Goal: Task Accomplishment & Management: Complete application form

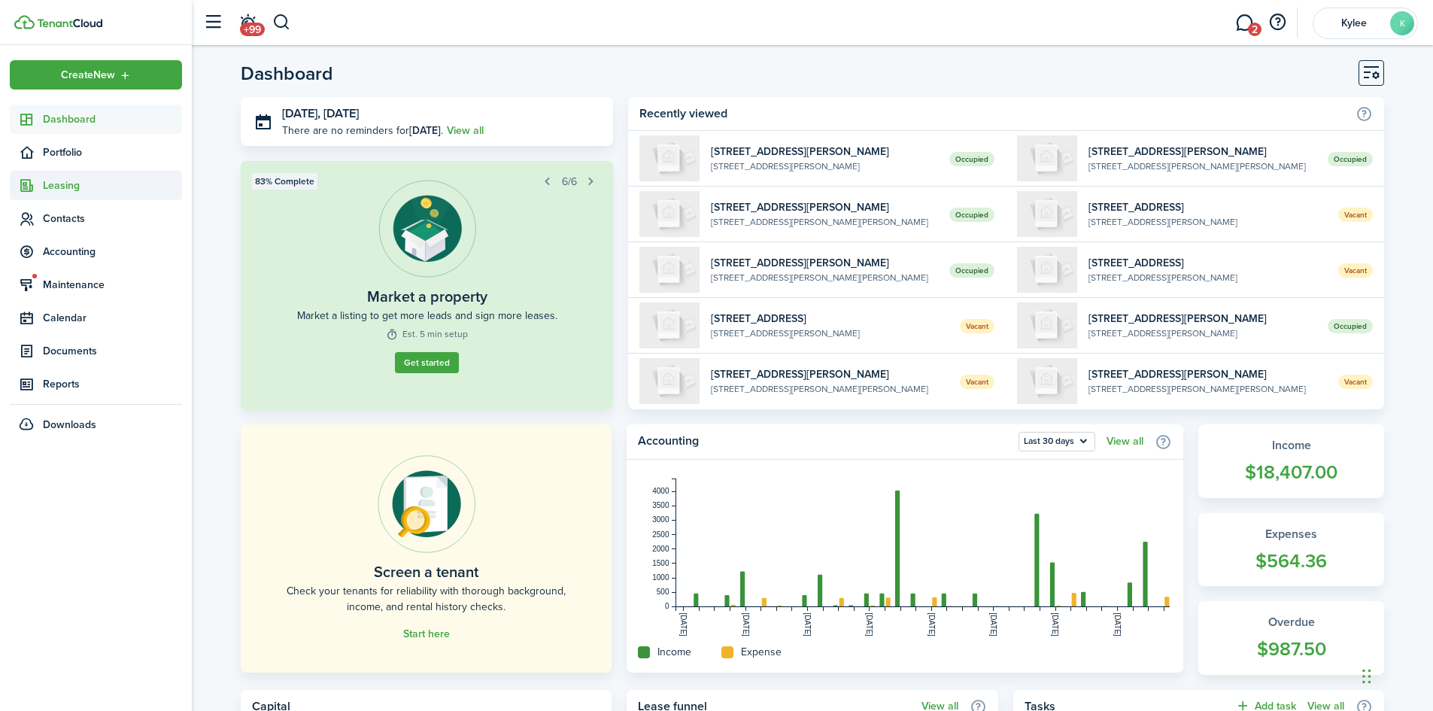
click at [77, 186] on span "Leasing" at bounding box center [112, 186] width 139 height 16
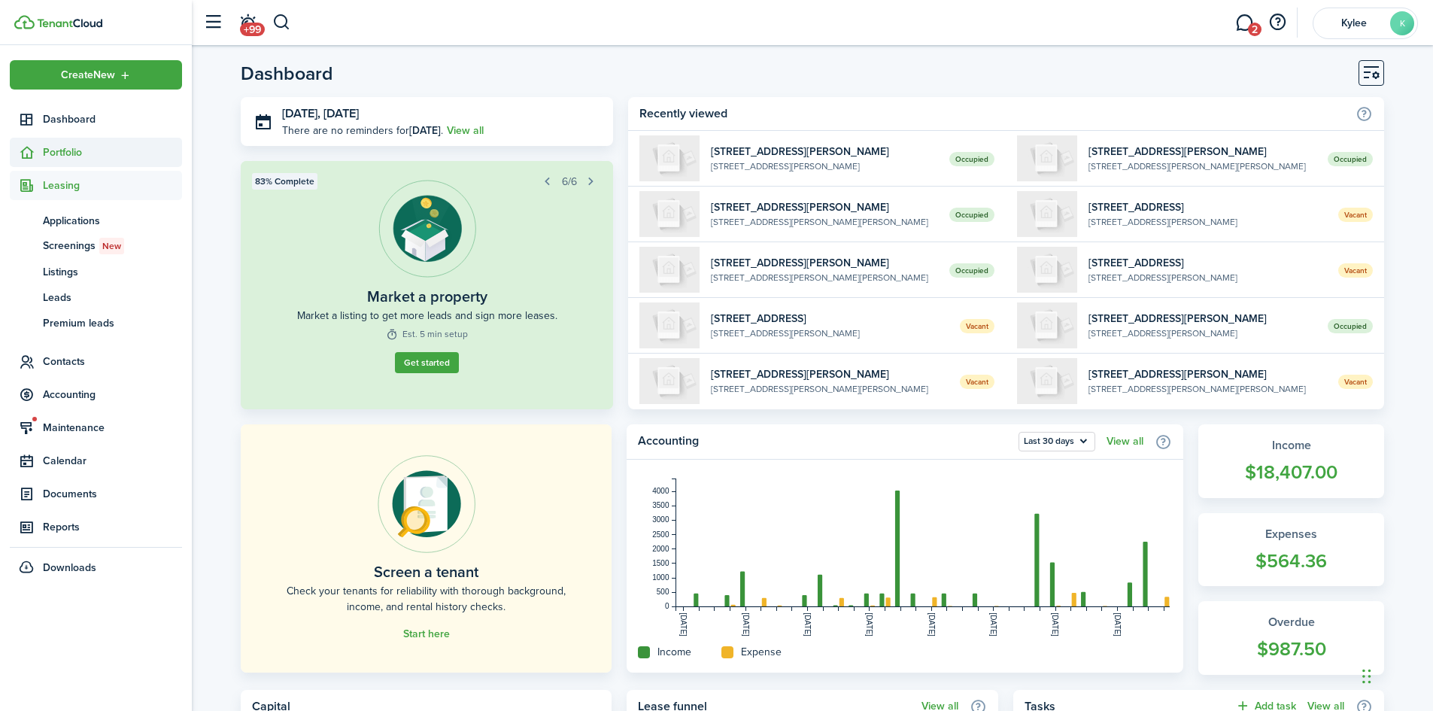
click at [78, 156] on span "Portfolio" at bounding box center [112, 152] width 139 height 16
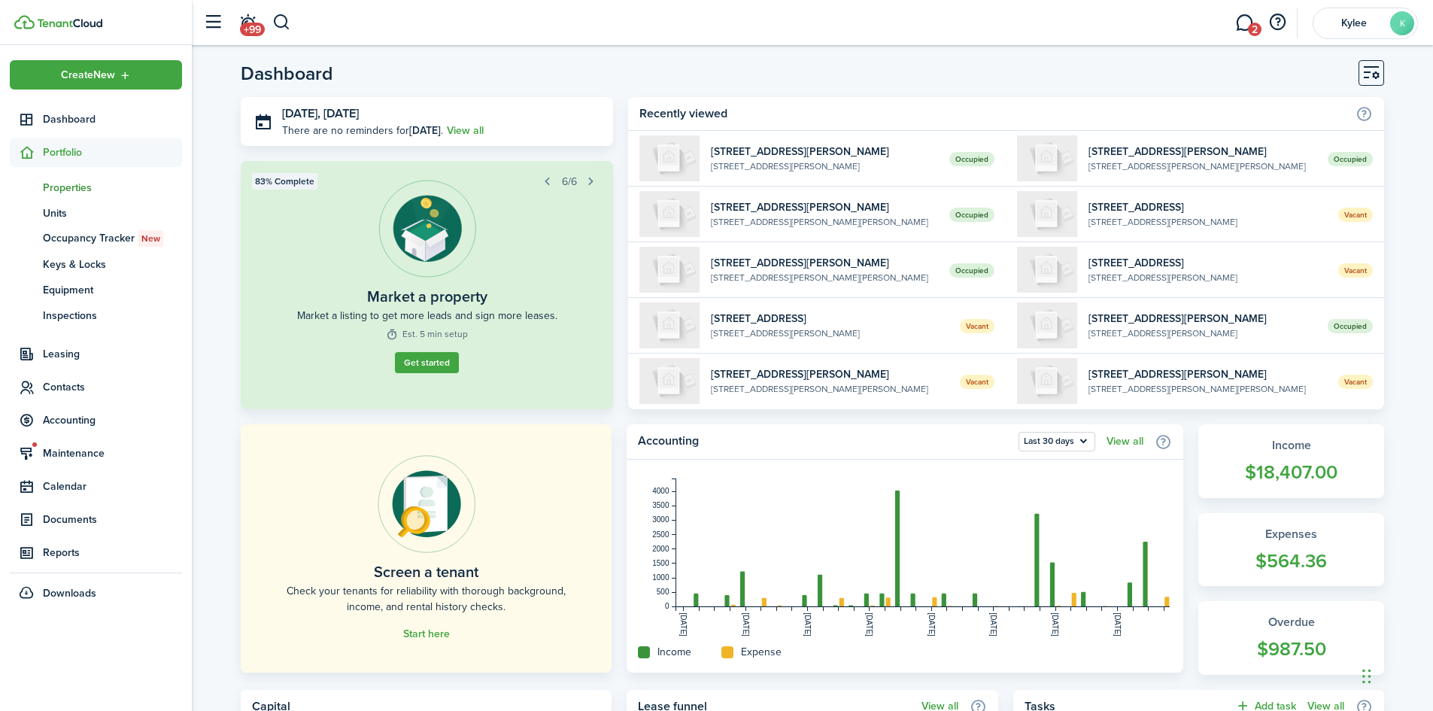
click at [69, 187] on span "Properties" at bounding box center [112, 188] width 139 height 16
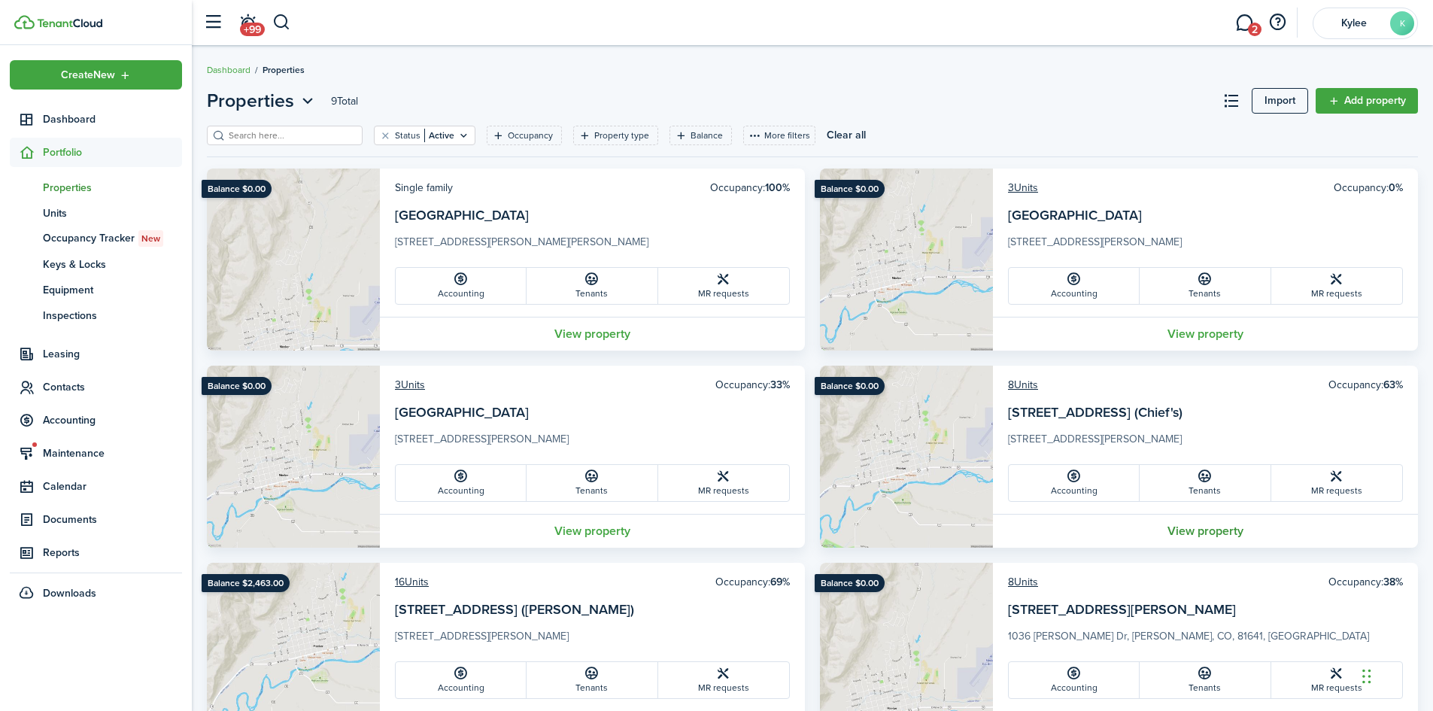
click at [1199, 543] on link "View property" at bounding box center [1205, 531] width 425 height 34
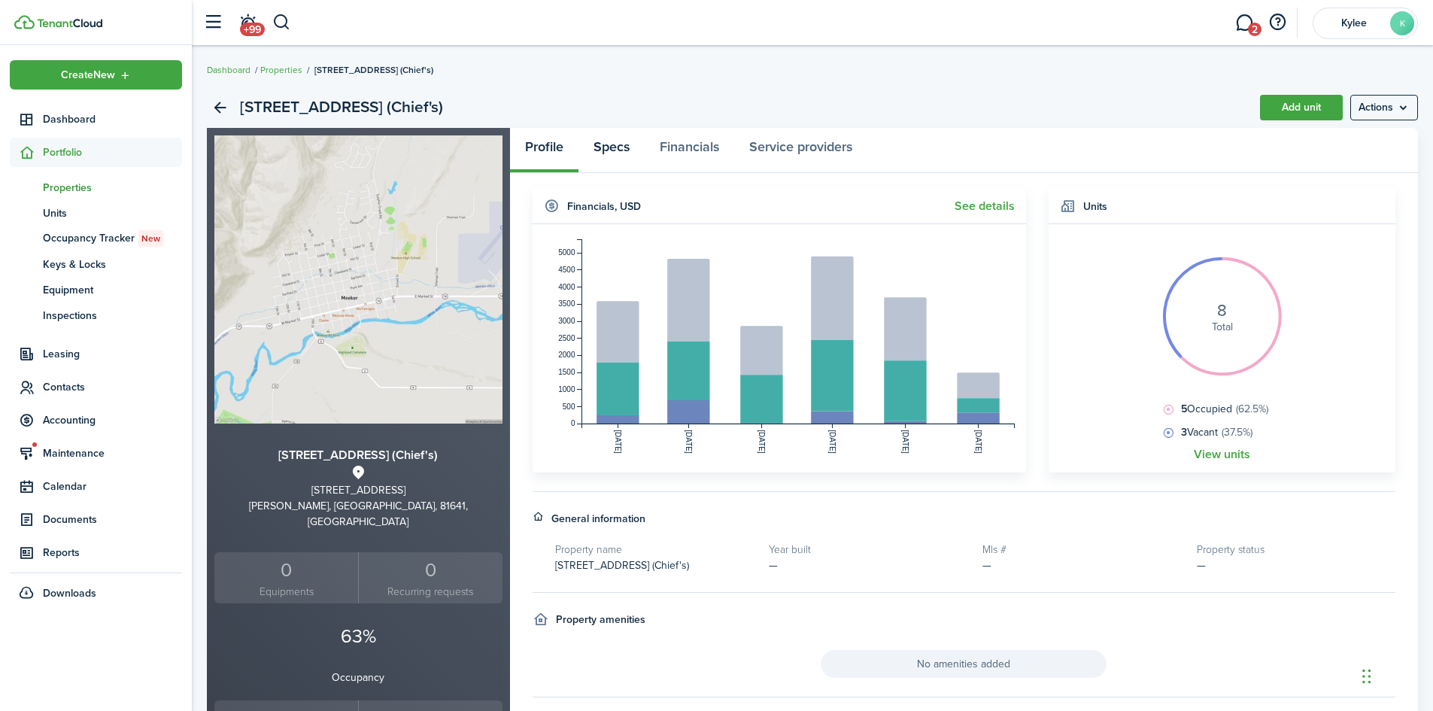
click at [613, 151] on link "Specs" at bounding box center [612, 150] width 66 height 45
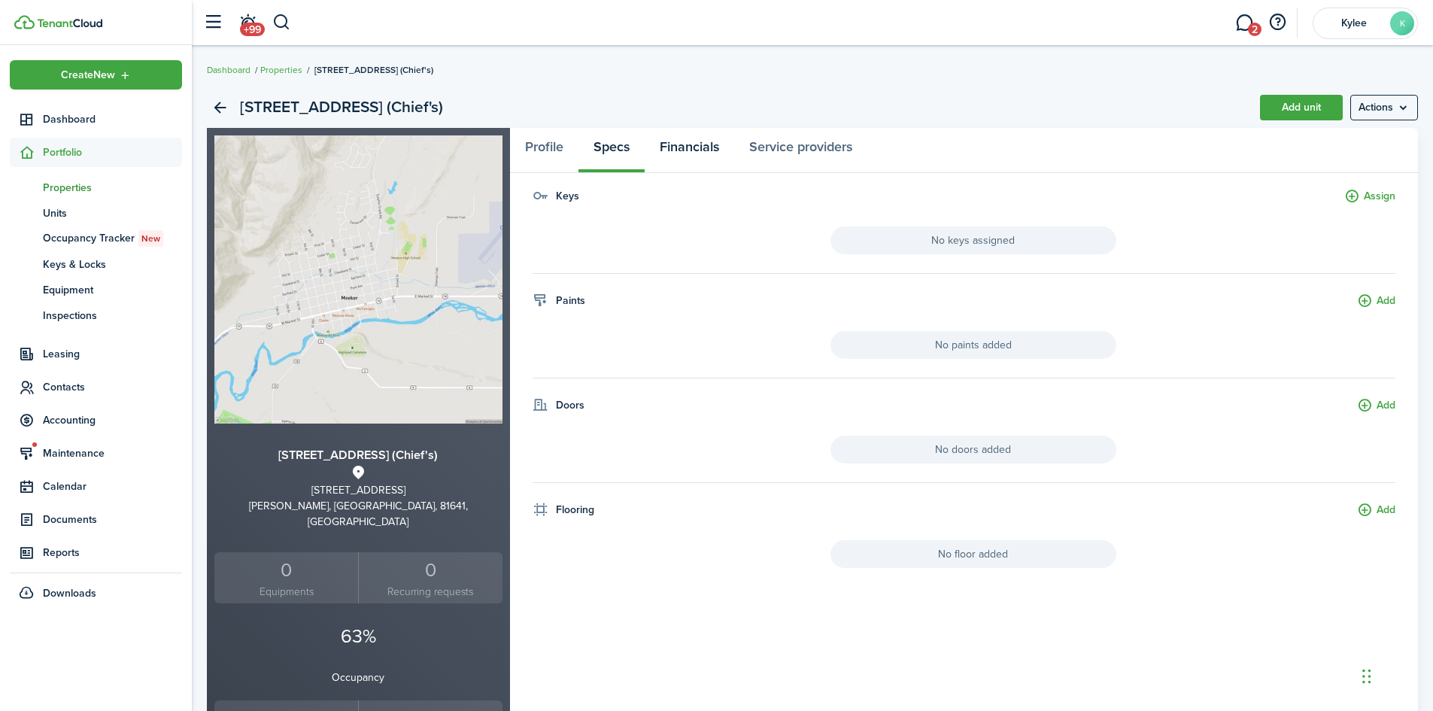
click at [658, 147] on link "Financials" at bounding box center [690, 150] width 90 height 45
click at [796, 145] on link "Service providers" at bounding box center [800, 150] width 133 height 45
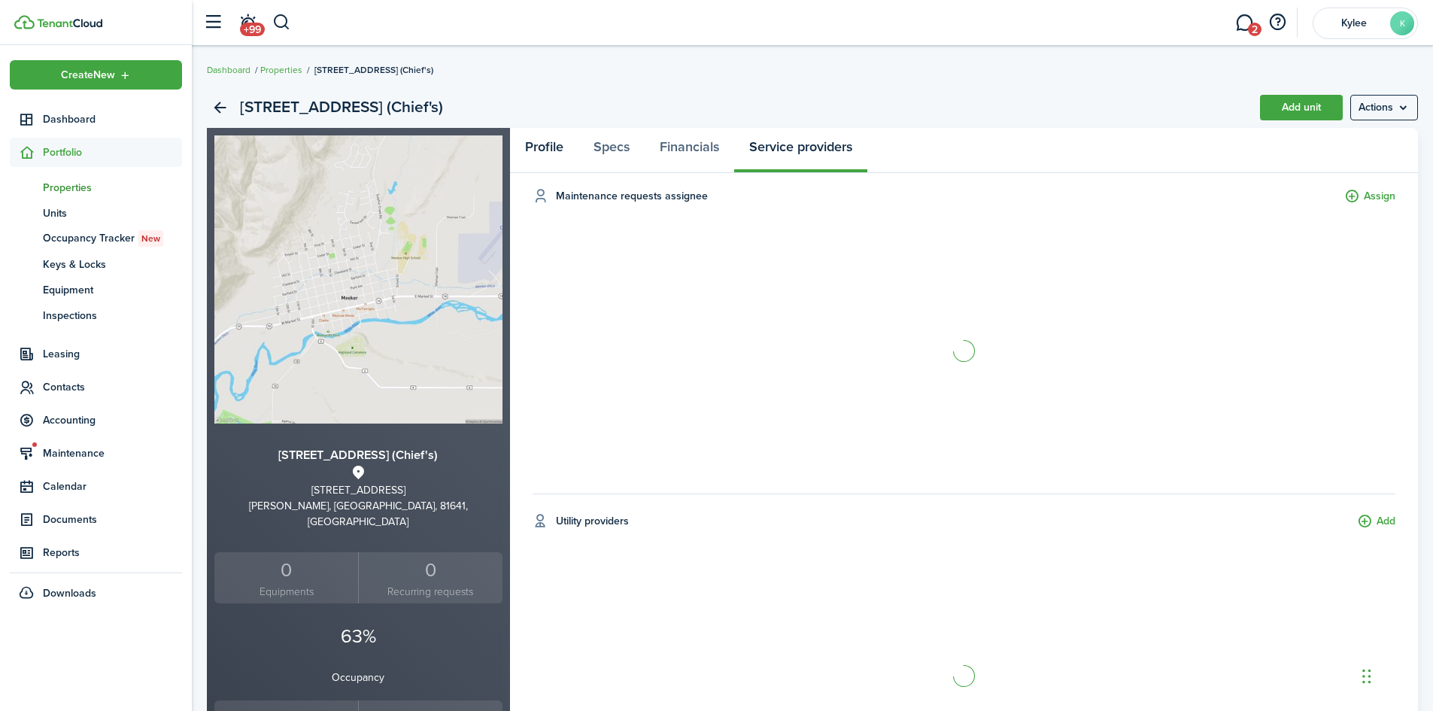
click at [555, 156] on link "Profile" at bounding box center [544, 150] width 68 height 45
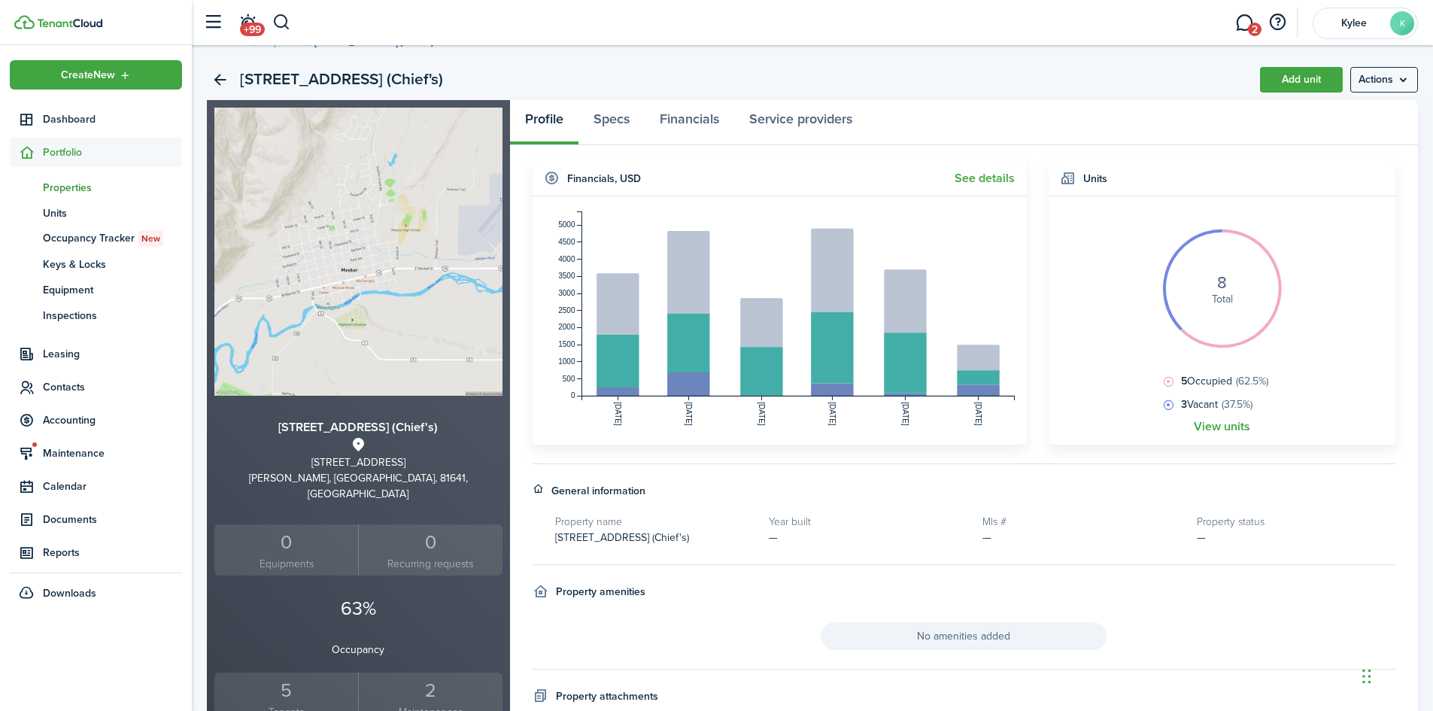
scroll to position [11, 0]
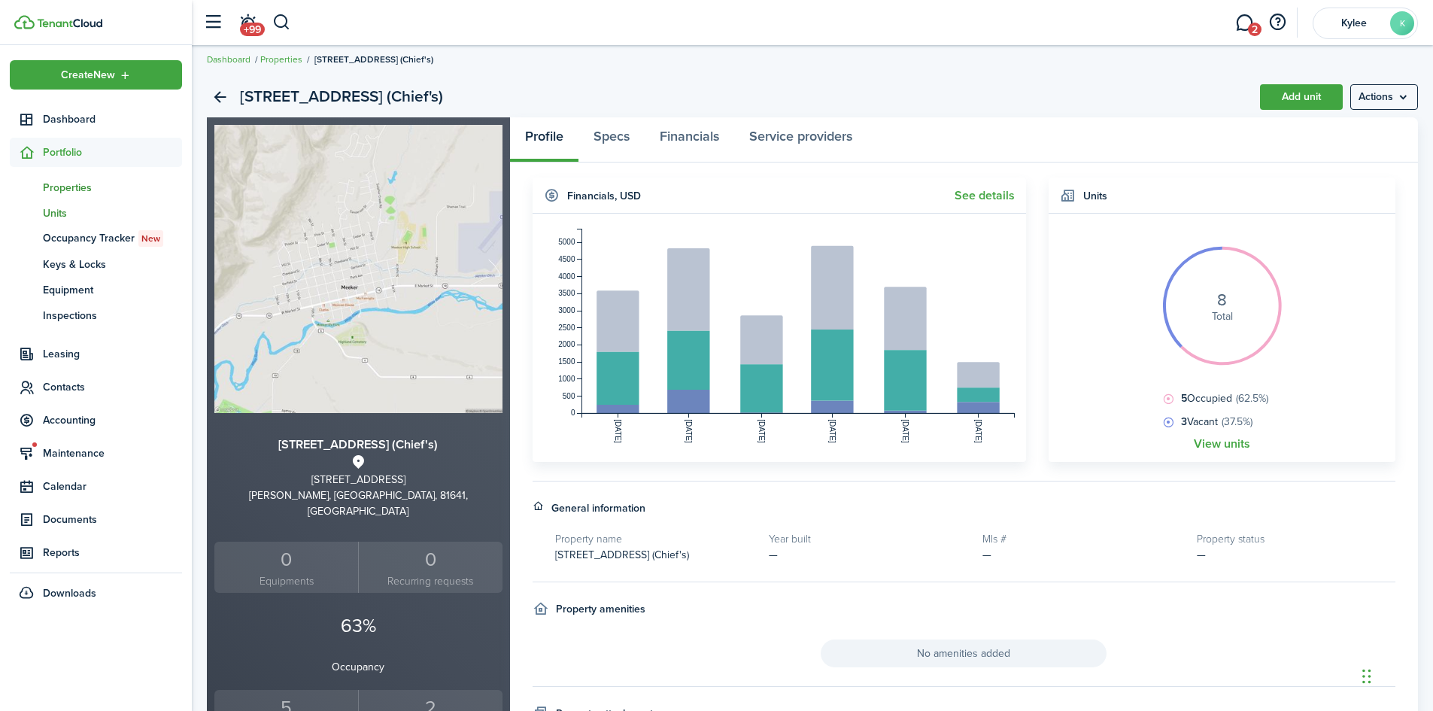
click at [47, 211] on span "Units" at bounding box center [112, 213] width 139 height 16
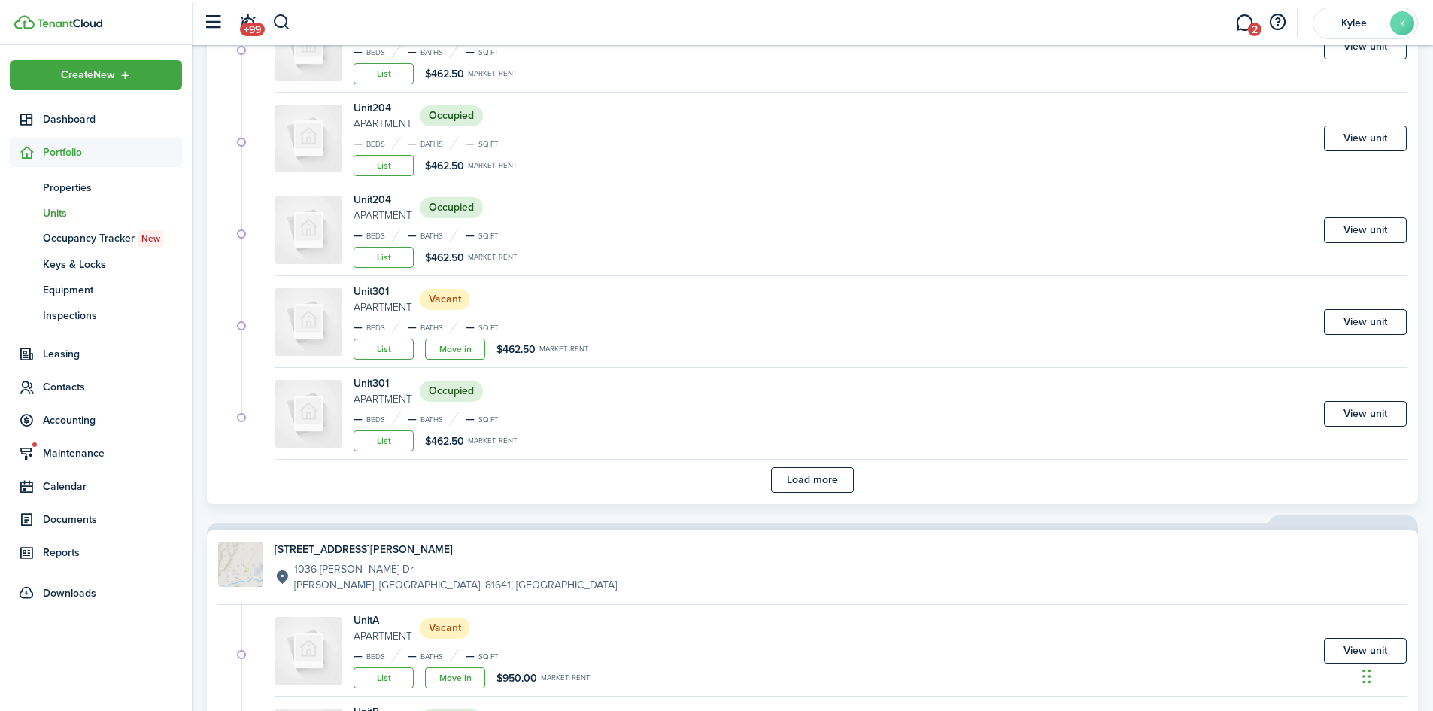
scroll to position [2652, 0]
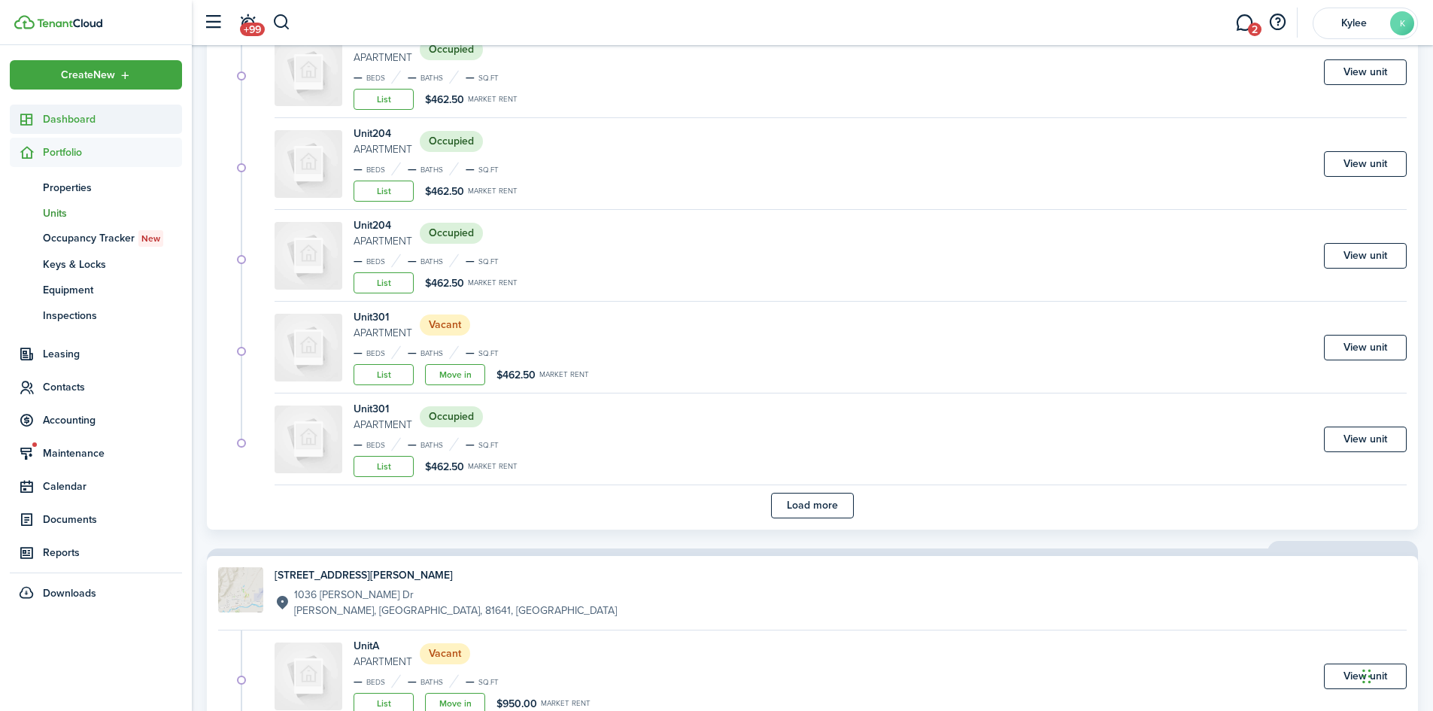
click at [104, 123] on span "Dashboard" at bounding box center [112, 119] width 139 height 16
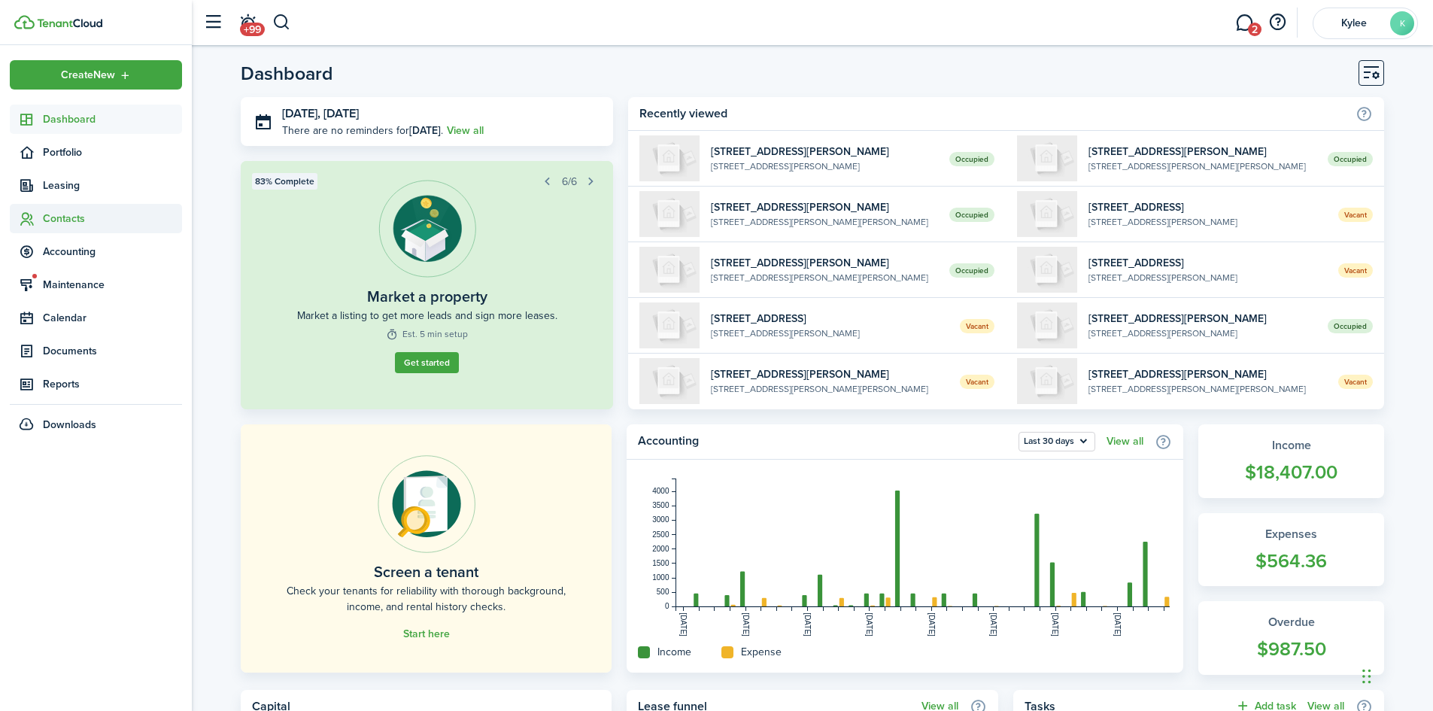
click at [39, 222] on sidebar-link-icon at bounding box center [26, 219] width 33 height 16
click at [64, 254] on span "Tenants" at bounding box center [112, 254] width 139 height 16
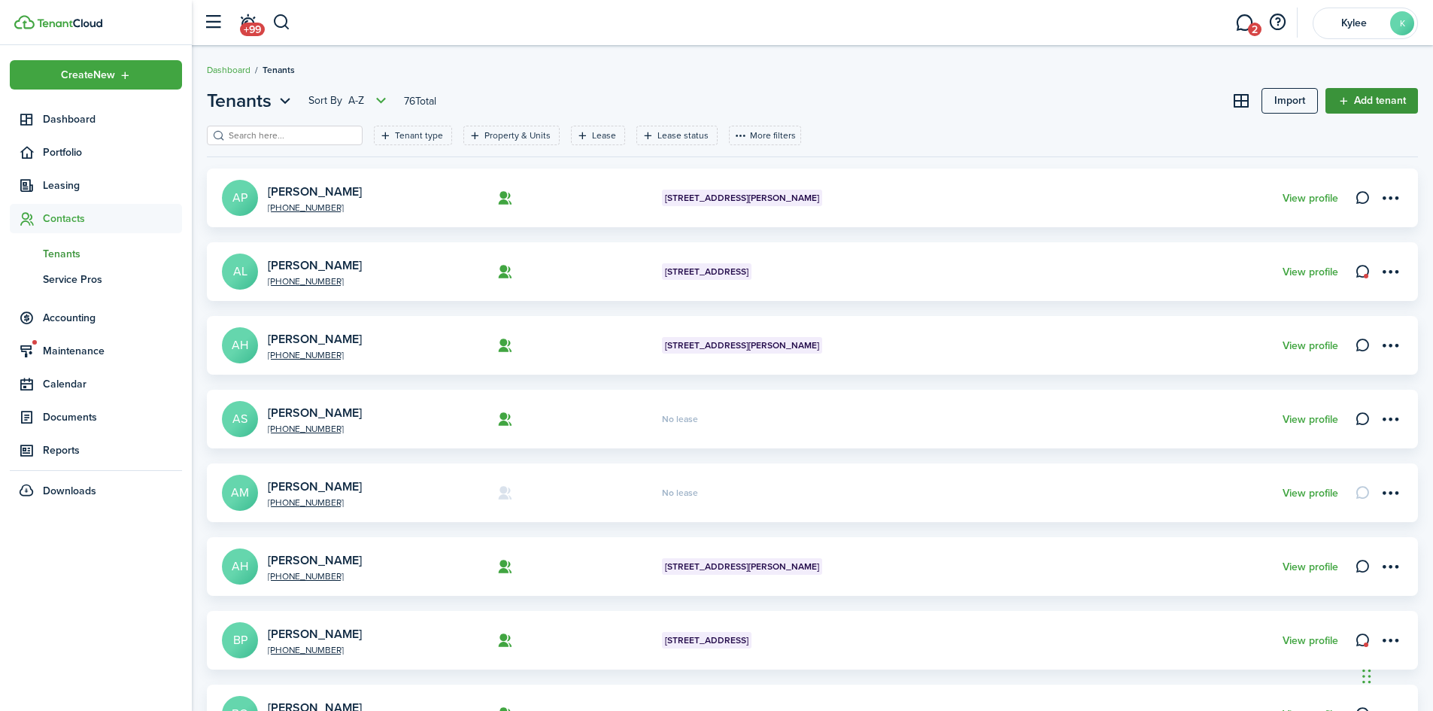
click at [1378, 105] on link "Add tenant" at bounding box center [1372, 101] width 93 height 26
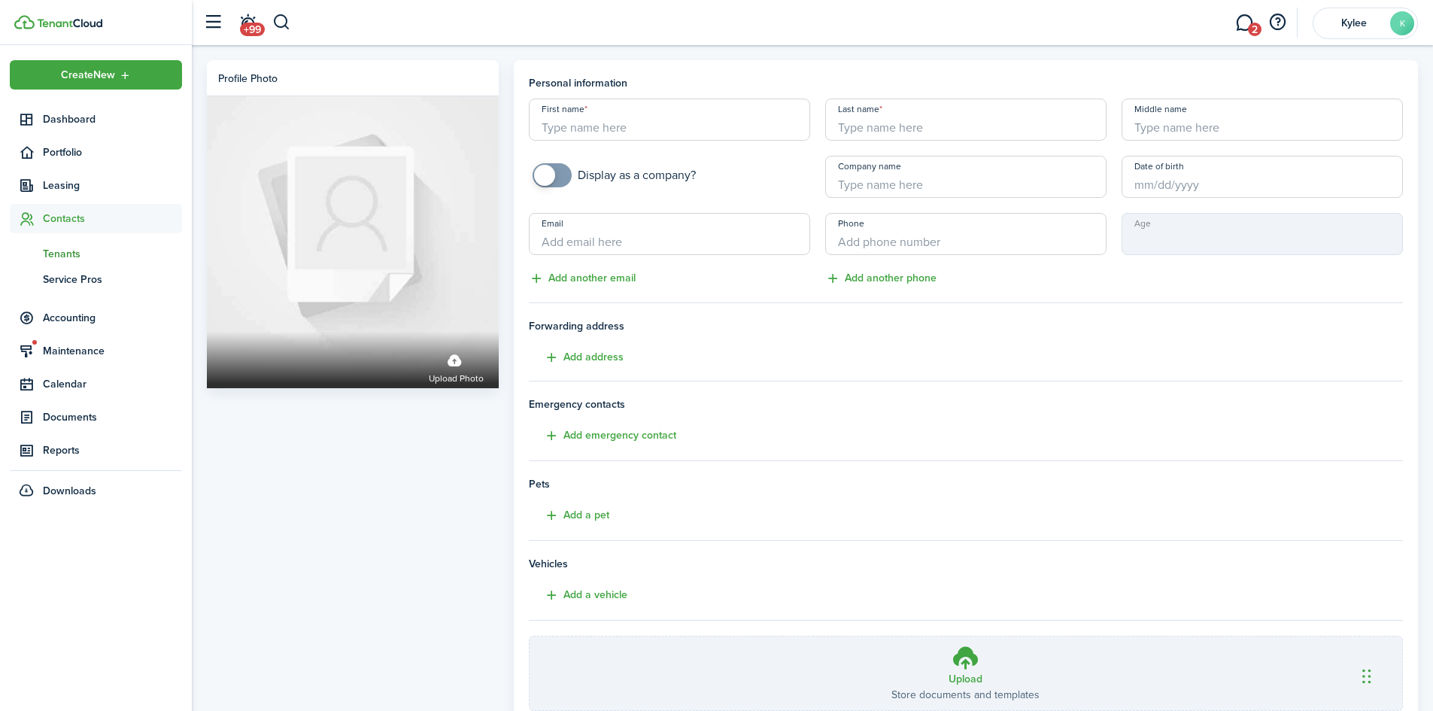
click at [690, 138] on input "First name" at bounding box center [669, 120] width 281 height 42
type input "[PERSON_NAME]"
type input "Barratt"
click at [642, 244] on input "Email" at bounding box center [669, 234] width 281 height 42
type input "[EMAIL_ADDRESS][DOMAIN_NAME]"
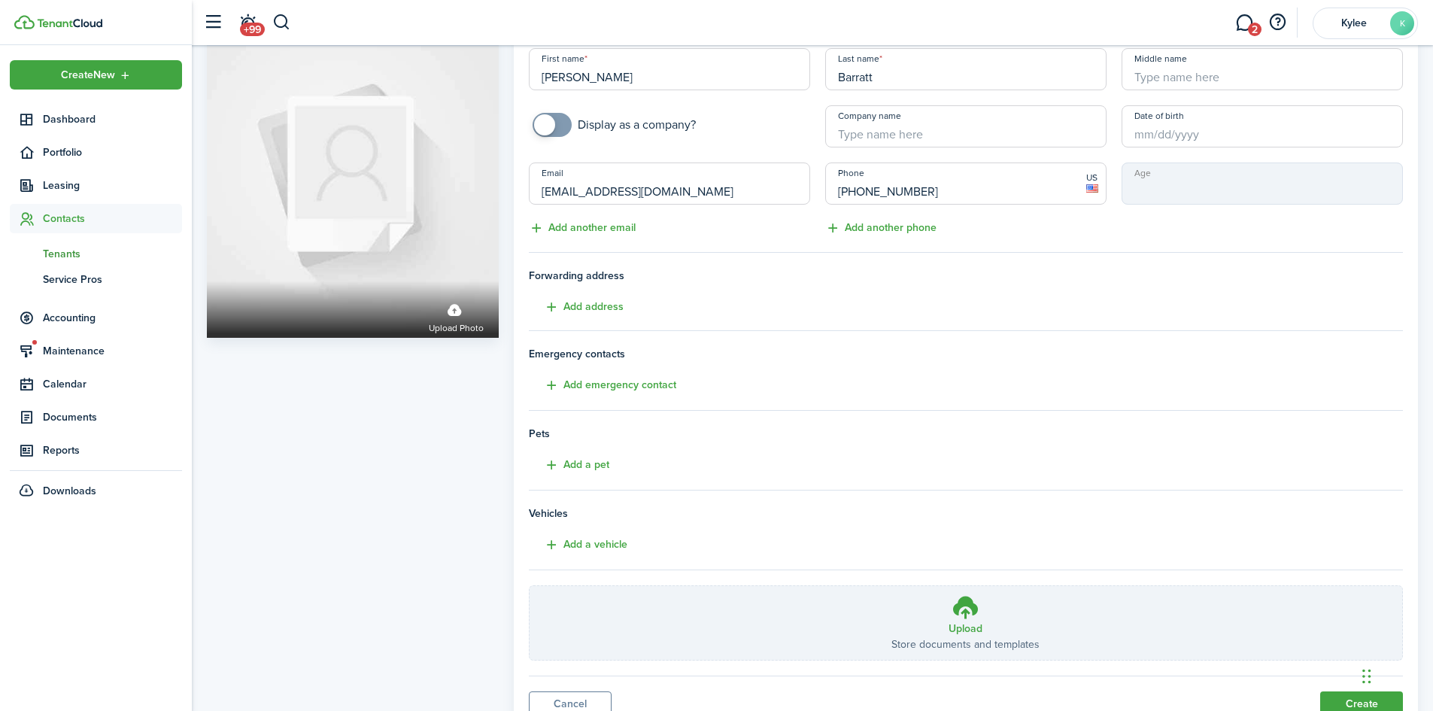
scroll to position [113, 0]
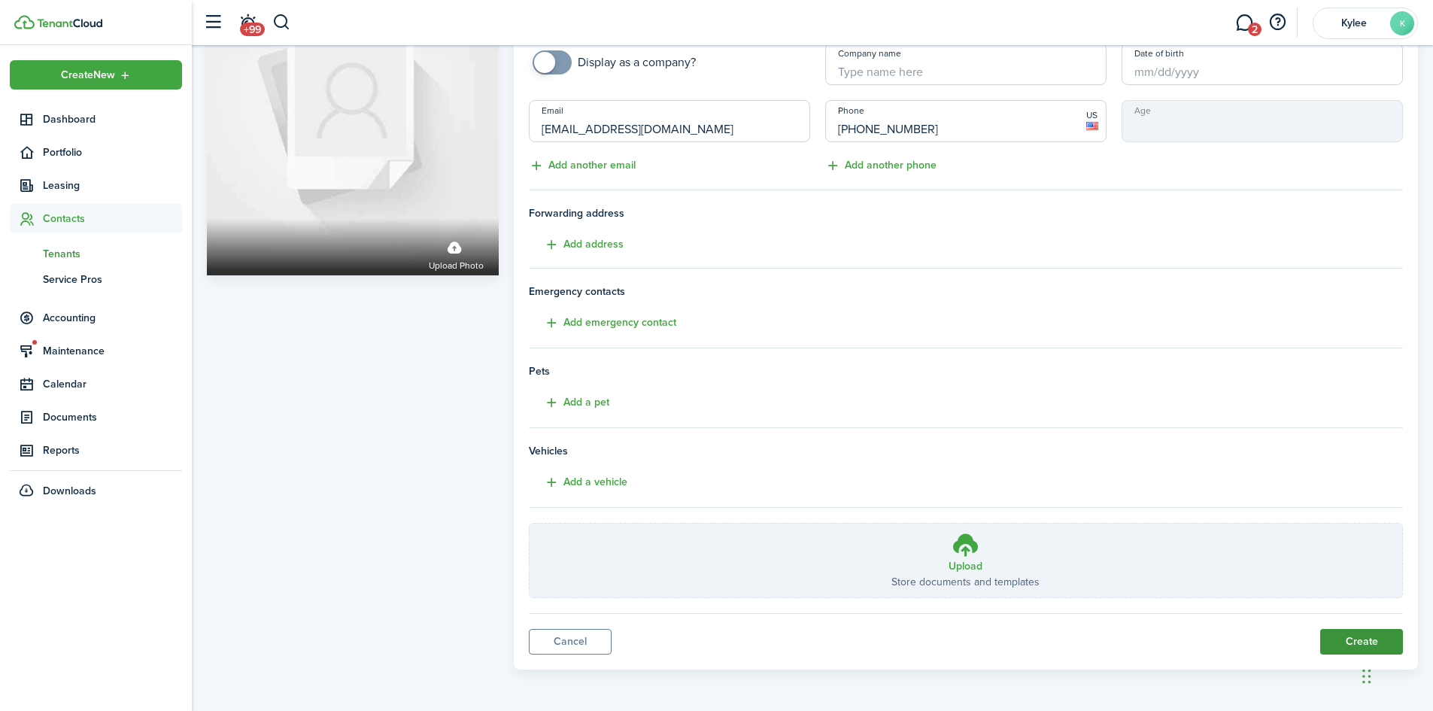
type input "[PHONE_NUMBER]"
click at [1332, 636] on button "Create" at bounding box center [1361, 642] width 83 height 26
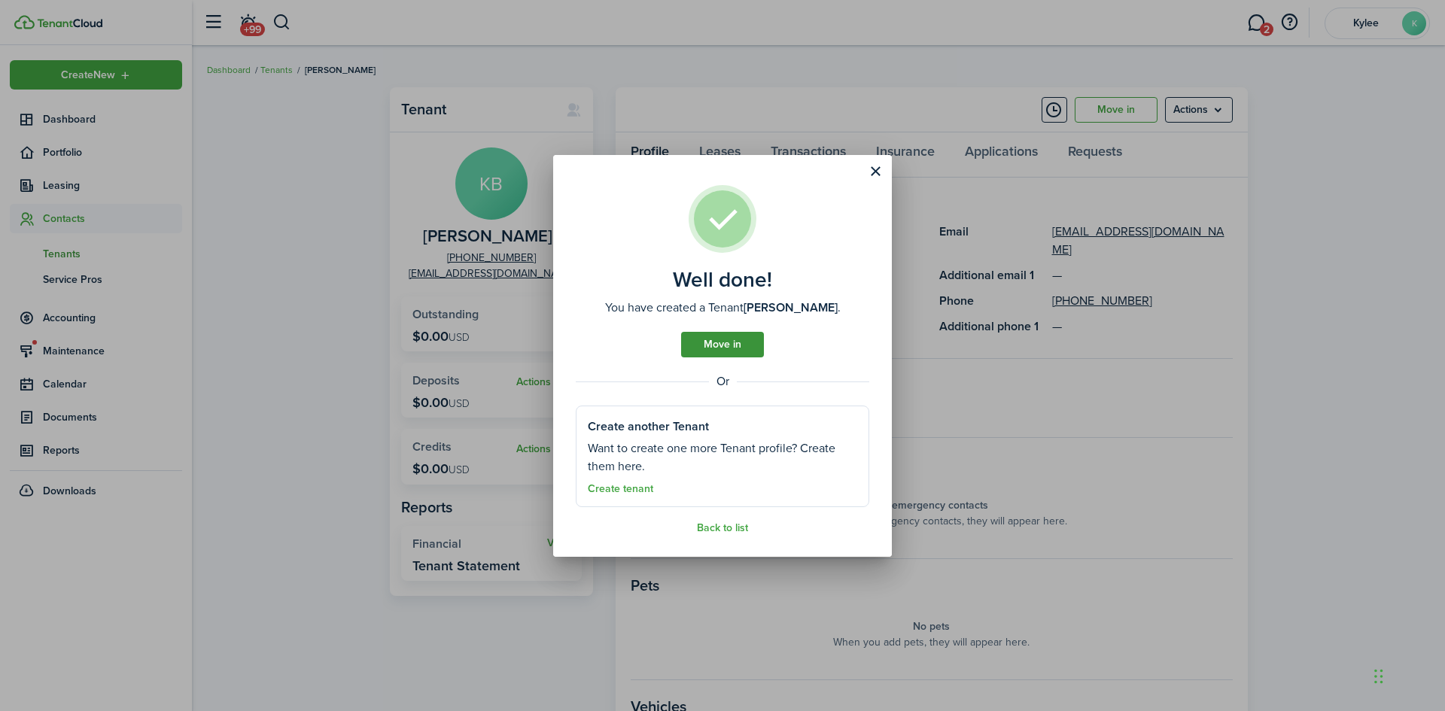
click at [711, 341] on link "Move in" at bounding box center [722, 345] width 83 height 26
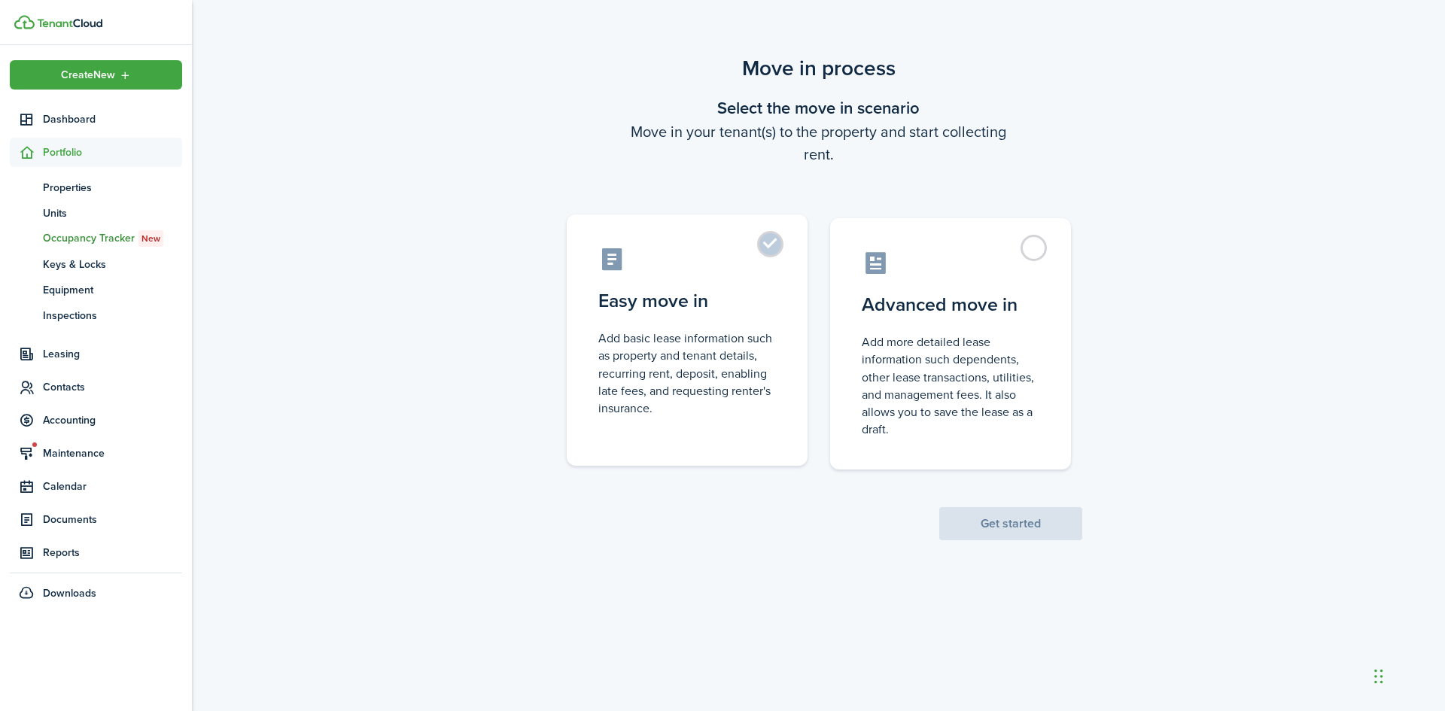
click at [711, 341] on control-radio-card-description "Add basic lease information such as property and tenant details, recurring rent…" at bounding box center [687, 373] width 178 height 87
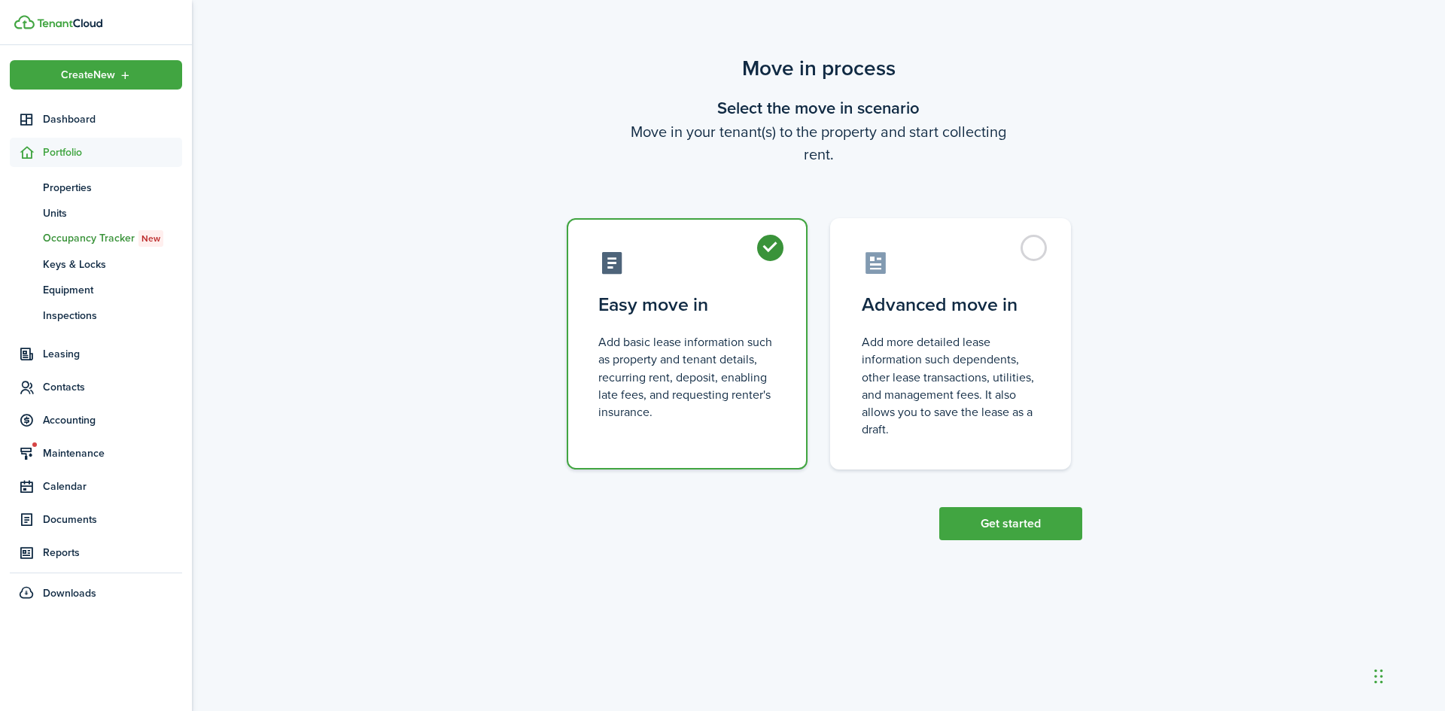
radio input "true"
click at [1020, 524] on button "Get started" at bounding box center [1010, 523] width 143 height 33
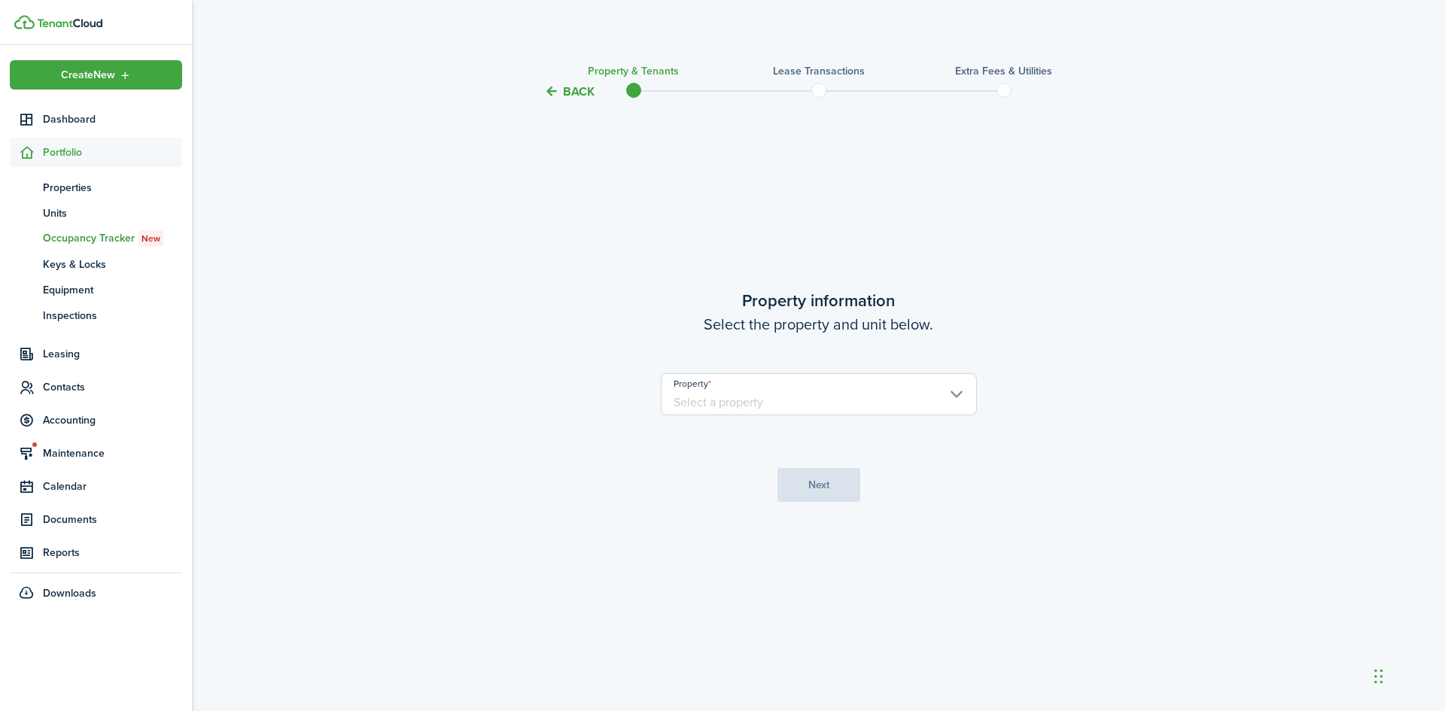
click at [796, 403] on input "Property" at bounding box center [819, 394] width 316 height 42
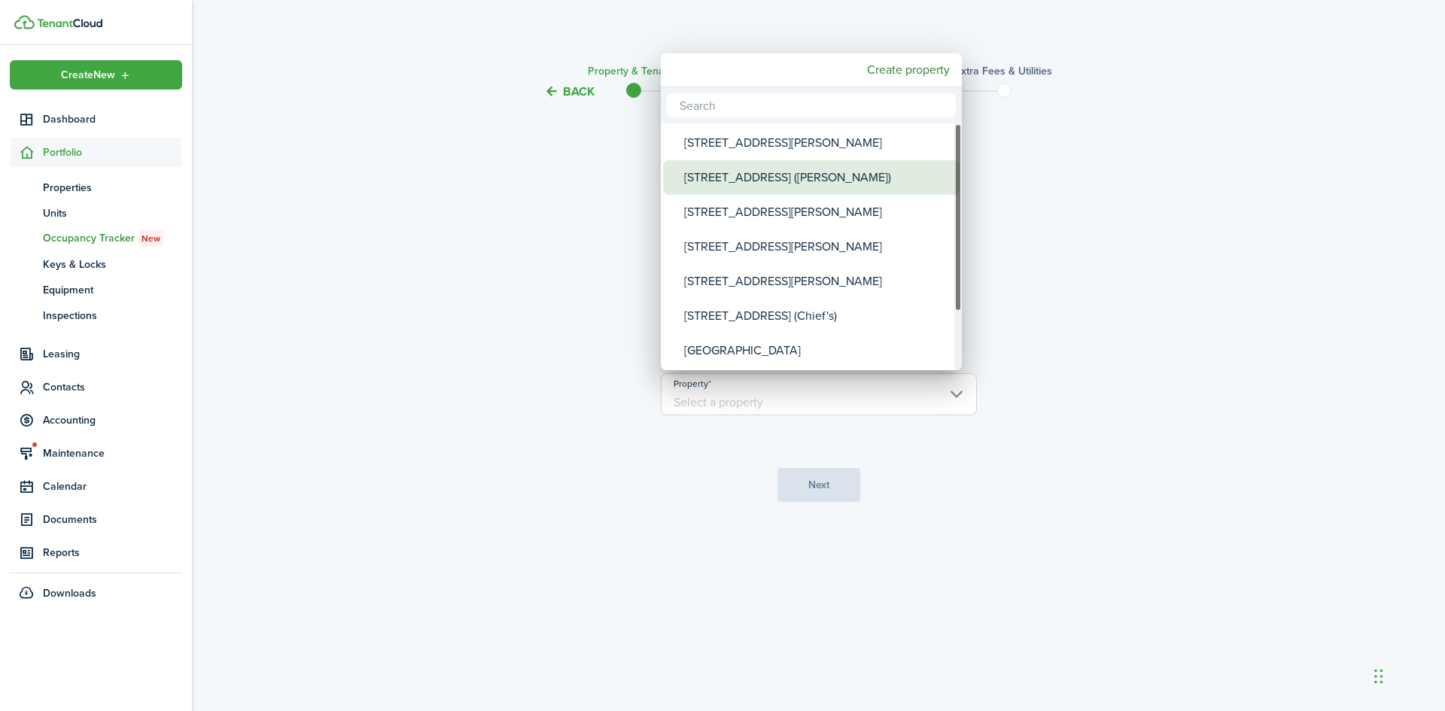
click at [738, 177] on div "[STREET_ADDRESS] ([PERSON_NAME])" at bounding box center [817, 177] width 266 height 35
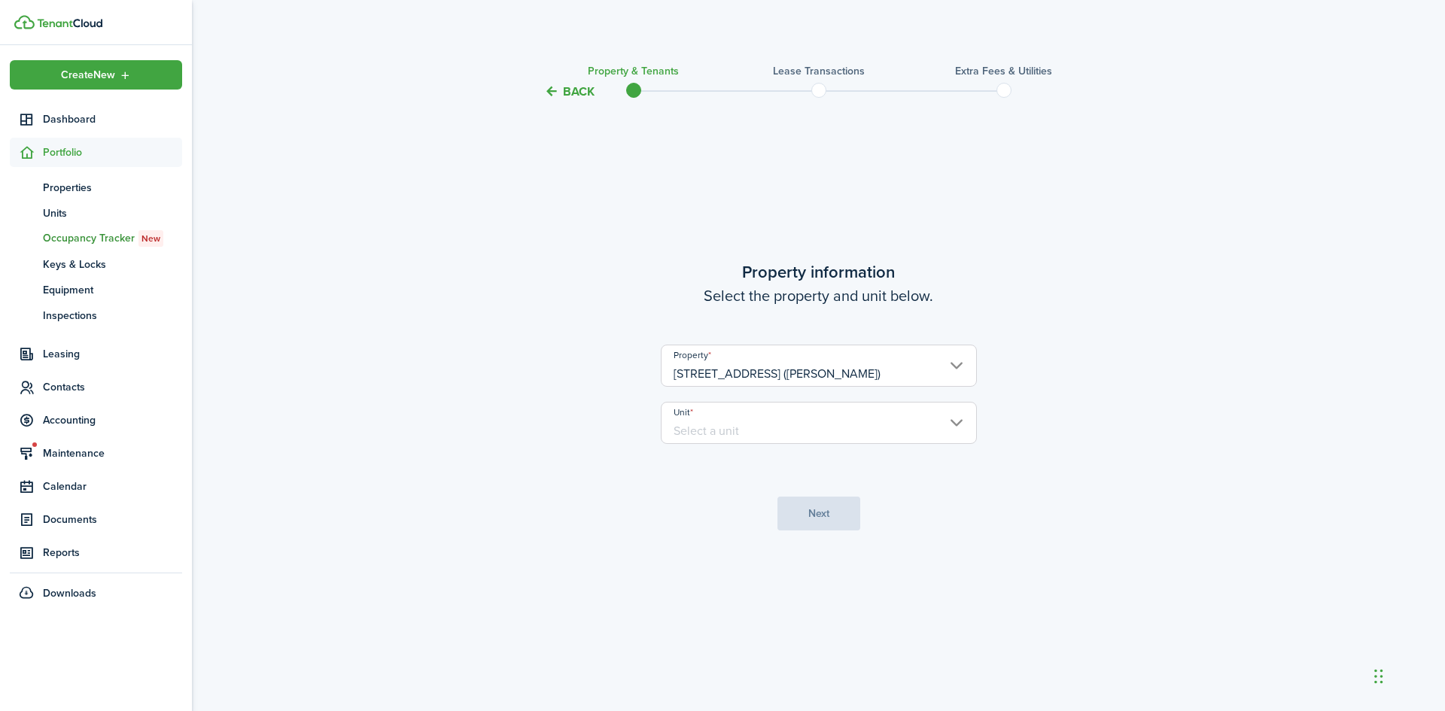
click at [781, 356] on input "[STREET_ADDRESS] ([PERSON_NAME])" at bounding box center [819, 366] width 316 height 42
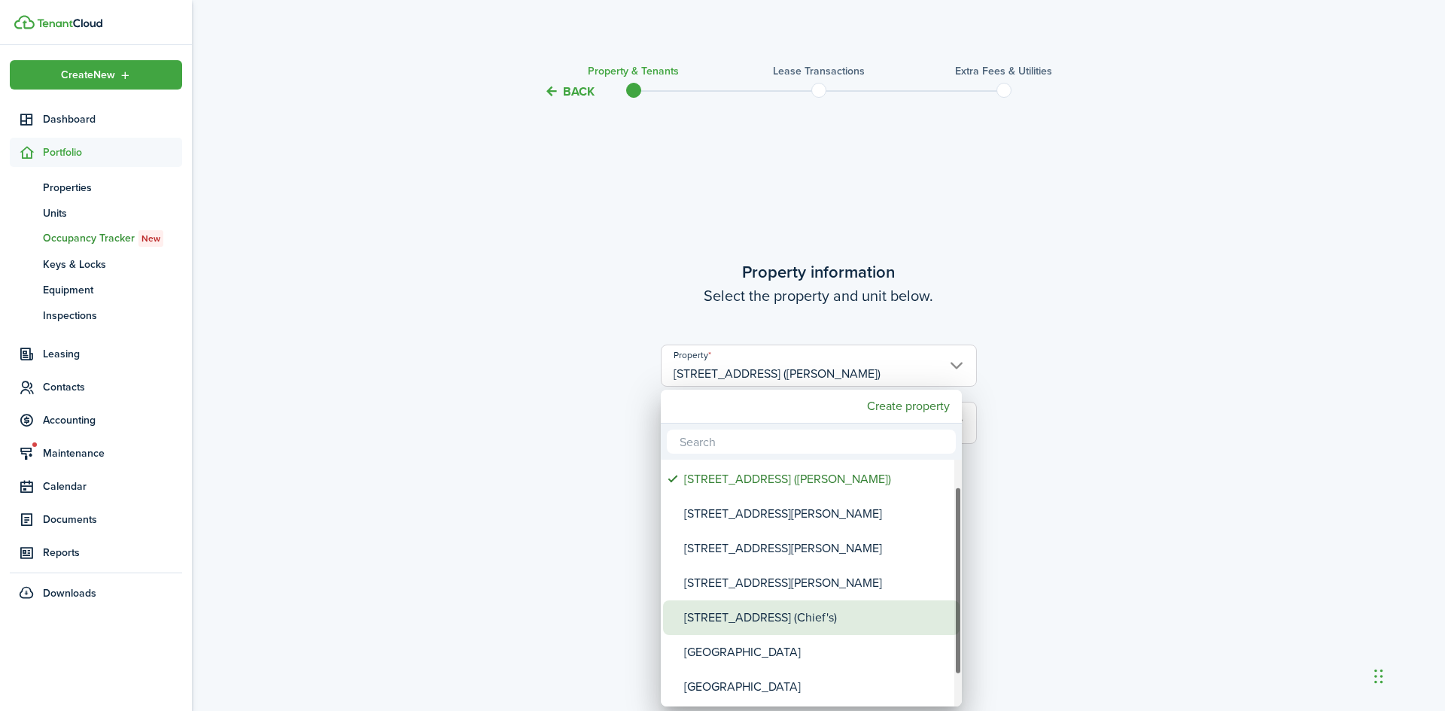
click at [762, 610] on div "[STREET_ADDRESS] (Chief's)" at bounding box center [817, 617] width 266 height 35
type input "[STREET_ADDRESS] (Chief's)"
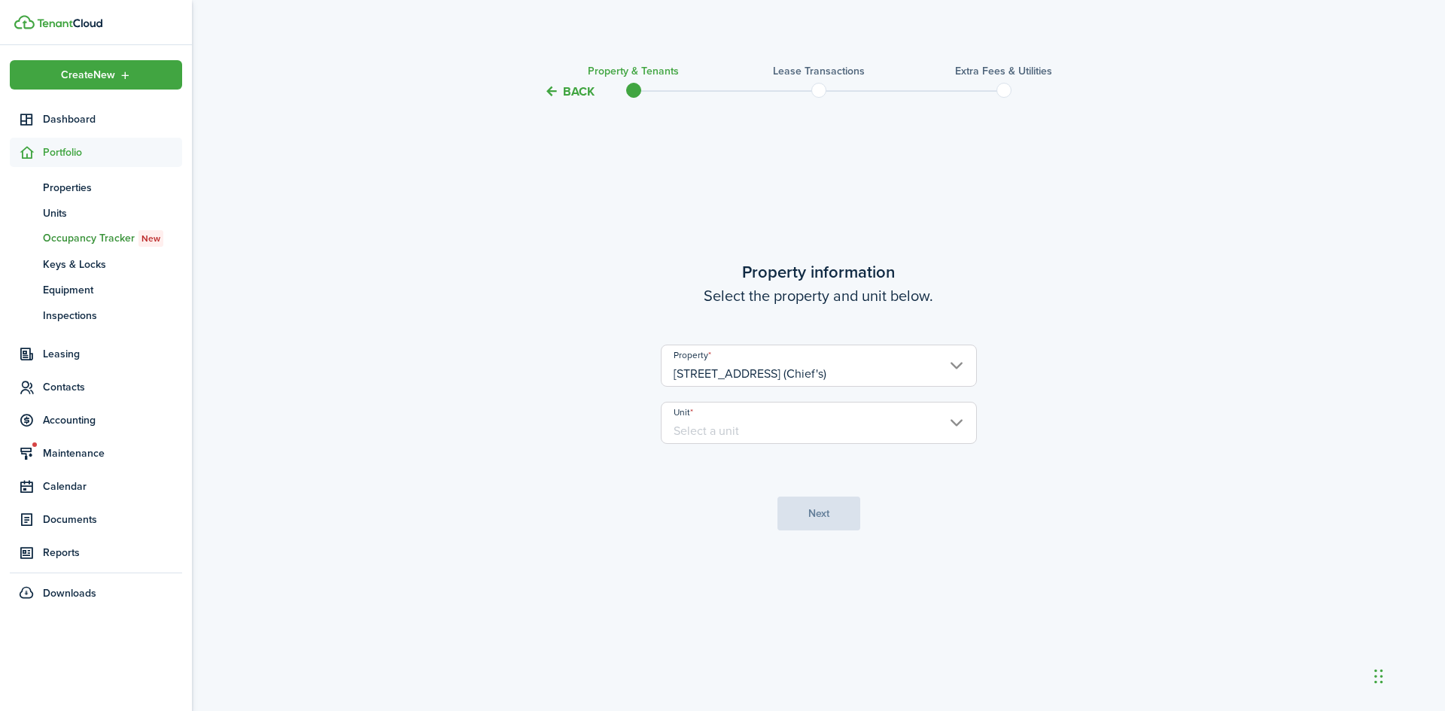
click at [740, 423] on input "Unit" at bounding box center [819, 423] width 316 height 42
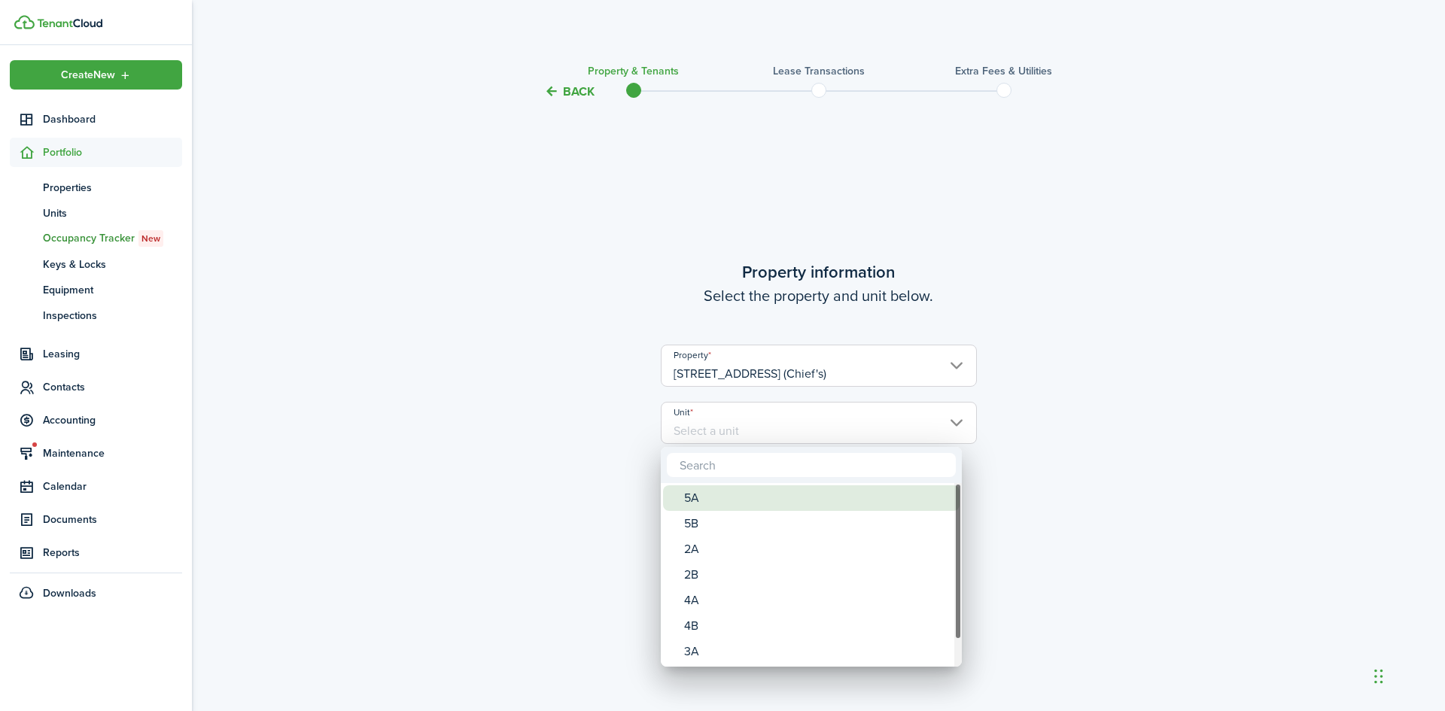
click at [734, 505] on div "5A" at bounding box center [817, 498] width 266 height 26
type input "5A"
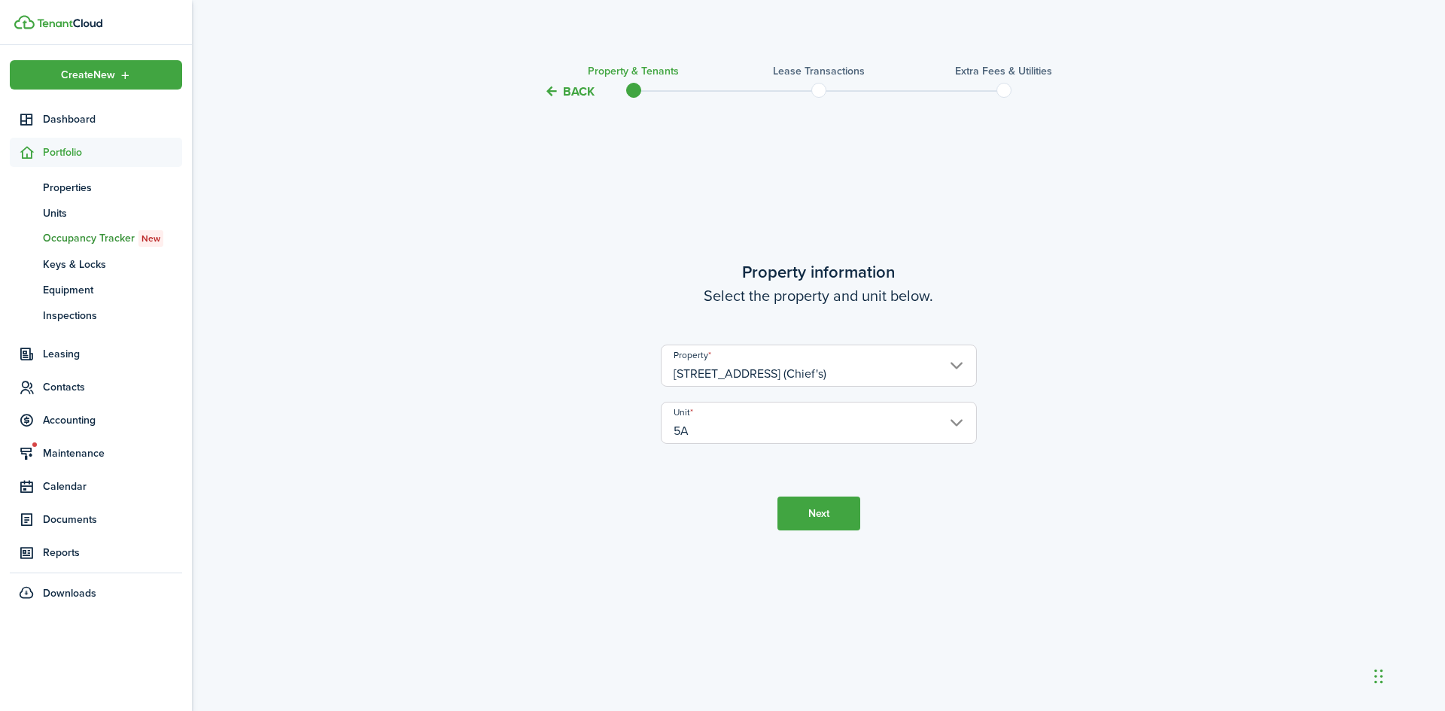
click at [831, 519] on button "Next" at bounding box center [818, 514] width 83 height 34
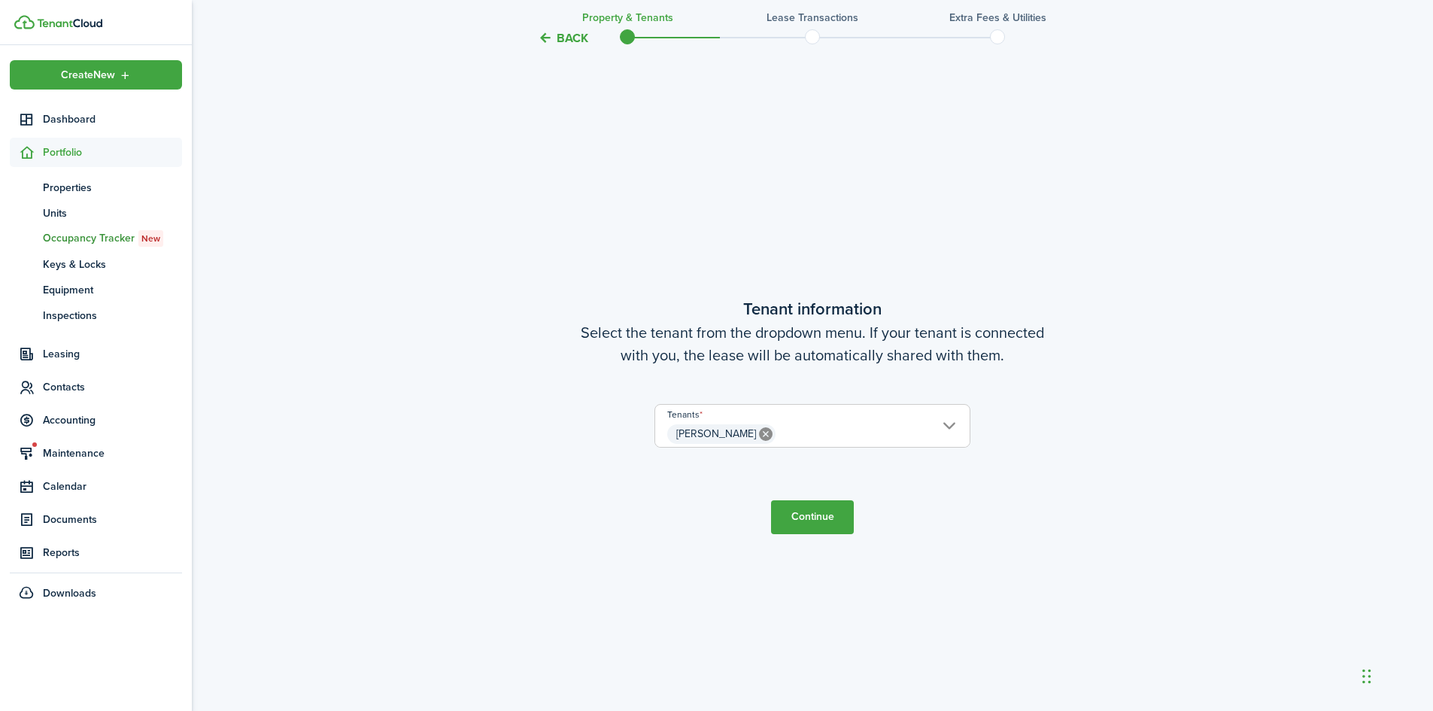
click at [831, 519] on button "Continue" at bounding box center [812, 517] width 83 height 34
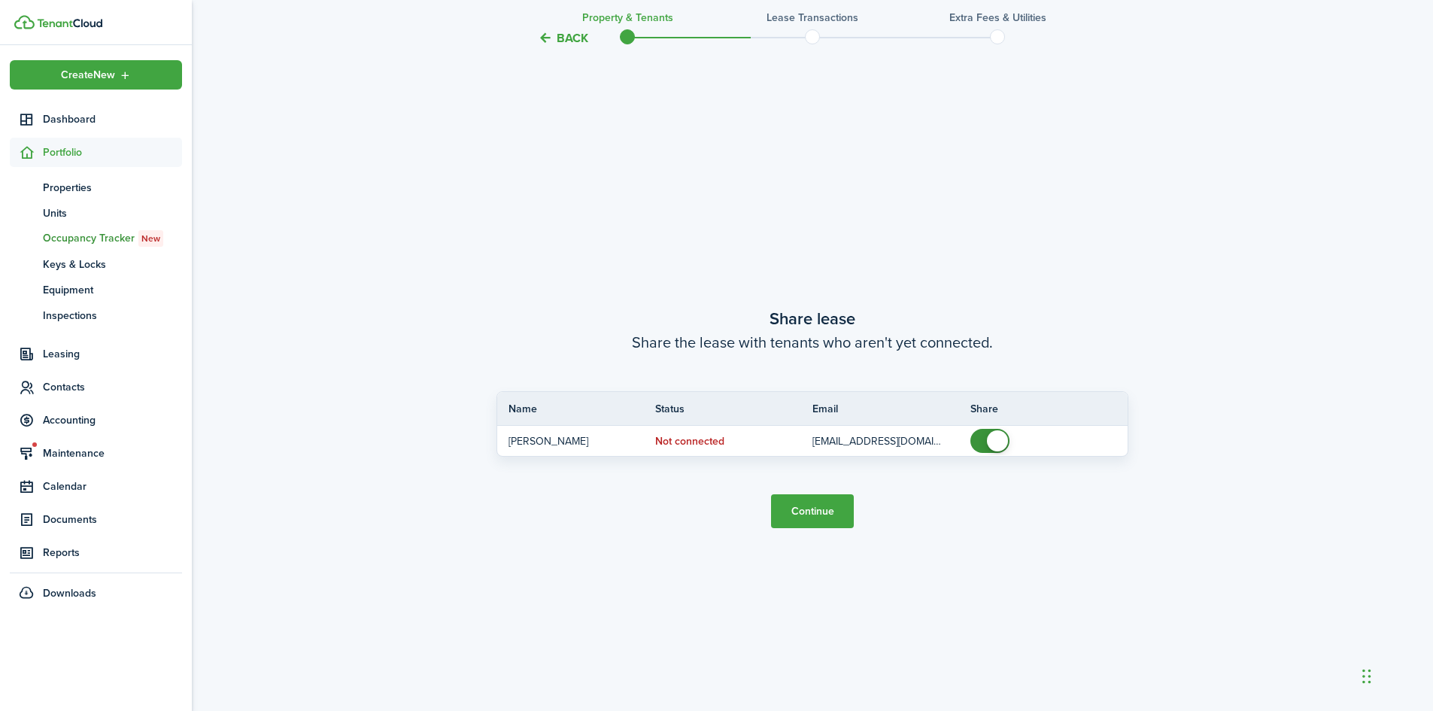
scroll to position [1321, 0]
click at [831, 519] on button "Continue" at bounding box center [812, 509] width 83 height 34
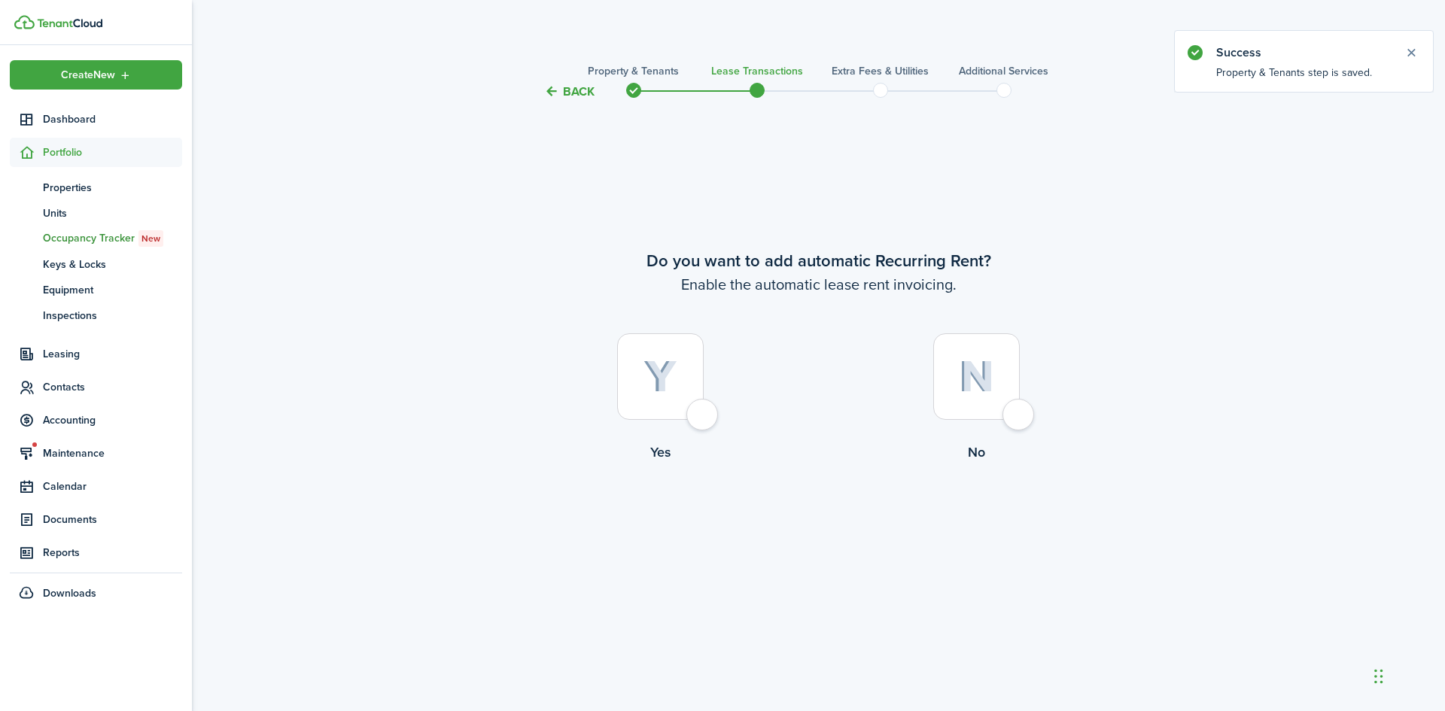
click at [691, 371] on div at bounding box center [660, 376] width 87 height 87
radio input "true"
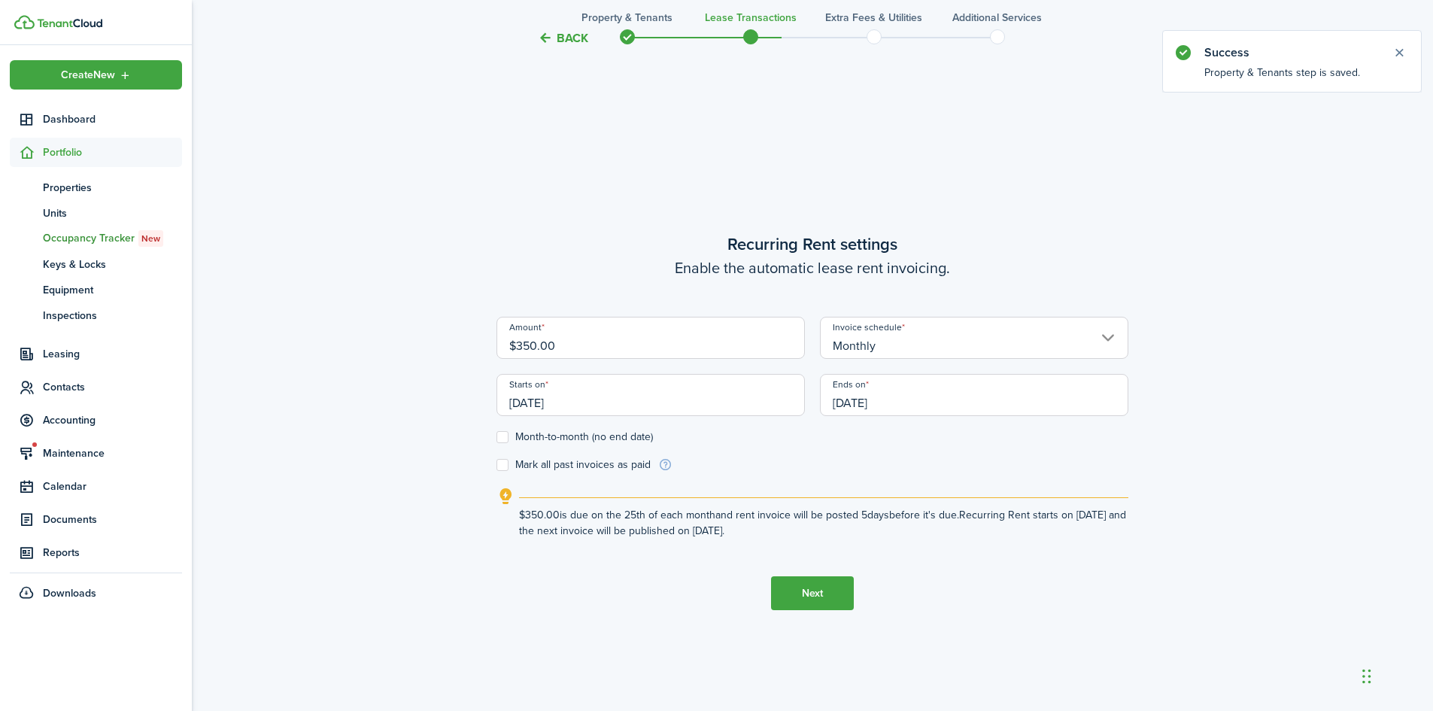
scroll to position [610, 0]
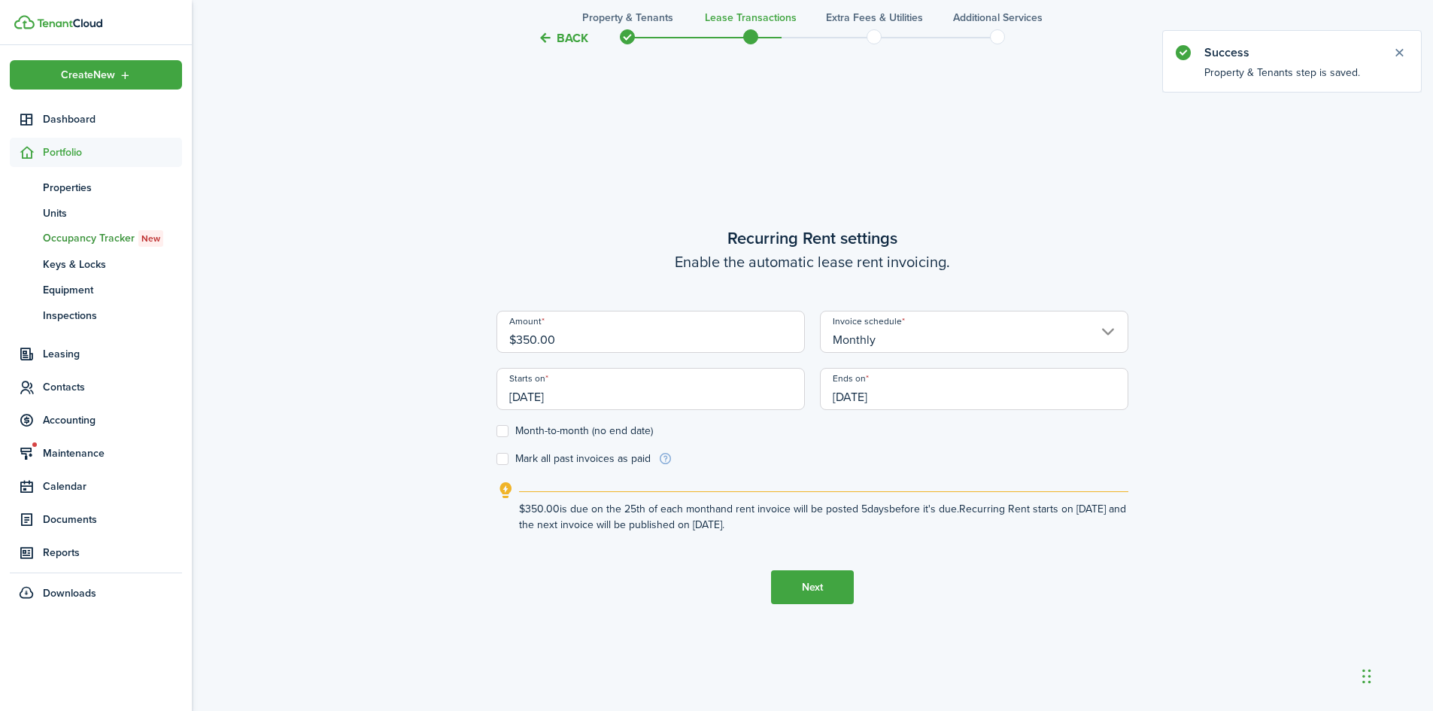
click at [544, 403] on input "[DATE]" at bounding box center [651, 389] width 308 height 42
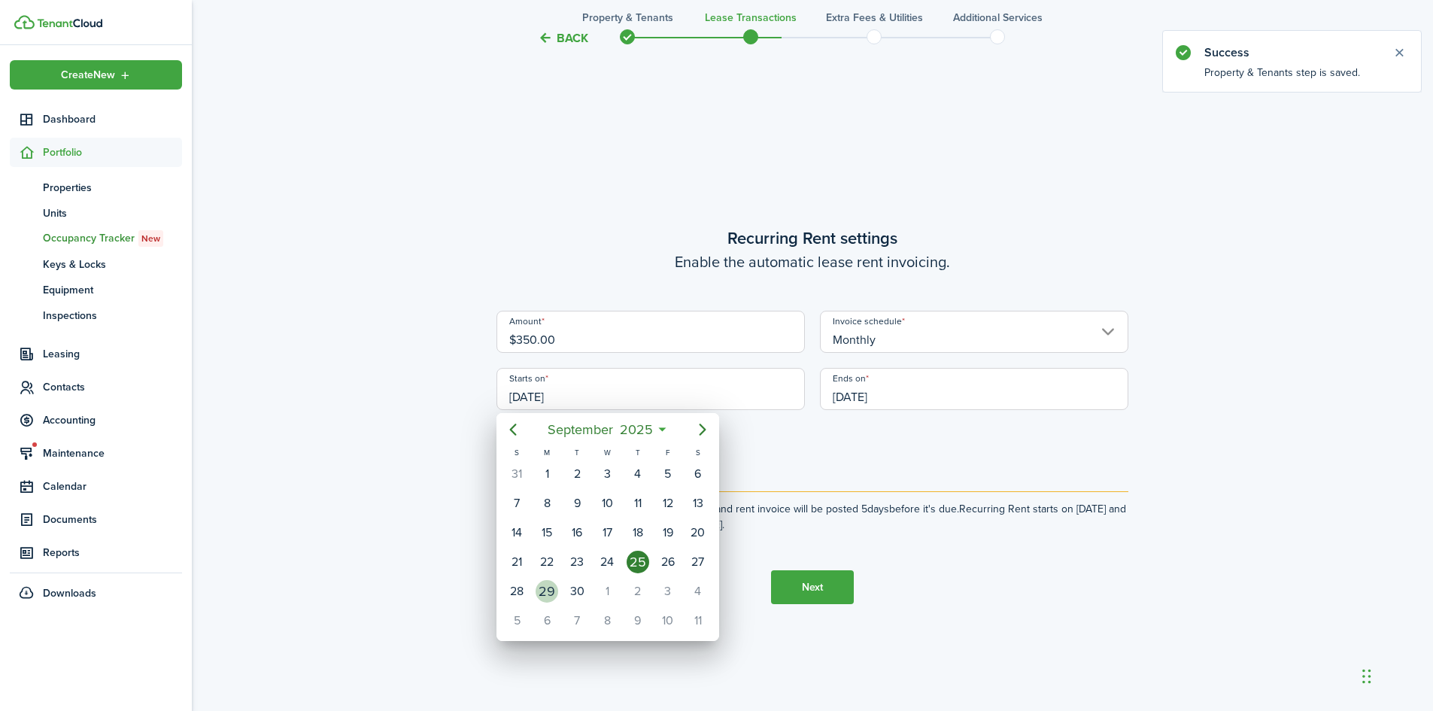
click at [545, 590] on div "29" at bounding box center [547, 591] width 23 height 23
type input "[DATE]"
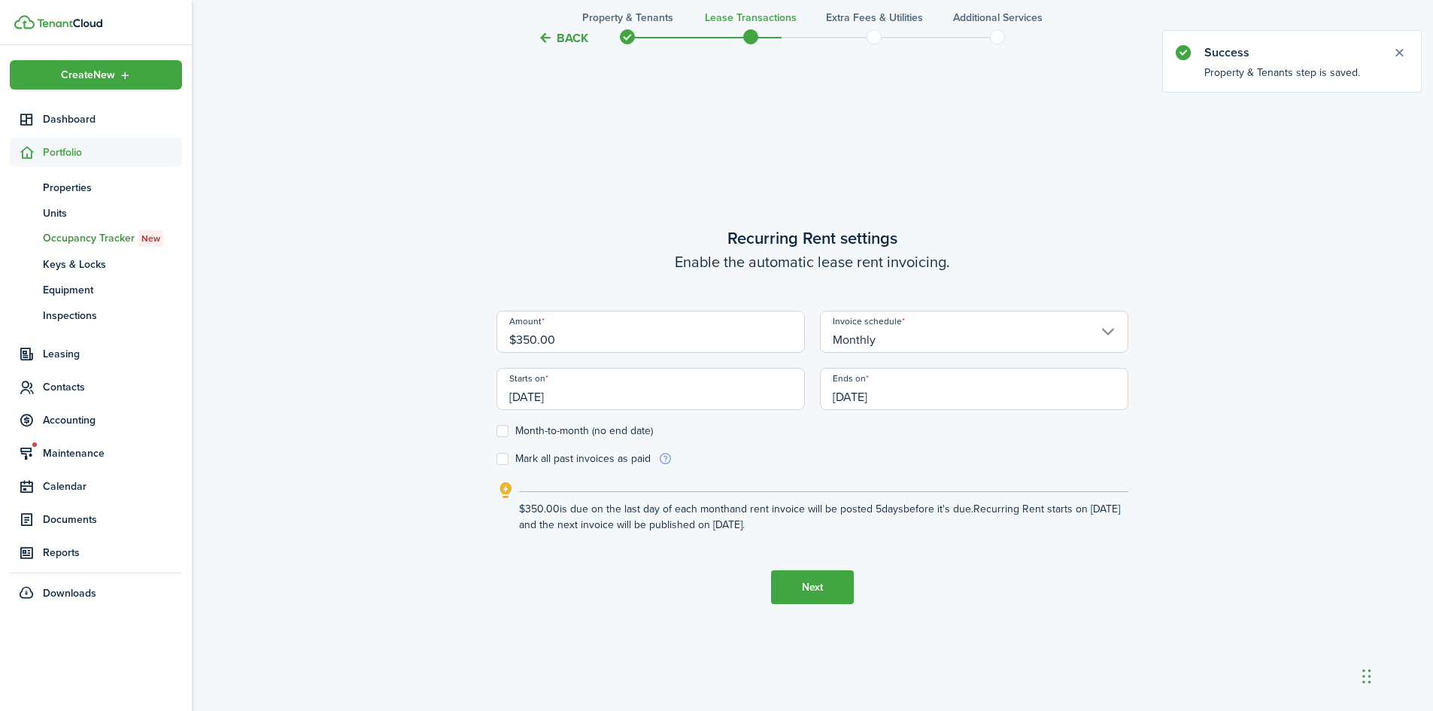
click at [559, 434] on label "Month-to-month (no end date)" at bounding box center [575, 431] width 156 height 12
click at [497, 432] on input "Month-to-month (no end date)" at bounding box center [496, 431] width 1 height 1
checkbox input "true"
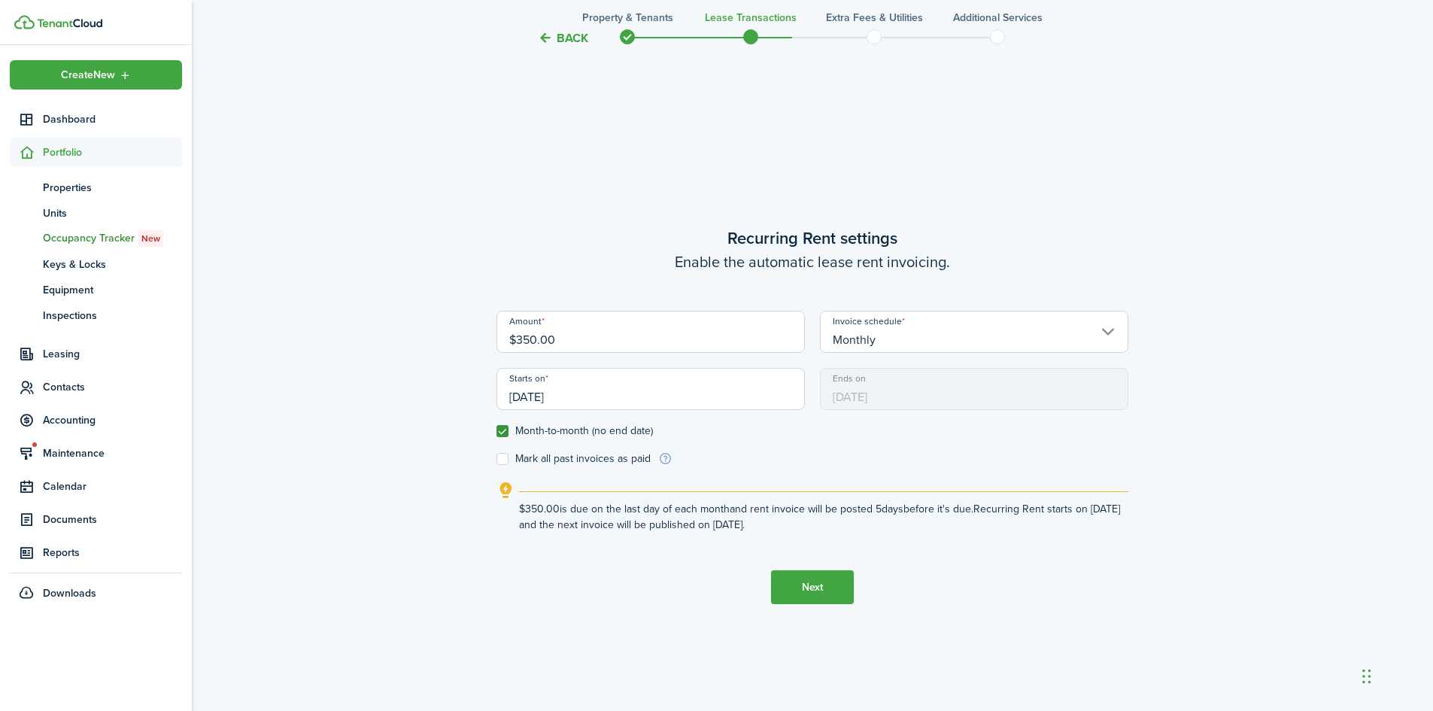
click at [797, 579] on button "Next" at bounding box center [812, 587] width 83 height 34
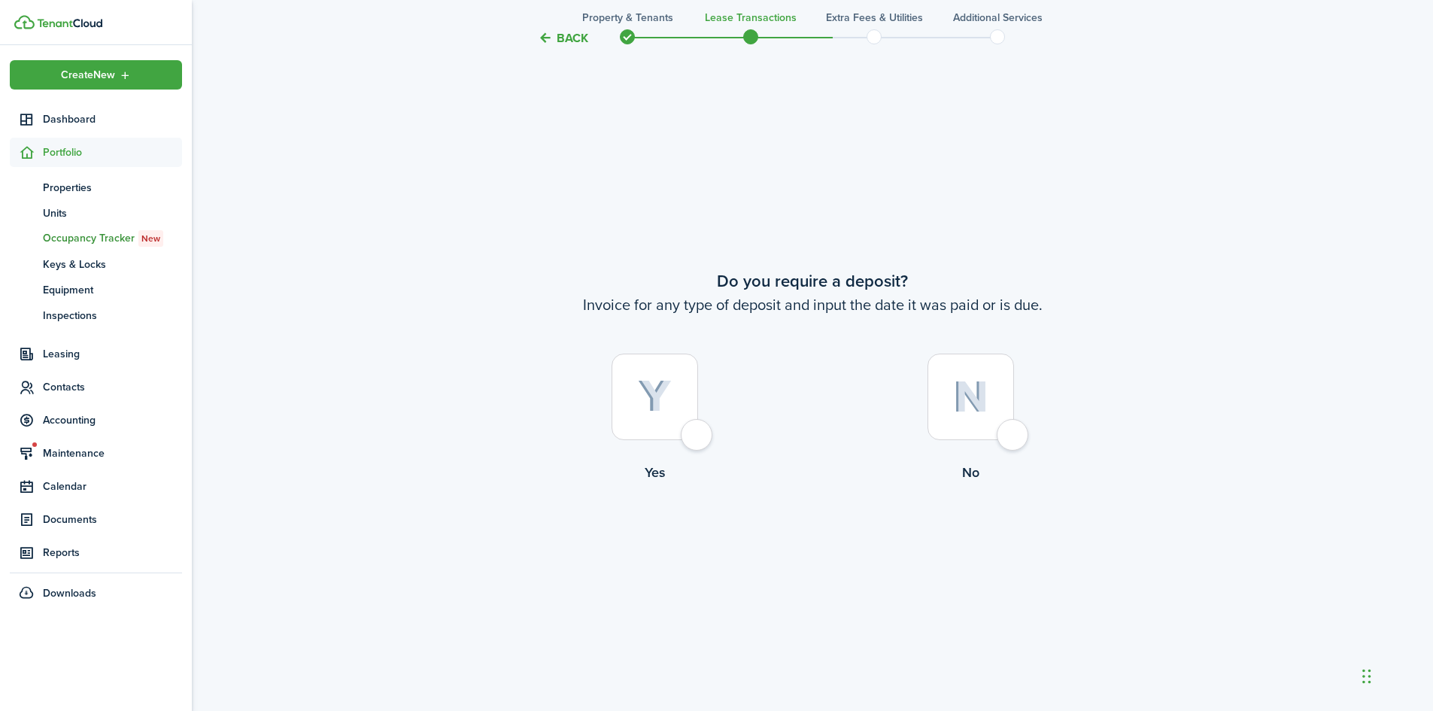
click at [676, 436] on div at bounding box center [655, 397] width 87 height 87
radio input "true"
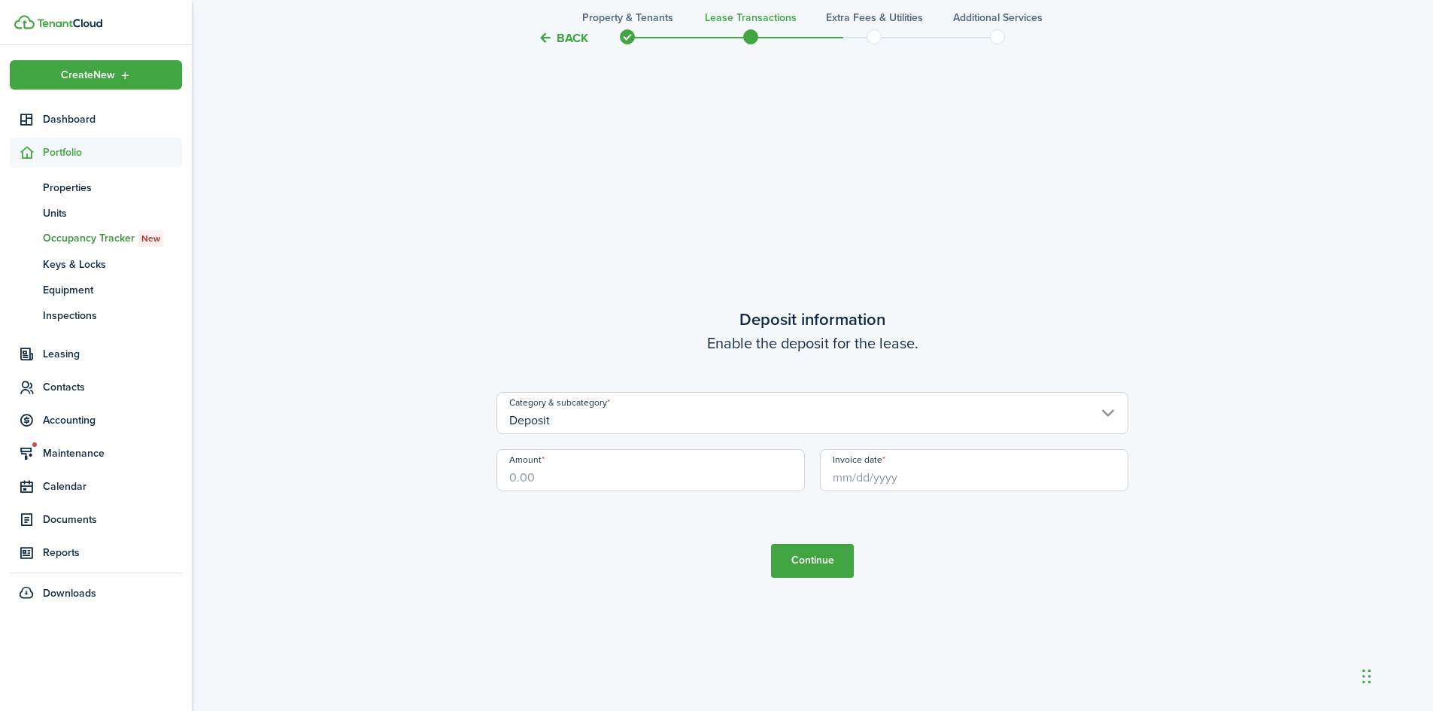
scroll to position [2032, 0]
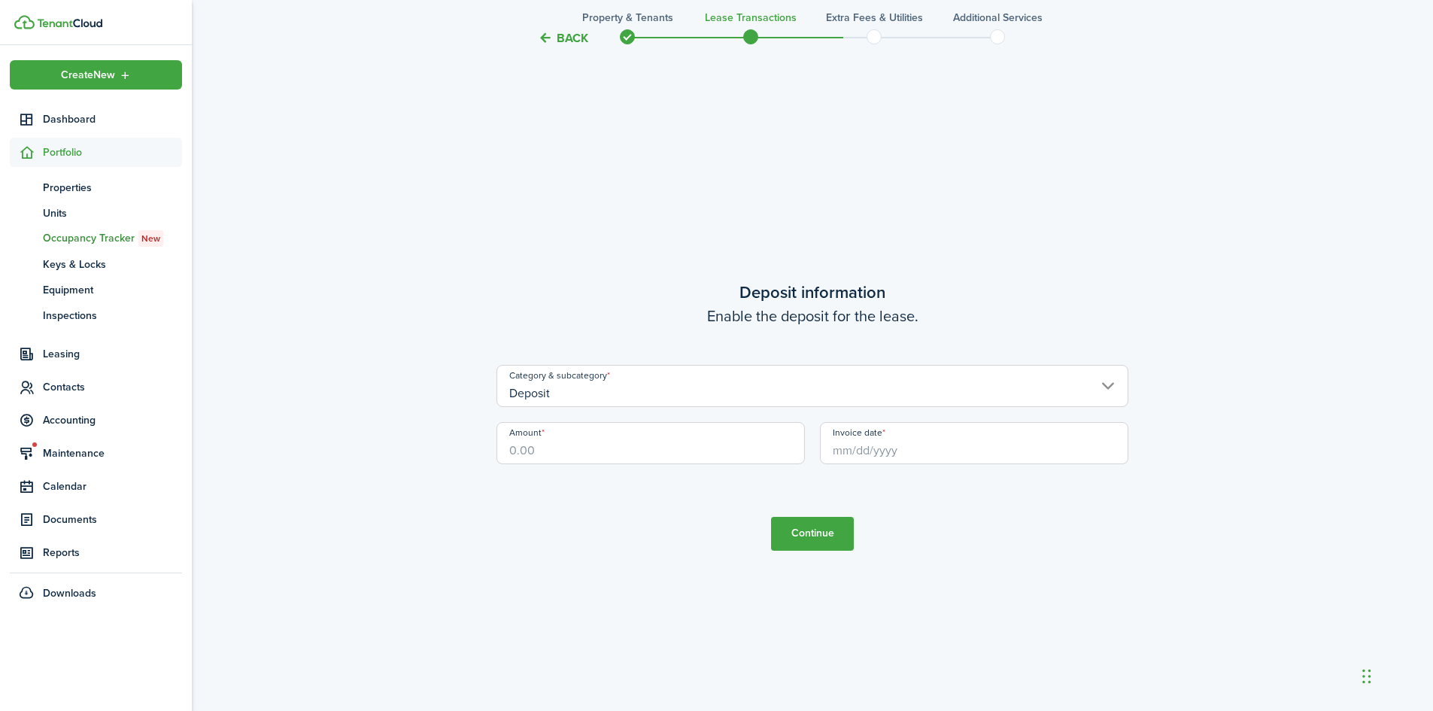
click at [603, 462] on input "Amount" at bounding box center [651, 443] width 308 height 42
type input "$300.00"
click at [847, 448] on input "Invoice date" at bounding box center [974, 443] width 308 height 42
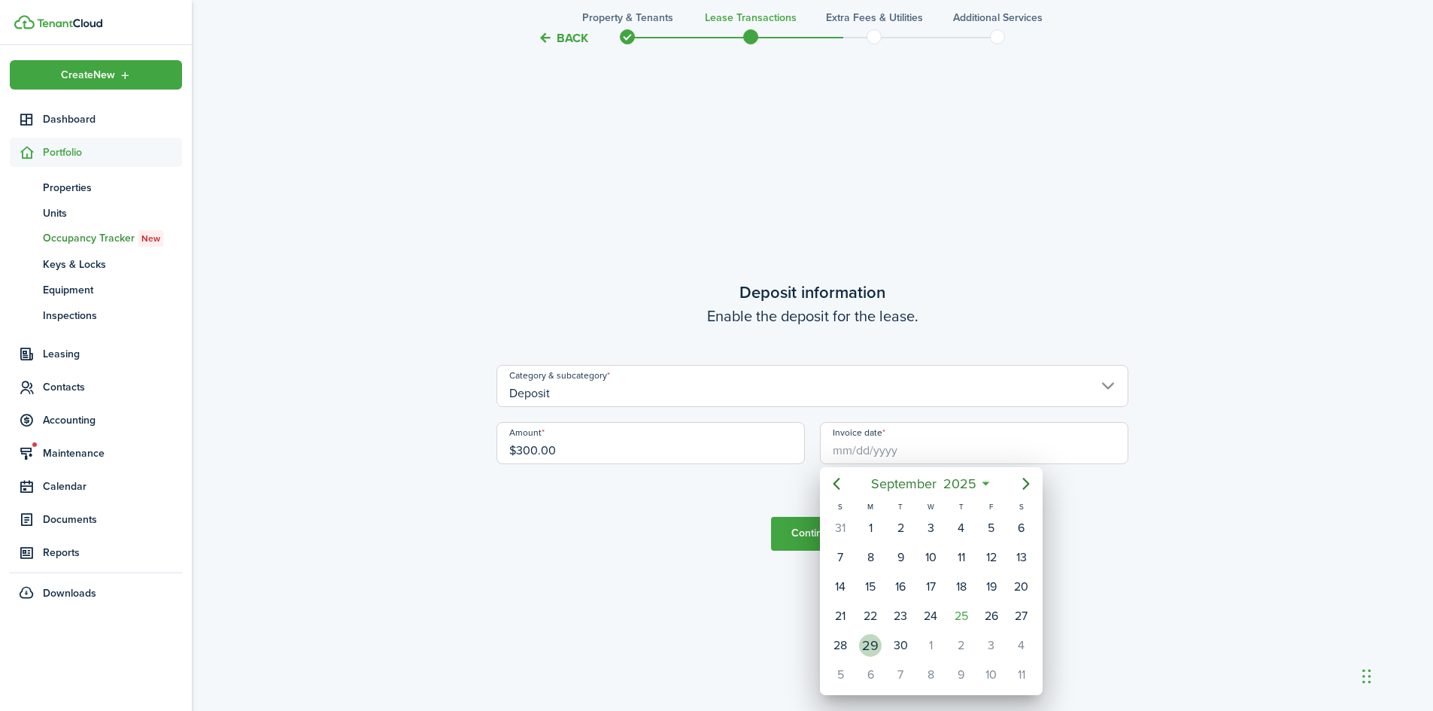
click at [880, 637] on div "29" at bounding box center [870, 645] width 30 height 29
type input "[DATE]"
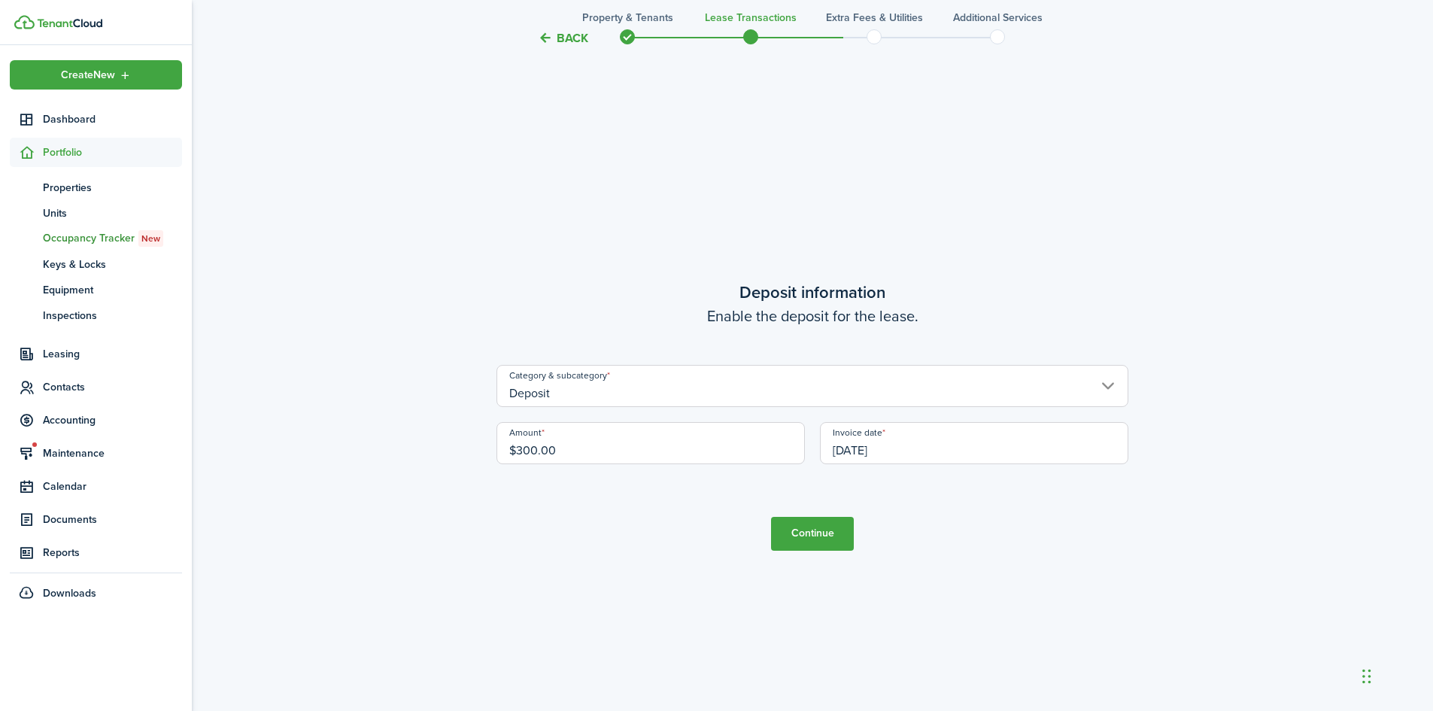
click at [816, 520] on button "Continue" at bounding box center [812, 534] width 83 height 34
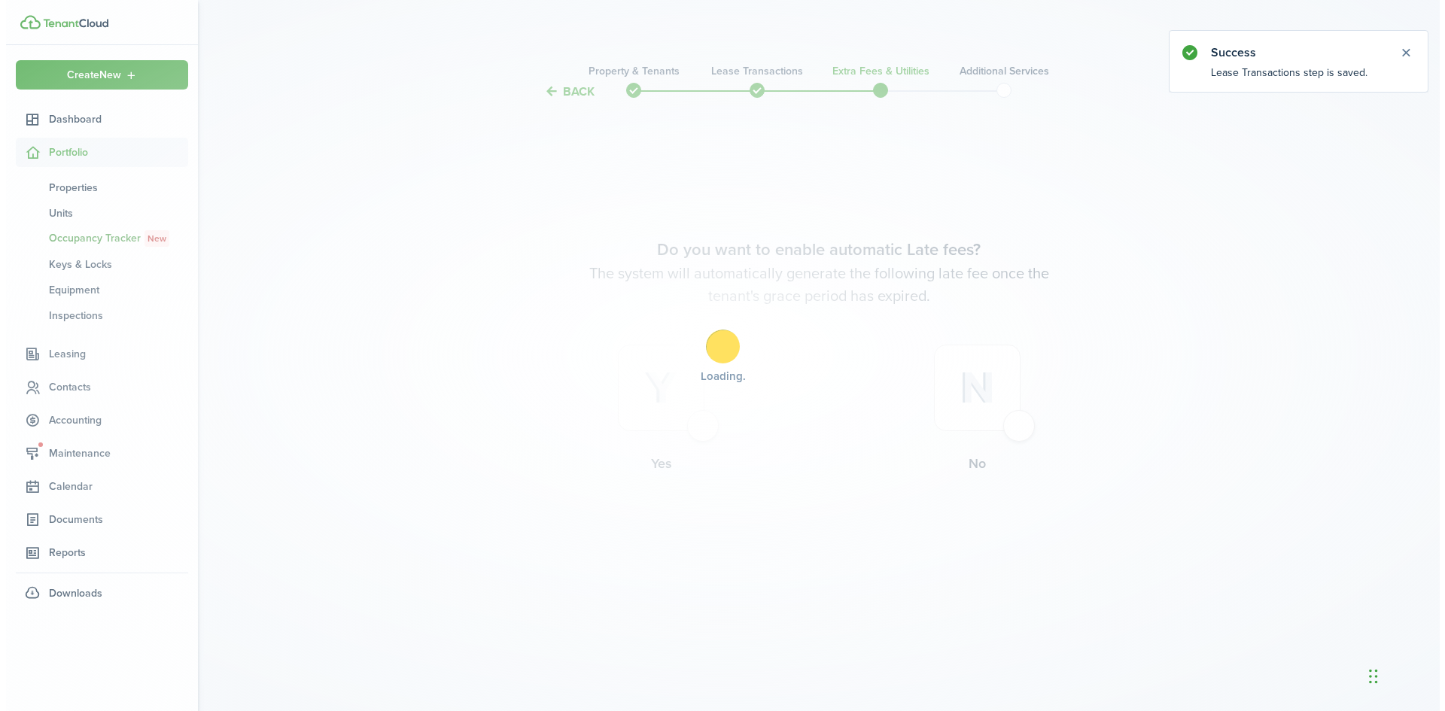
scroll to position [0, 0]
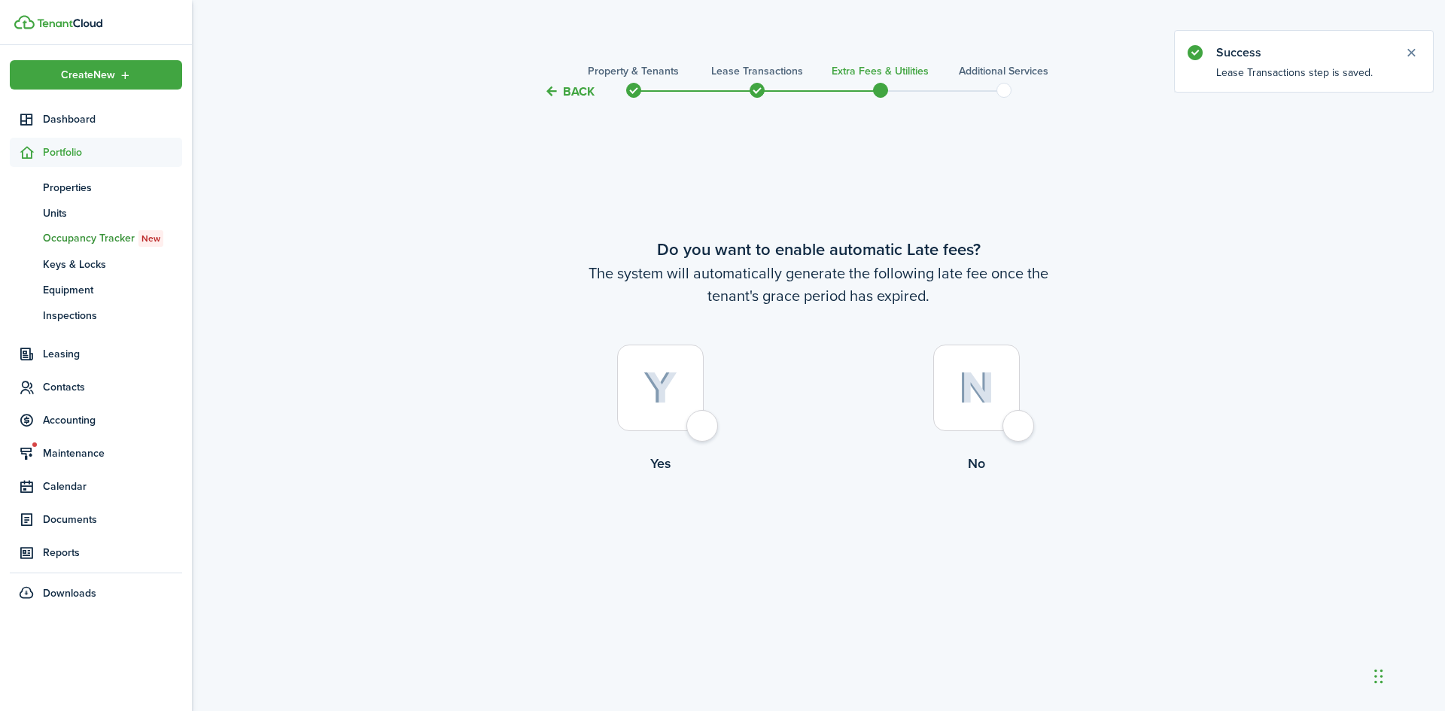
click at [698, 397] on div at bounding box center [660, 388] width 87 height 87
radio input "true"
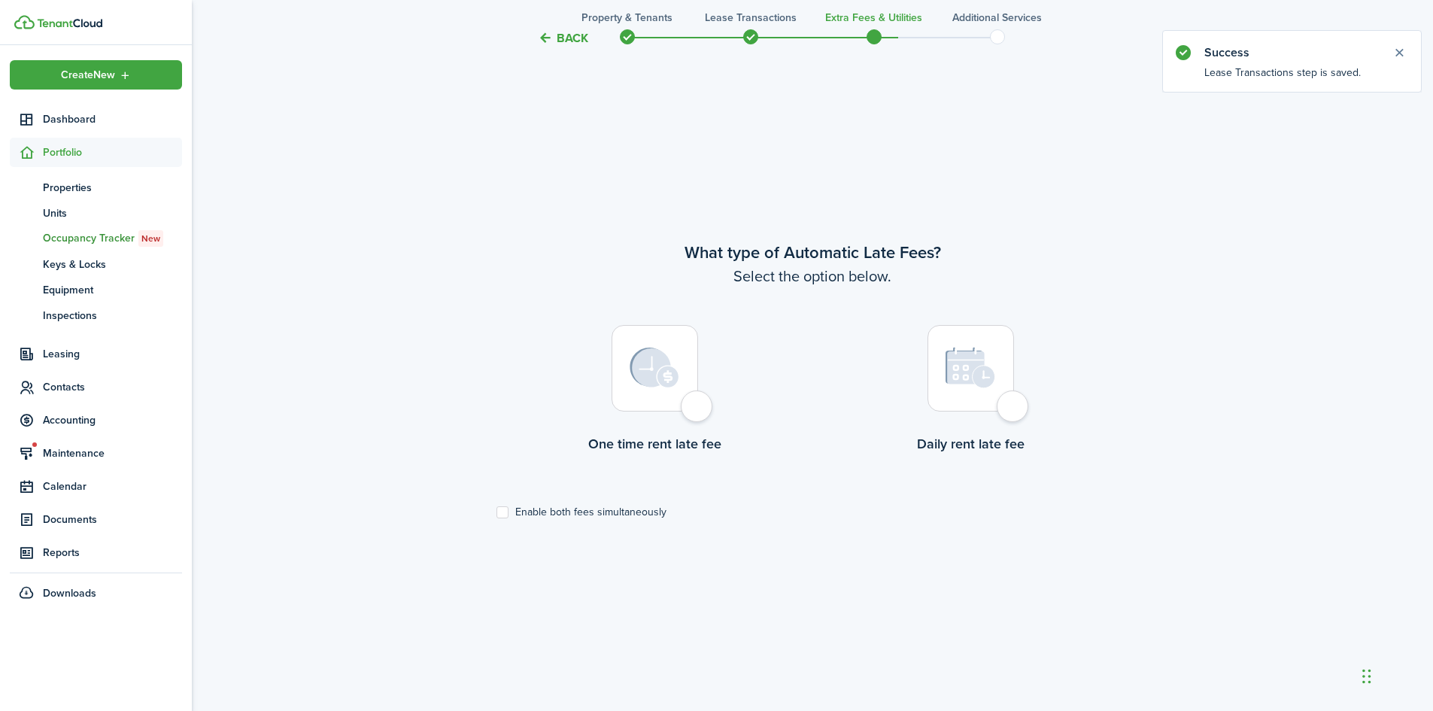
click at [675, 409] on div at bounding box center [655, 368] width 87 height 87
radio input "true"
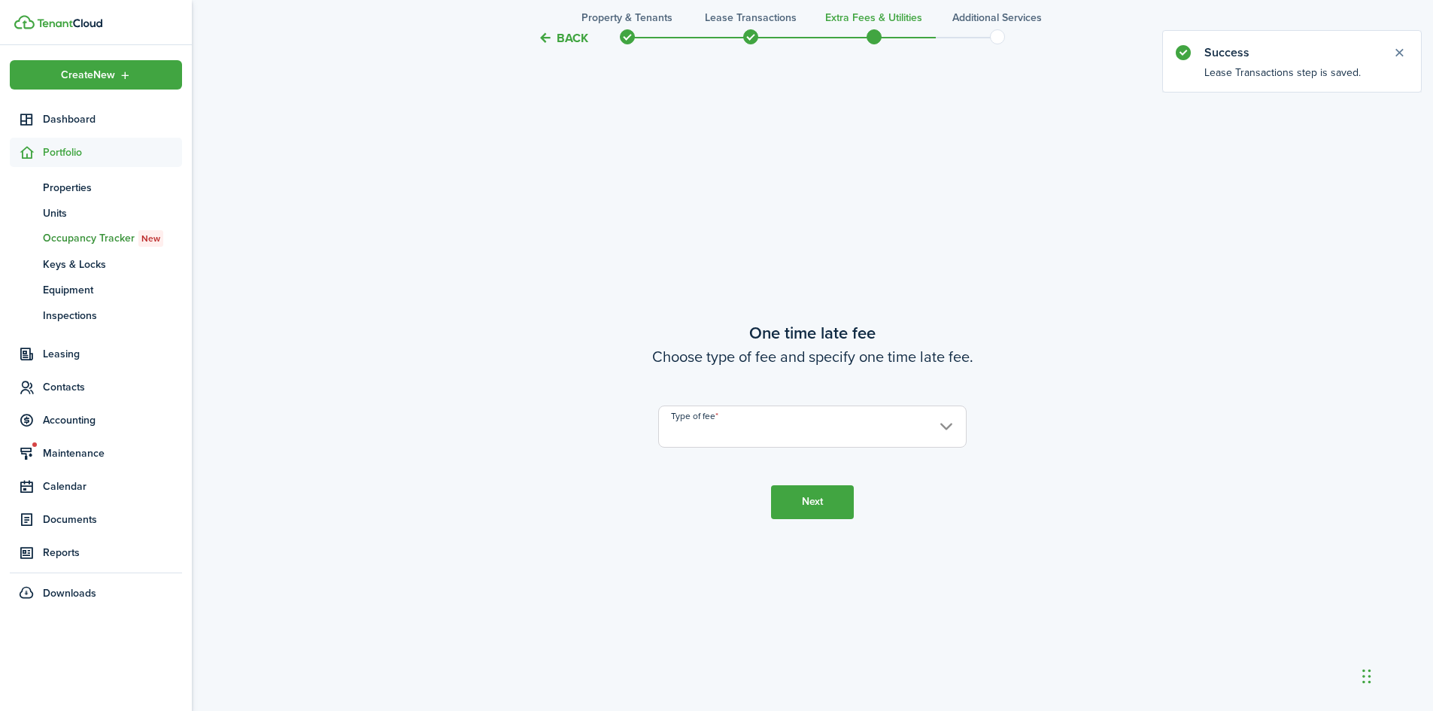
scroll to position [1321, 0]
click at [722, 430] on input "Type of fee" at bounding box center [812, 422] width 308 height 42
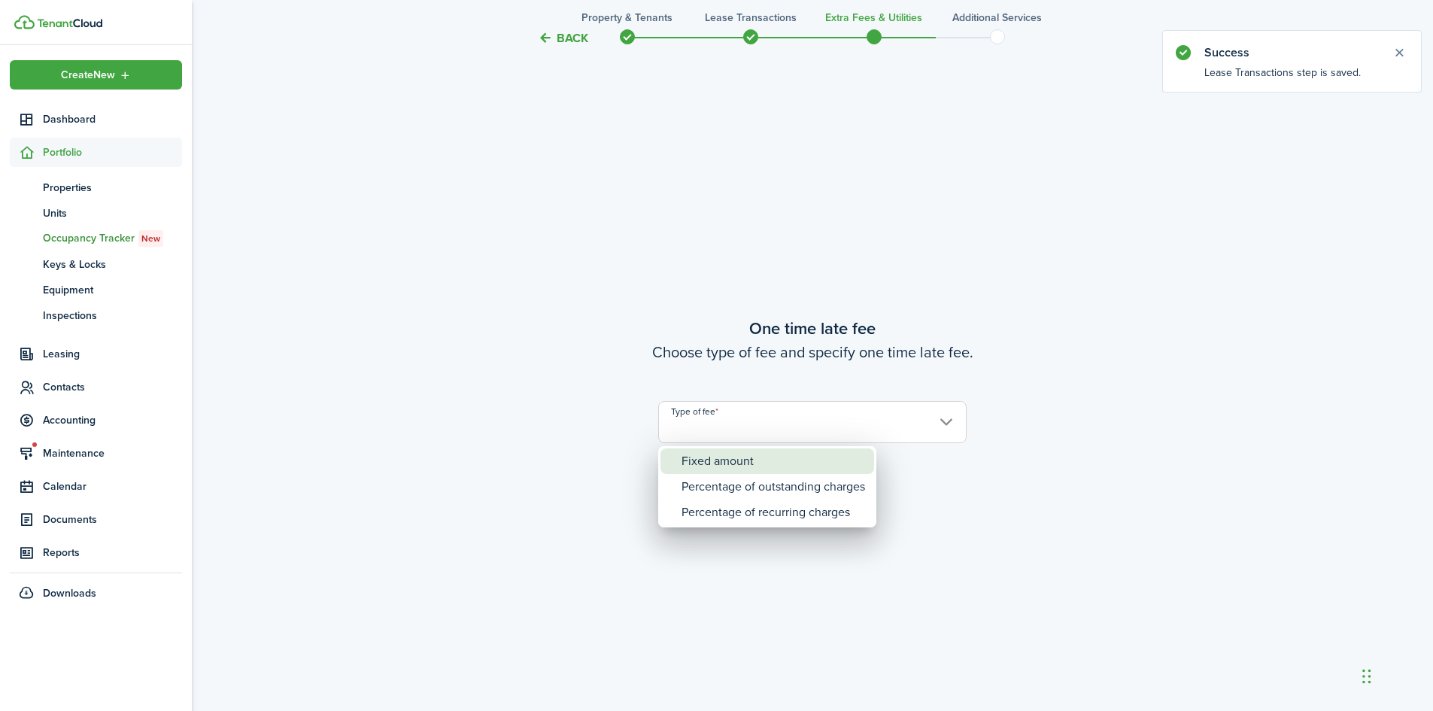
click at [728, 457] on div "Fixed amount" at bounding box center [774, 461] width 184 height 26
type input "Fixed amount"
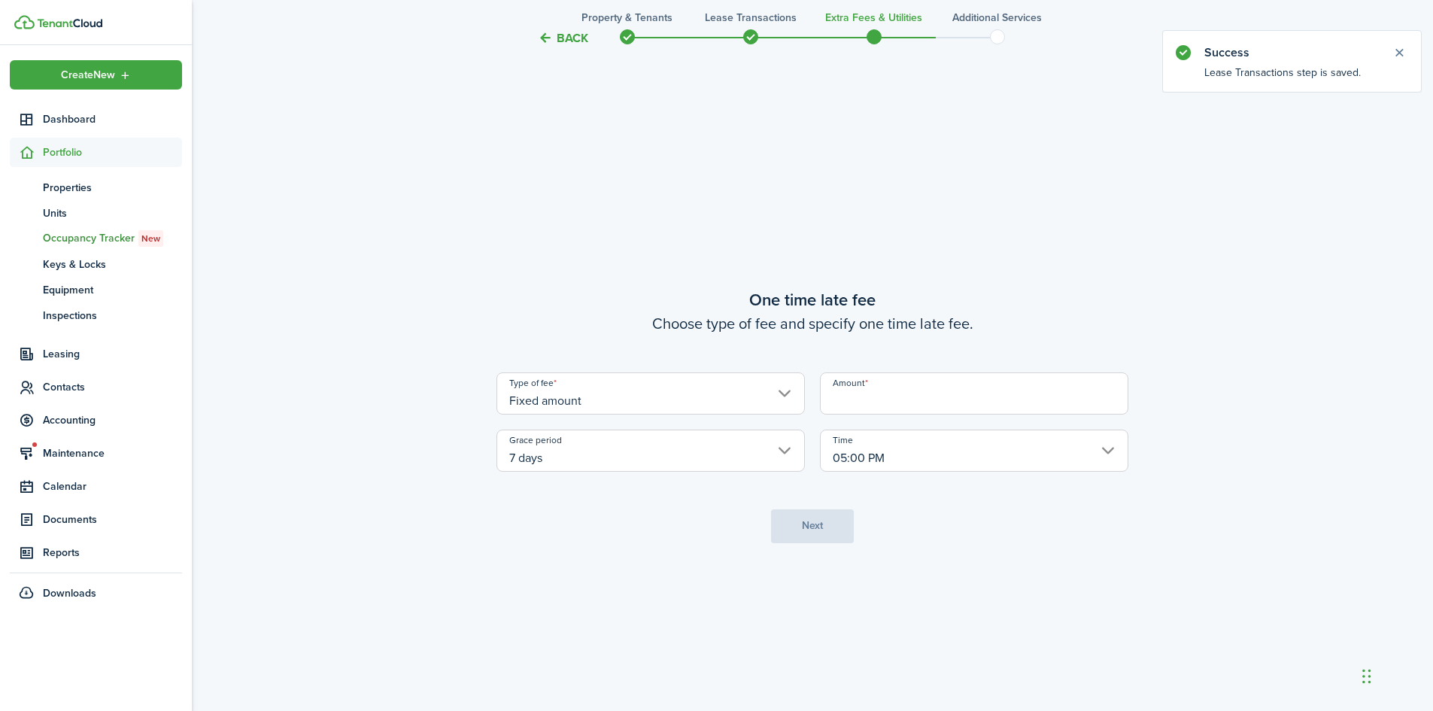
click at [864, 404] on input "Amount" at bounding box center [974, 393] width 308 height 42
type input "$50.00"
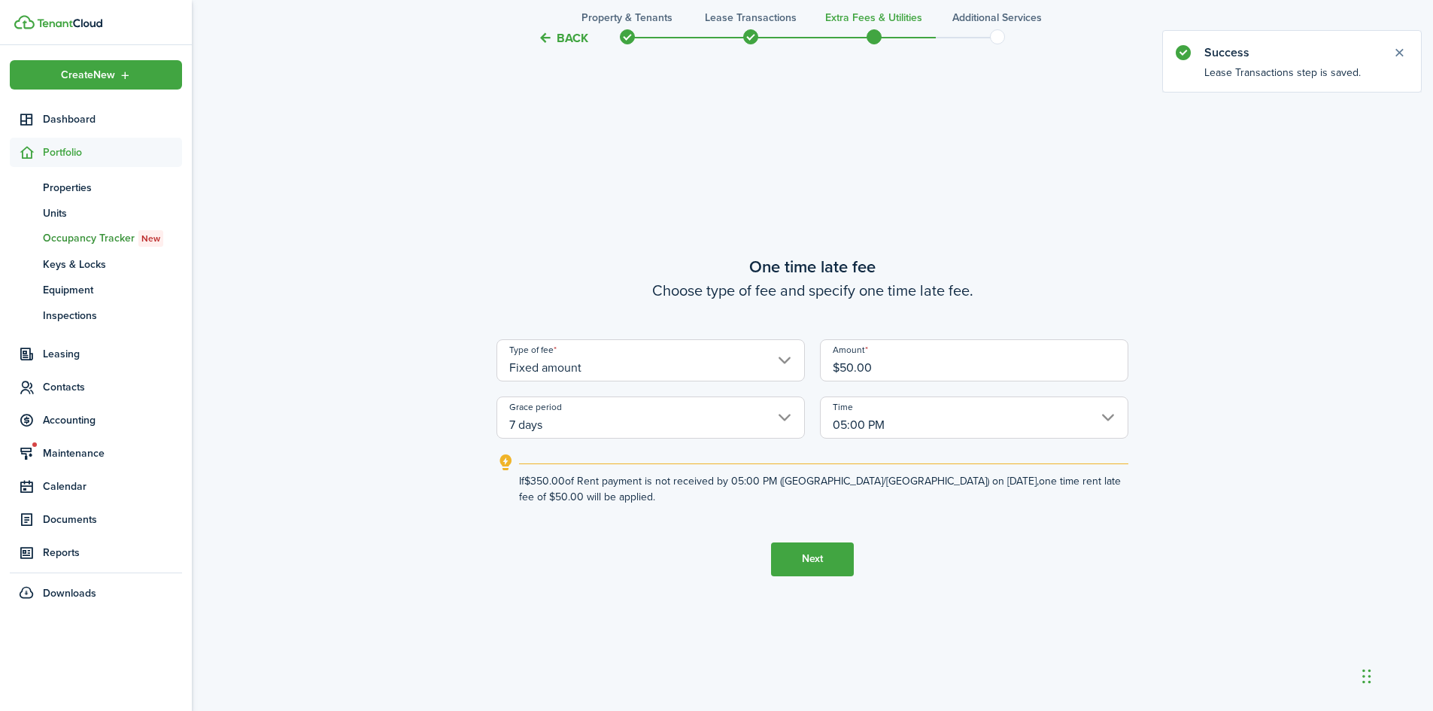
click at [818, 555] on button "Next" at bounding box center [812, 559] width 83 height 34
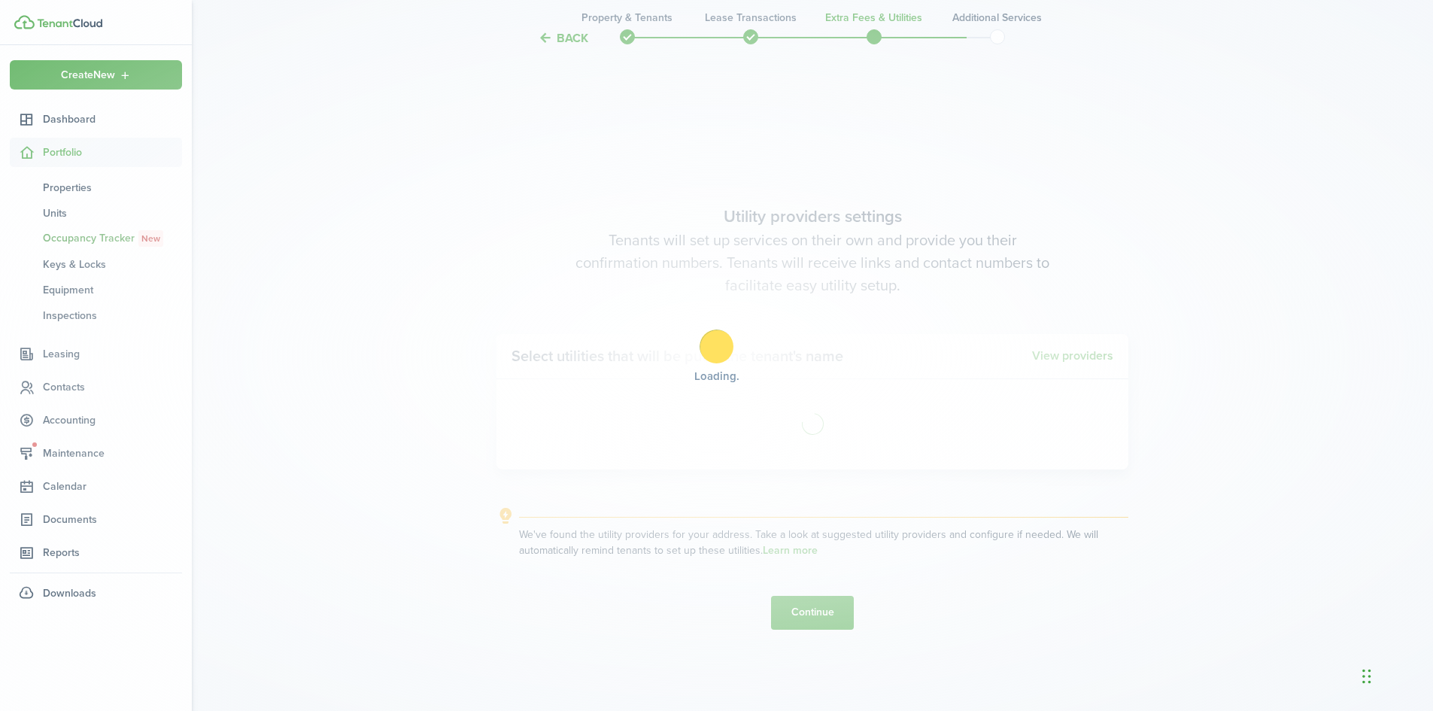
scroll to position [2032, 0]
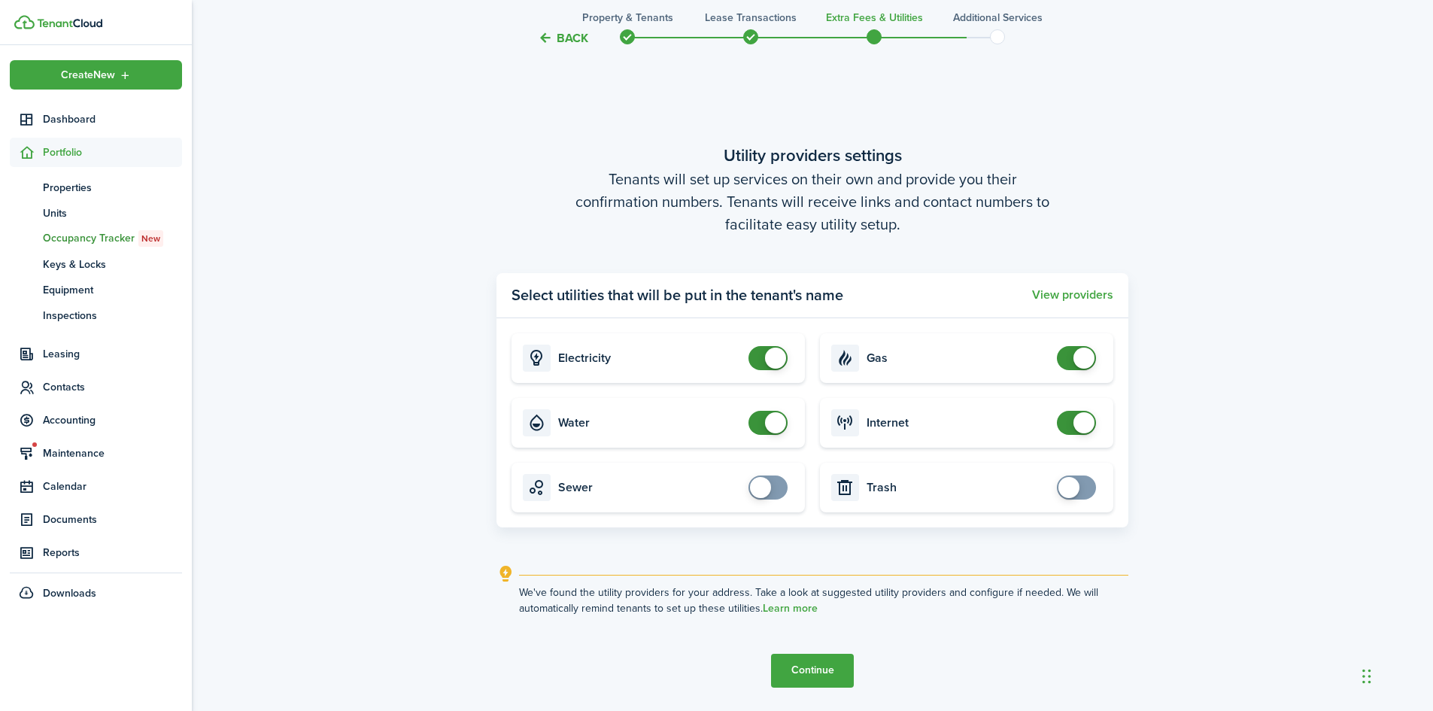
checkbox input "false"
click at [776, 365] on span at bounding box center [768, 358] width 15 height 24
checkbox input "false"
click at [774, 427] on span at bounding box center [775, 422] width 21 height 21
checkbox input "false"
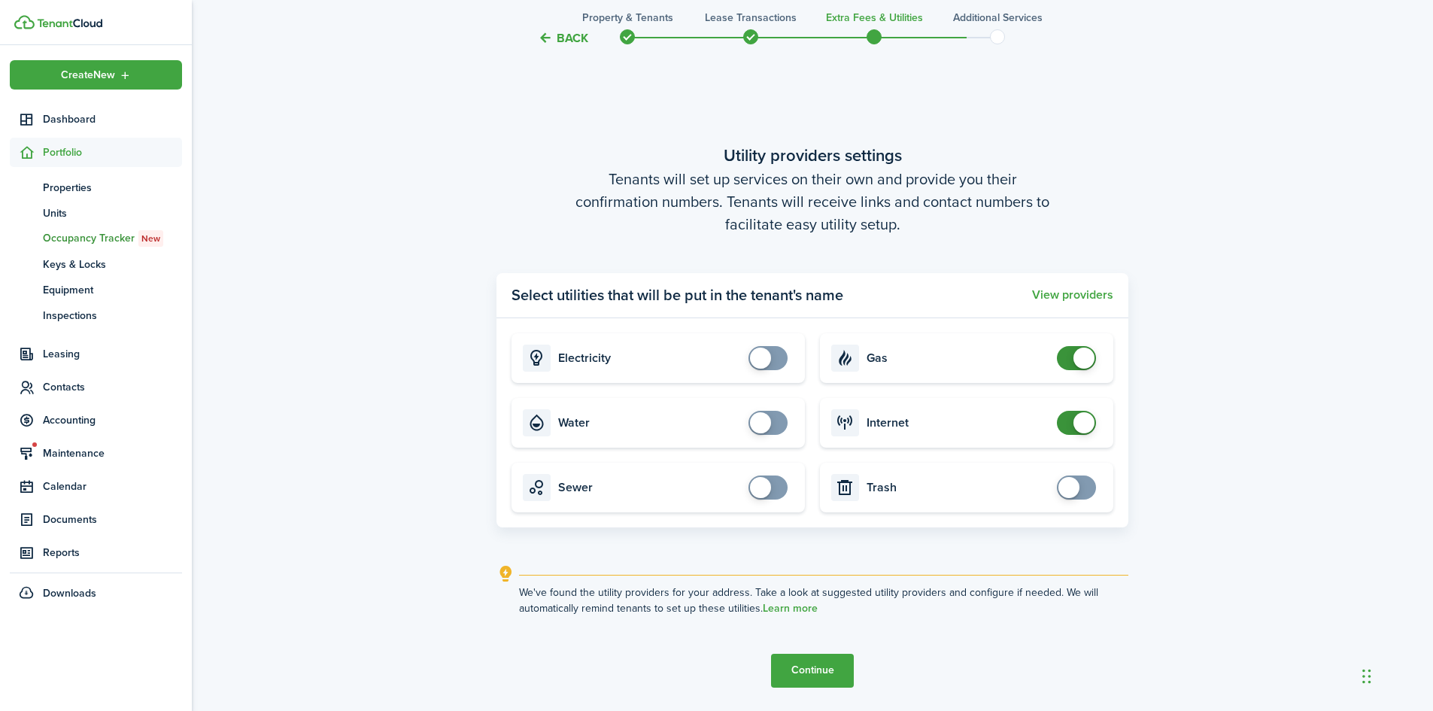
click at [1088, 357] on span at bounding box center [1084, 358] width 21 height 21
checkbox input "false"
click at [1089, 422] on span at bounding box center [1084, 422] width 21 height 21
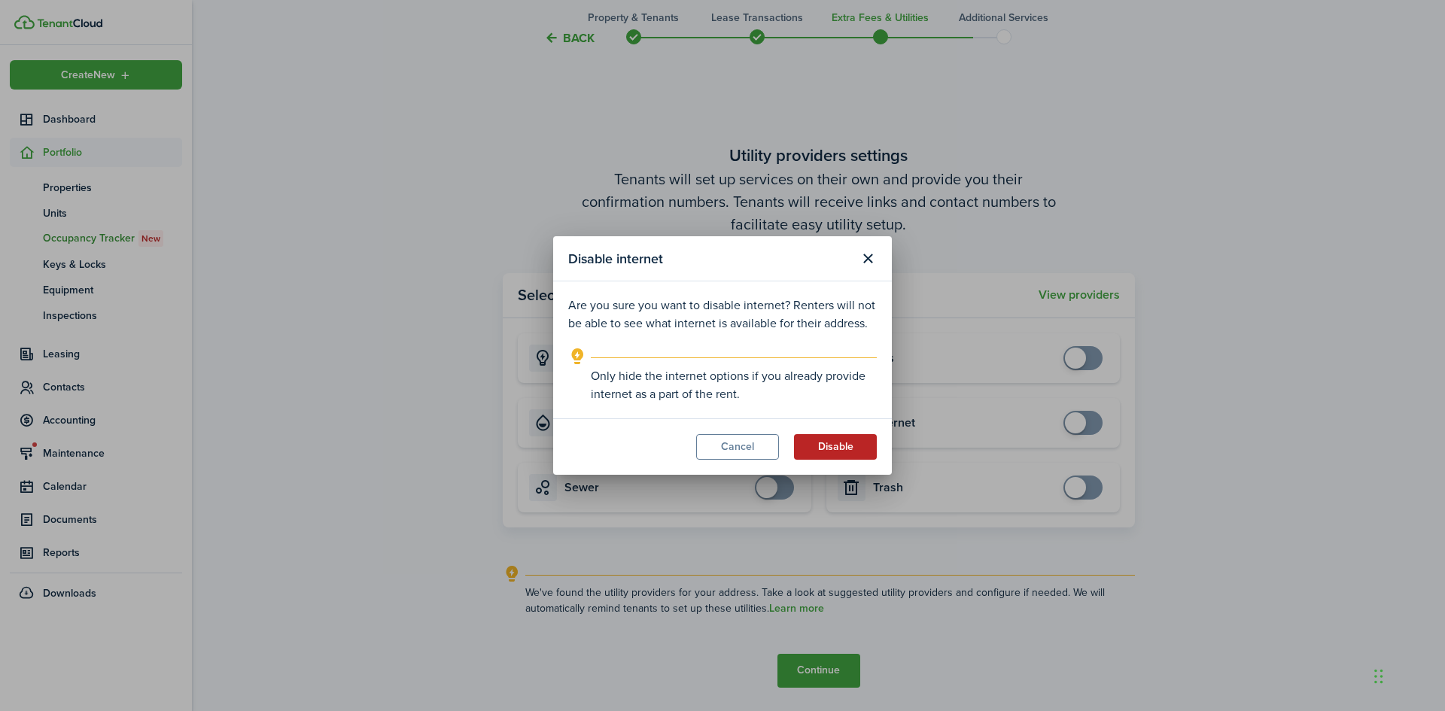
click at [843, 445] on button "Disable" at bounding box center [835, 447] width 83 height 26
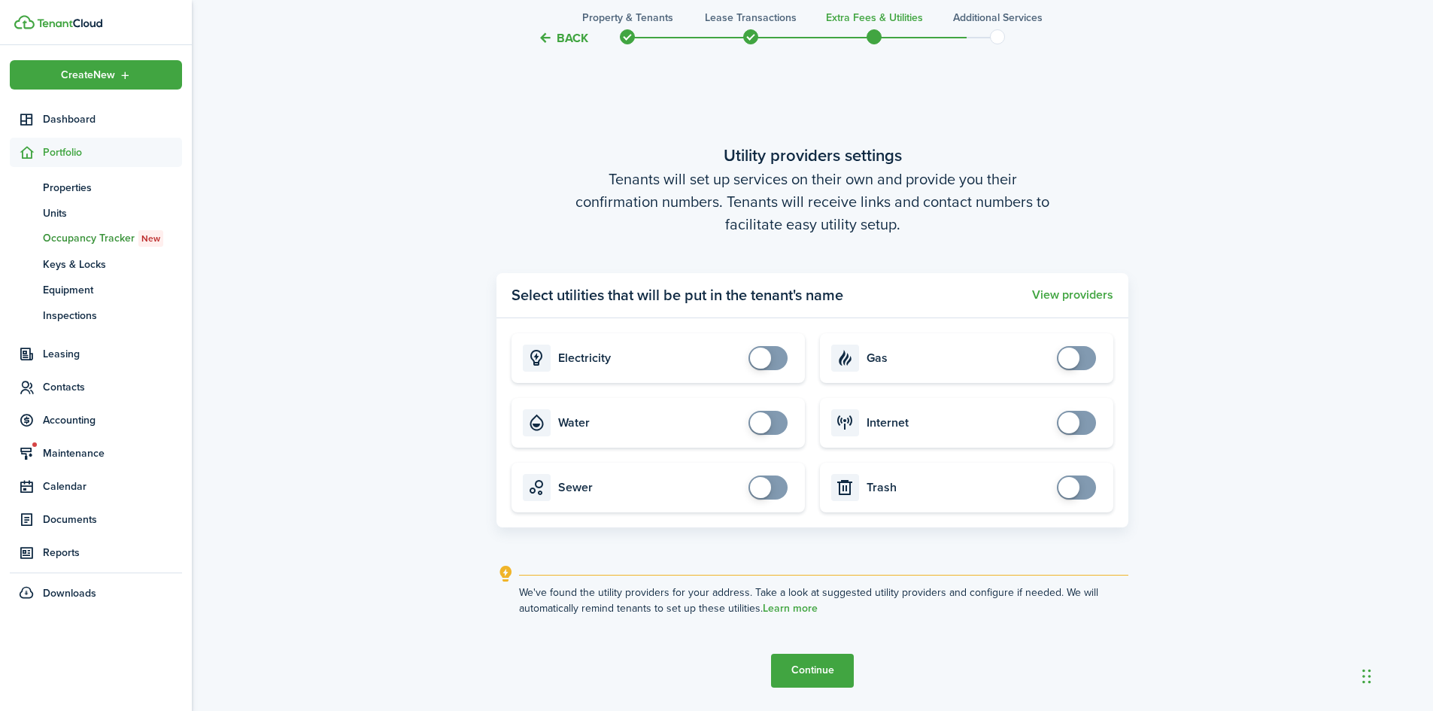
click at [833, 676] on button "Continue" at bounding box center [812, 671] width 83 height 34
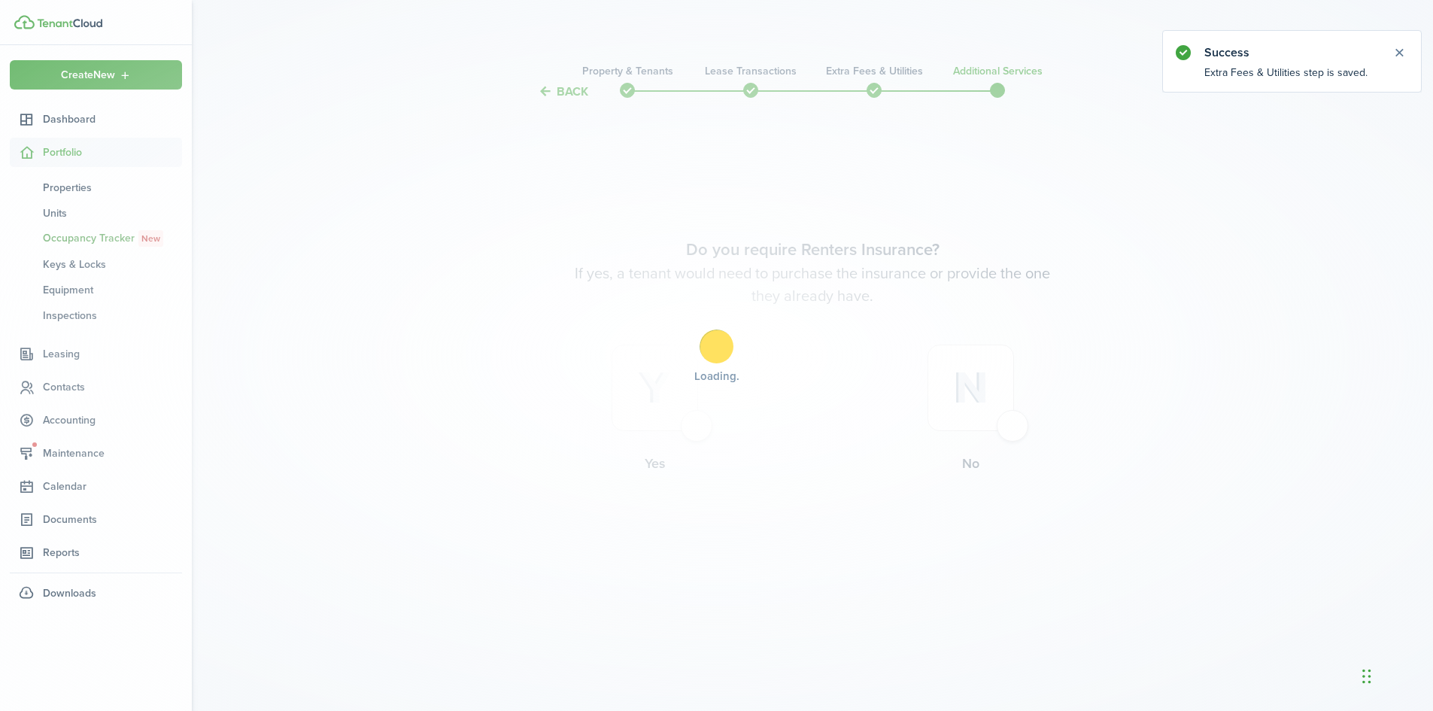
scroll to position [0, 0]
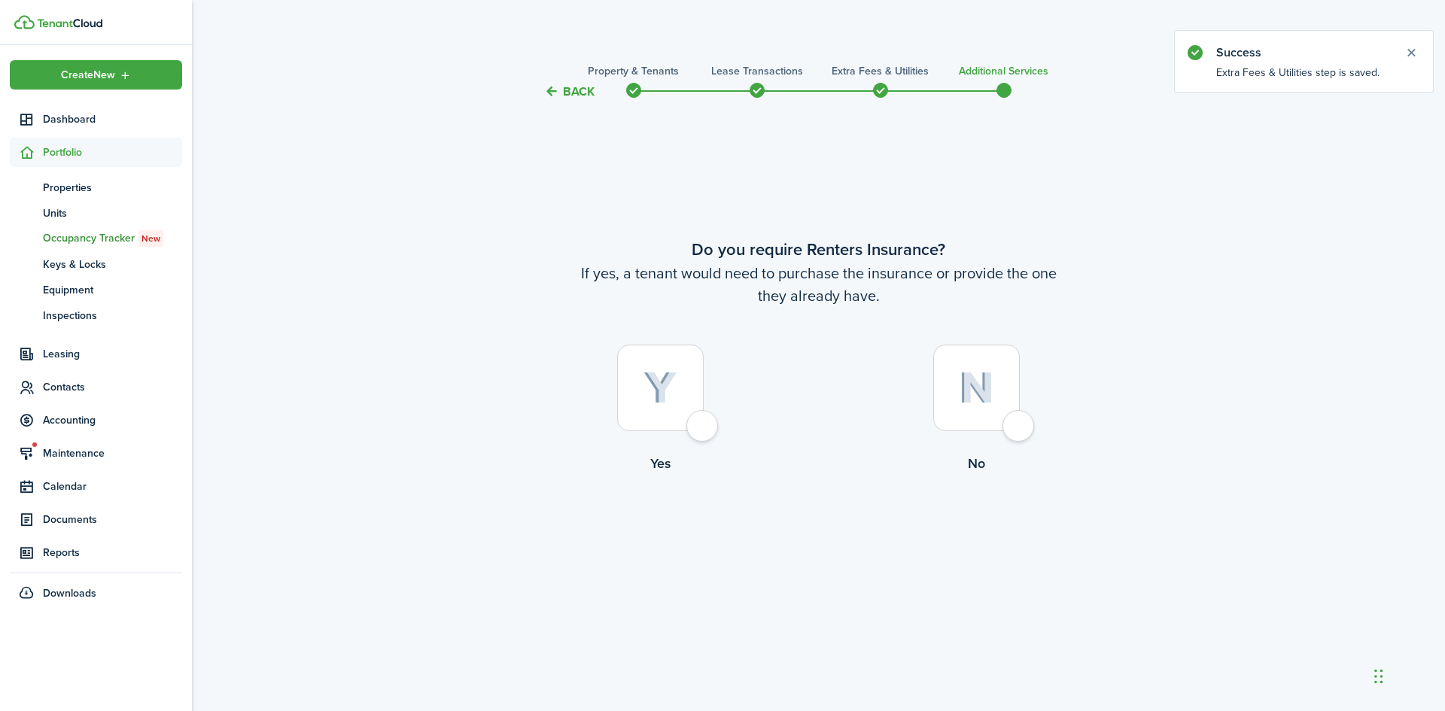
click at [959, 403] on img at bounding box center [976, 388] width 35 height 32
radio input "true"
click at [837, 540] on button "Complete move in" at bounding box center [818, 536] width 111 height 34
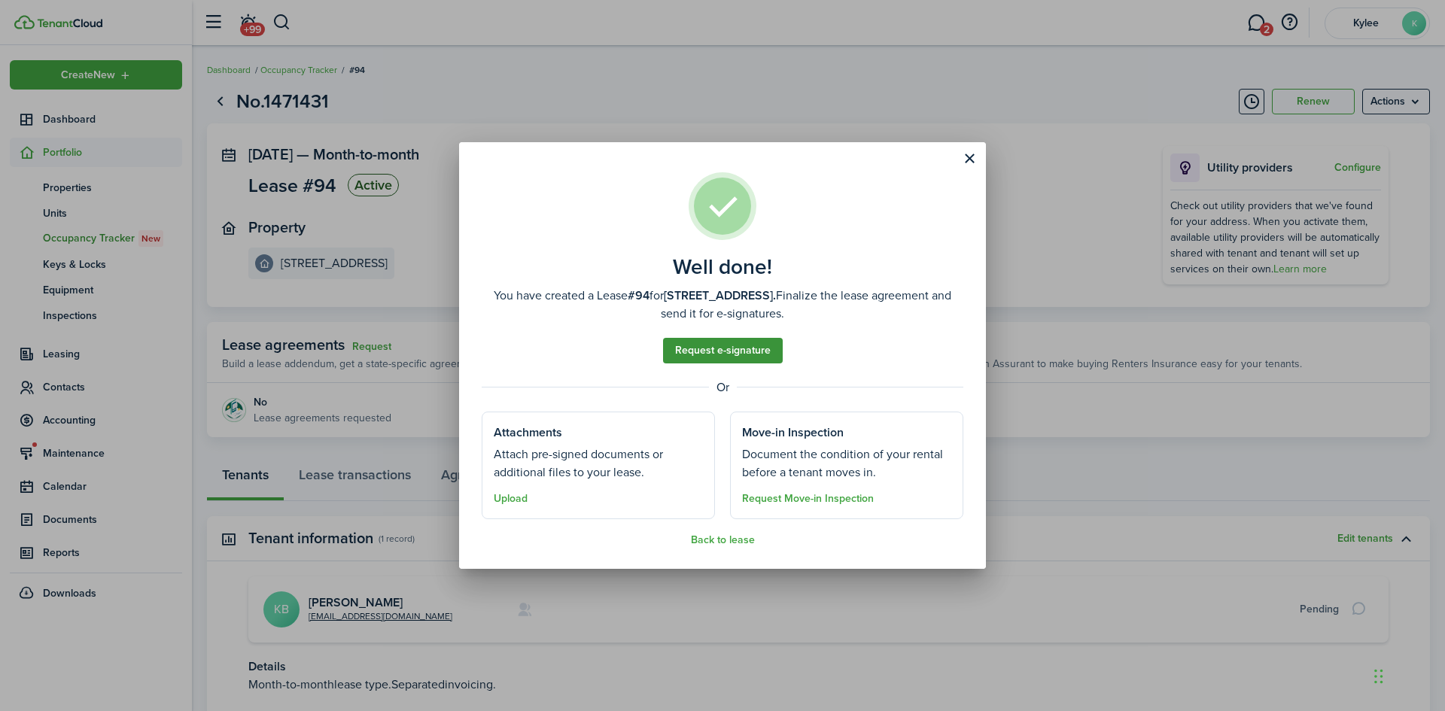
click at [731, 340] on link "Request e-signature" at bounding box center [723, 351] width 120 height 26
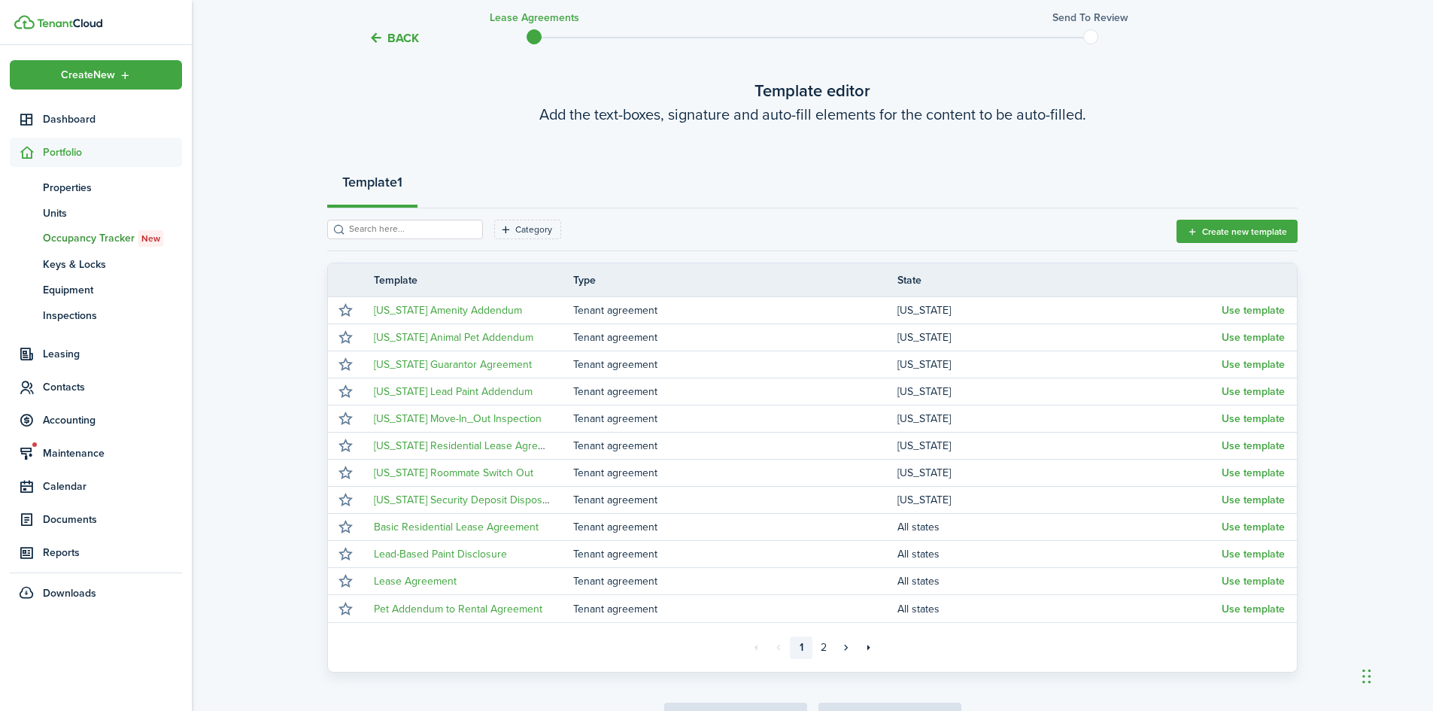
scroll to position [169, 0]
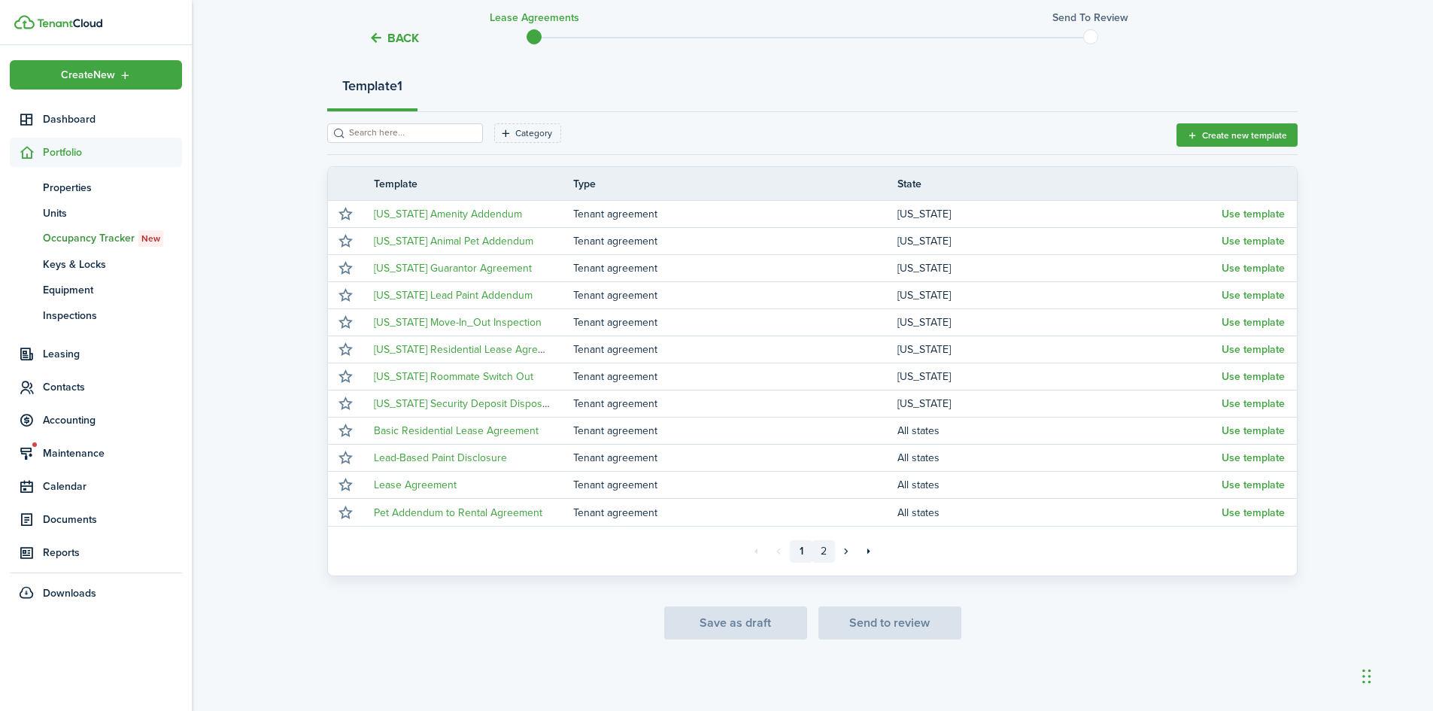
click at [819, 548] on link "2" at bounding box center [824, 551] width 23 height 23
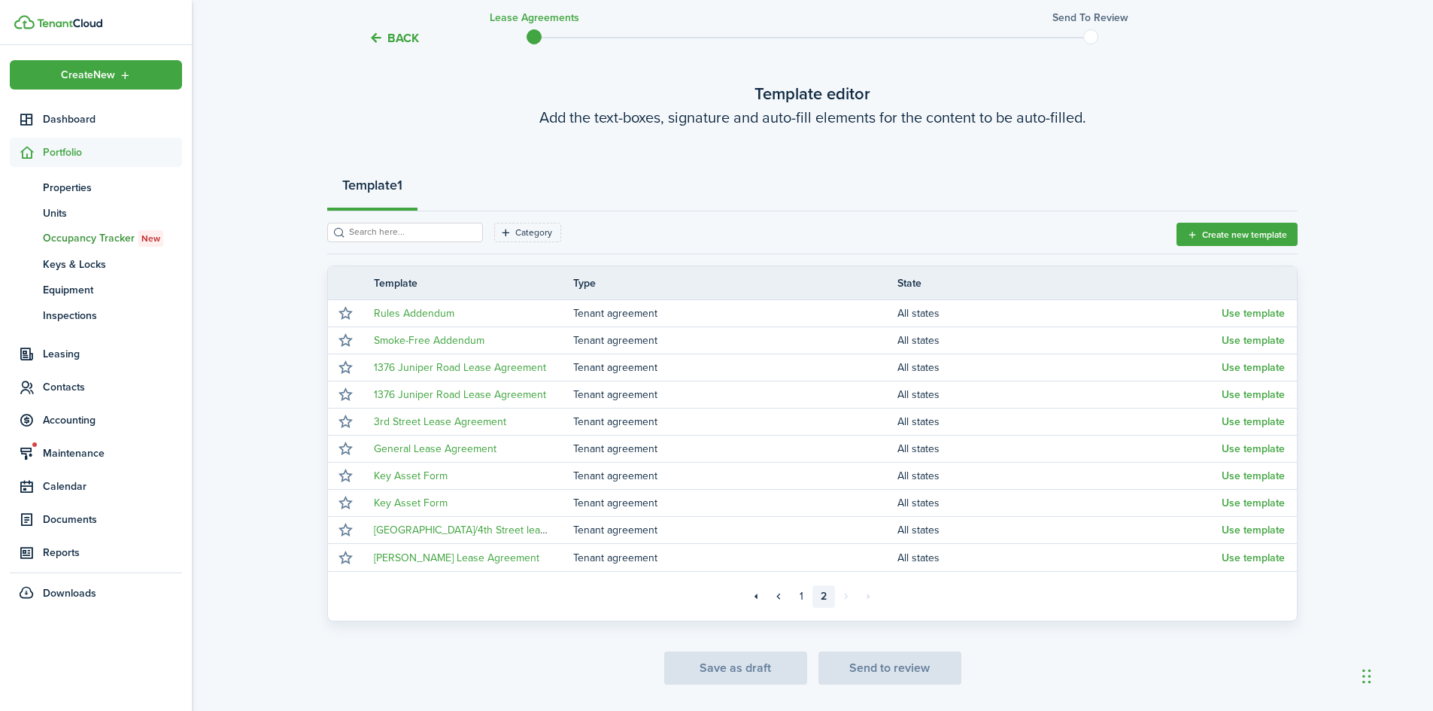
scroll to position [114, 0]
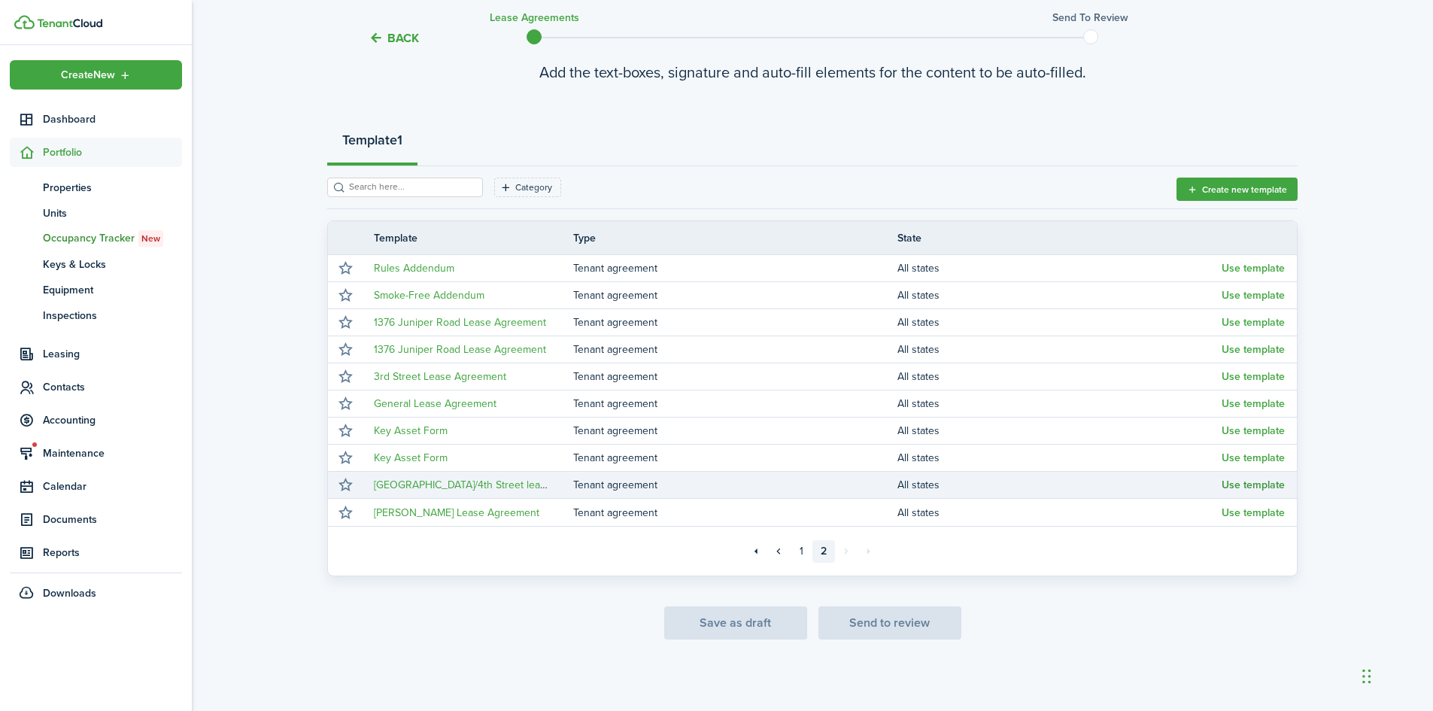
click at [1242, 486] on button "Use template" at bounding box center [1253, 485] width 63 height 12
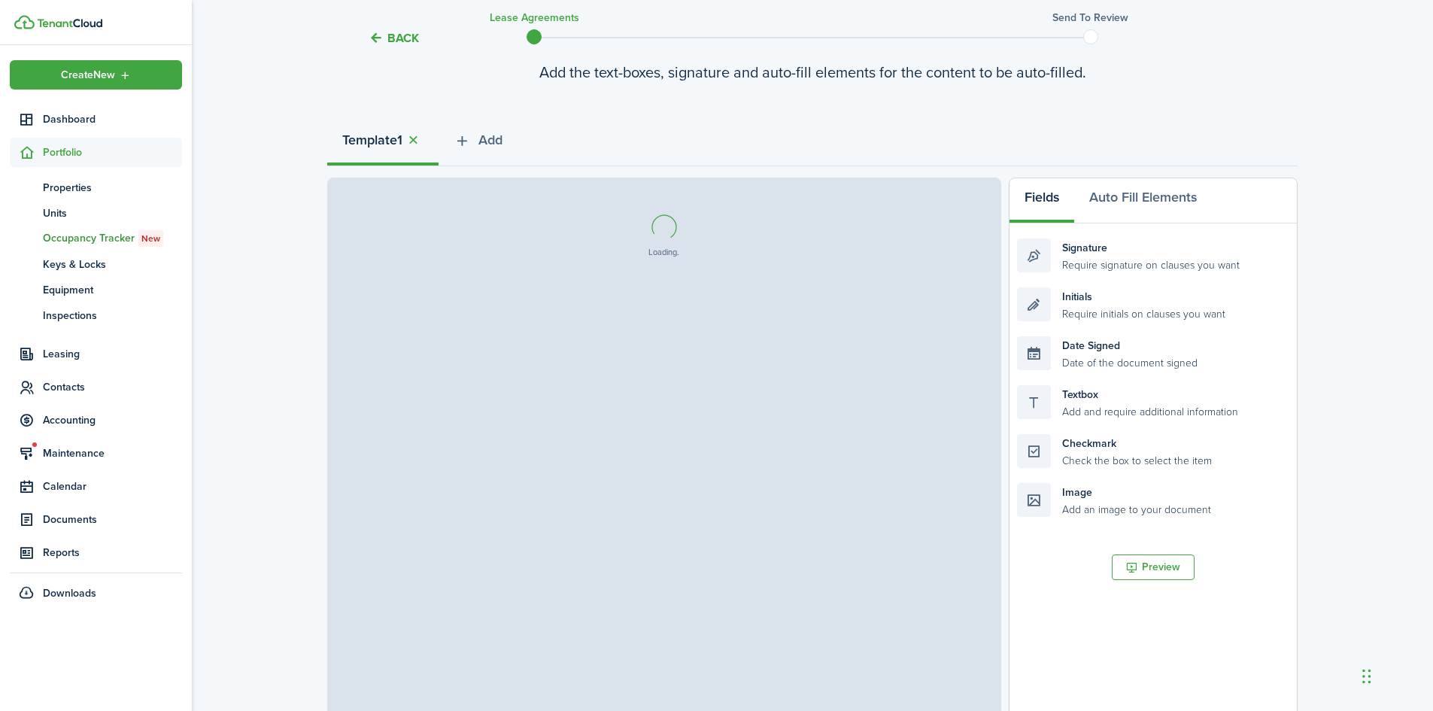
select select "fit"
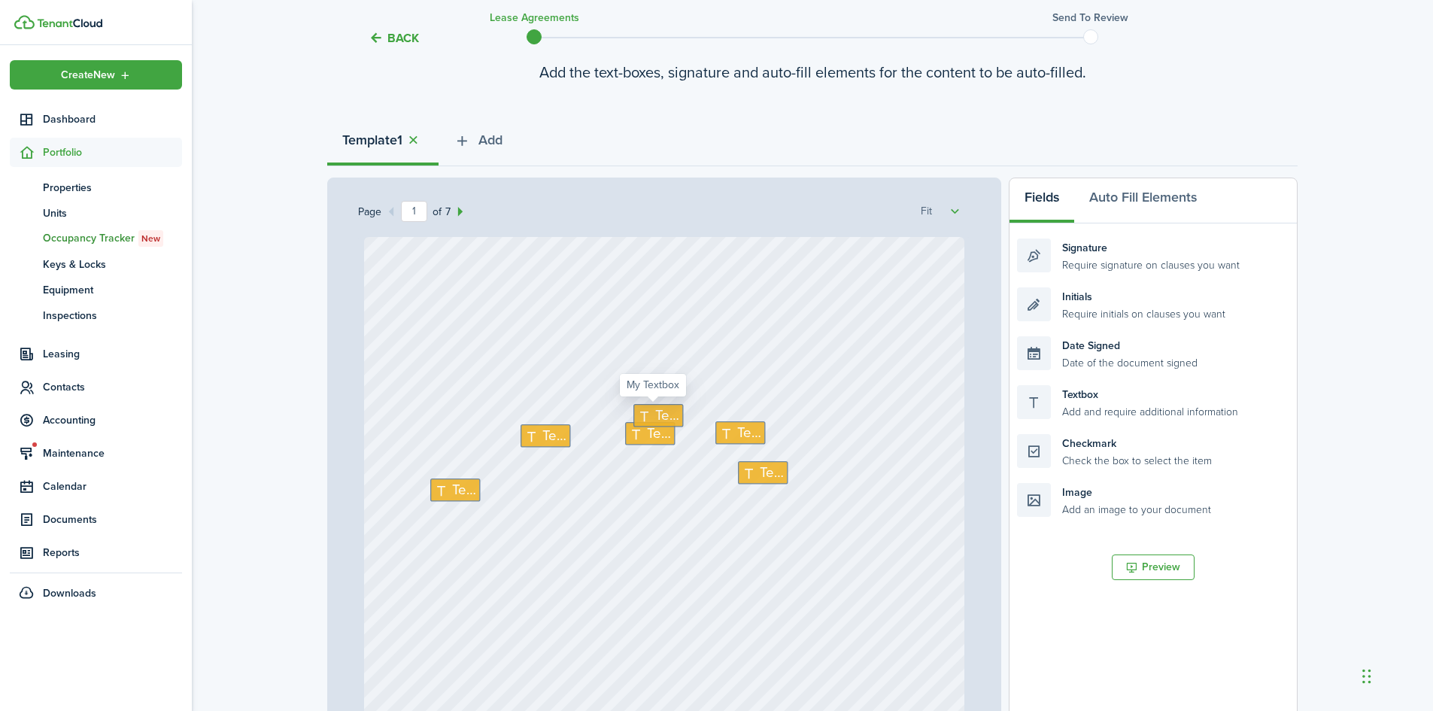
click at [655, 412] on span "Text" at bounding box center [667, 416] width 24 height 21
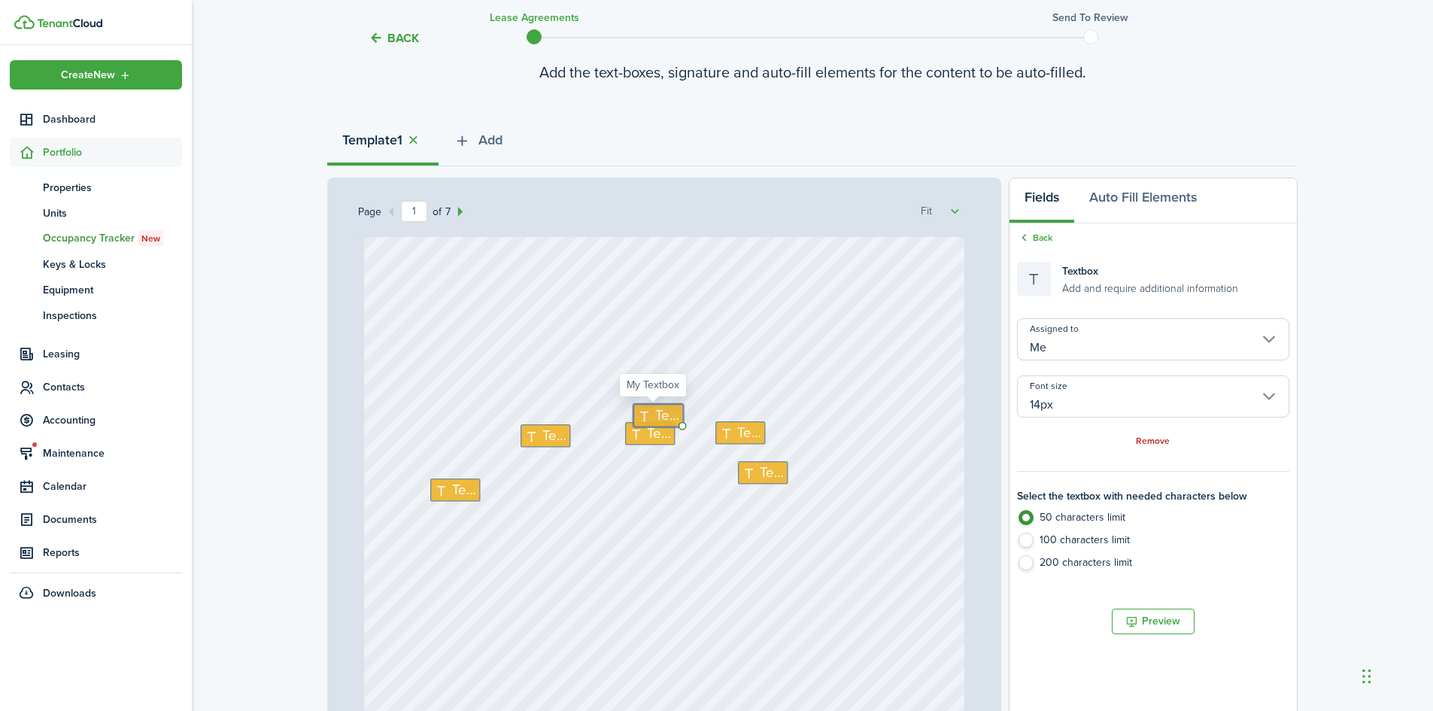
click at [655, 412] on span "Text" at bounding box center [667, 416] width 24 height 21
type textarea "4"
type textarea "[PERSON_NAME]"
click at [548, 436] on span "Text" at bounding box center [554, 435] width 24 height 21
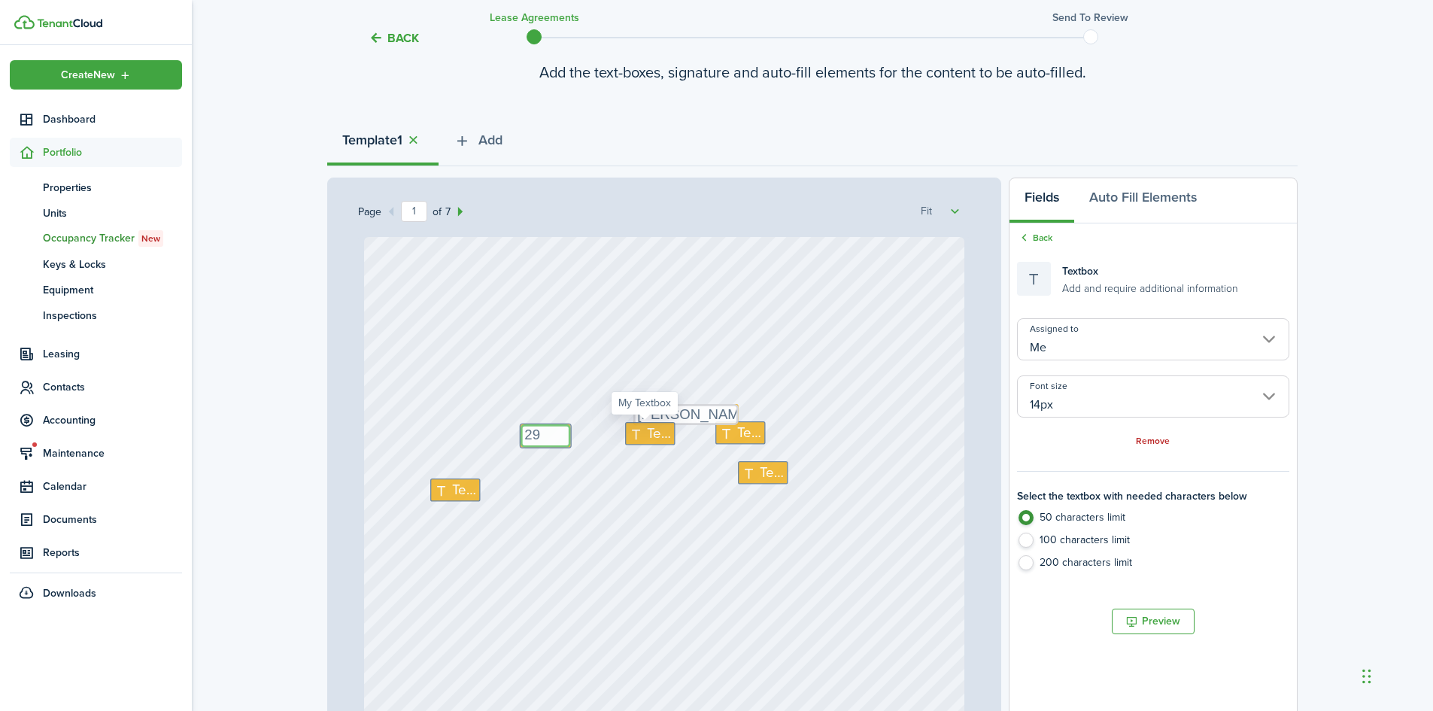
type textarea "29"
click at [647, 437] on span "Text" at bounding box center [659, 434] width 24 height 21
drag, startPoint x: 644, startPoint y: 437, endPoint x: 634, endPoint y: 439, distance: 9.9
click at [647, 437] on span "Text" at bounding box center [659, 434] width 24 height 21
type textarea "September"
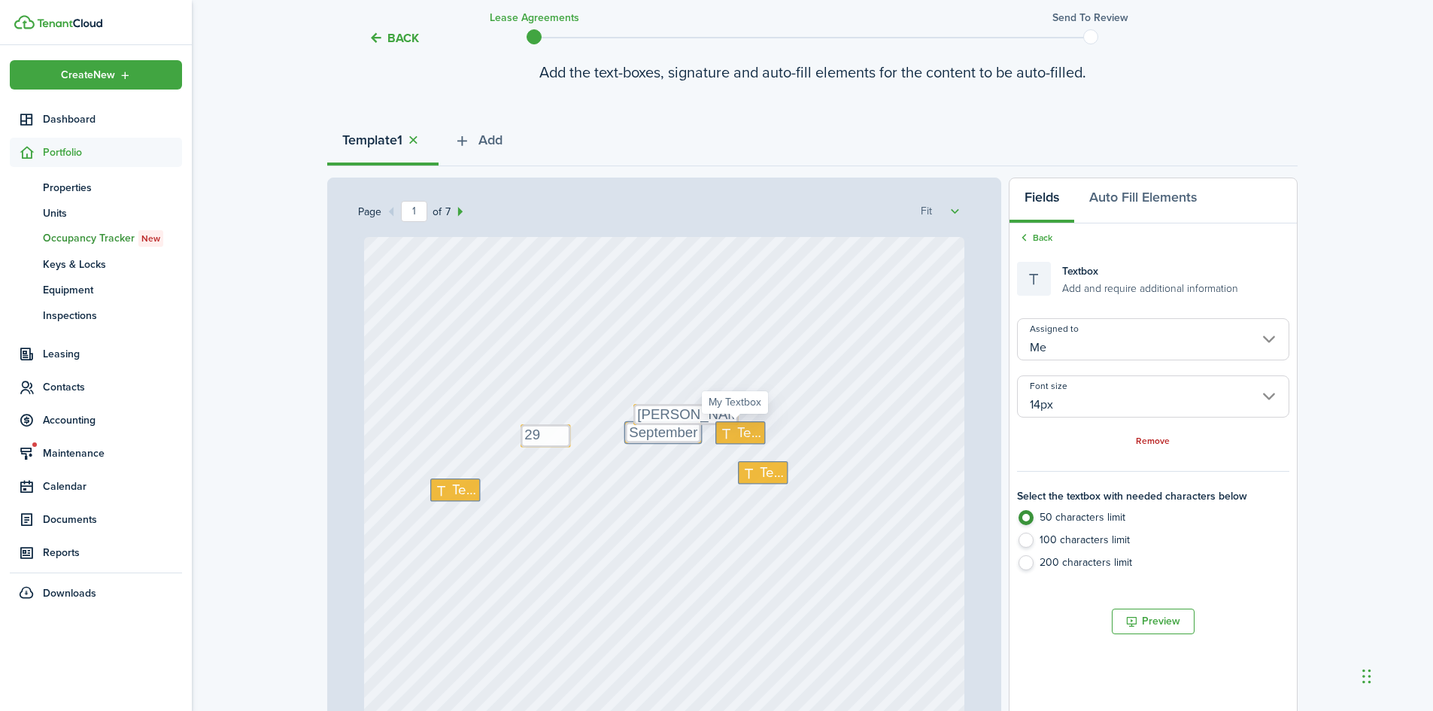
click at [742, 426] on span "Text" at bounding box center [749, 432] width 24 height 21
type textarea "25"
click at [760, 467] on span "Text" at bounding box center [772, 472] width 24 height 21
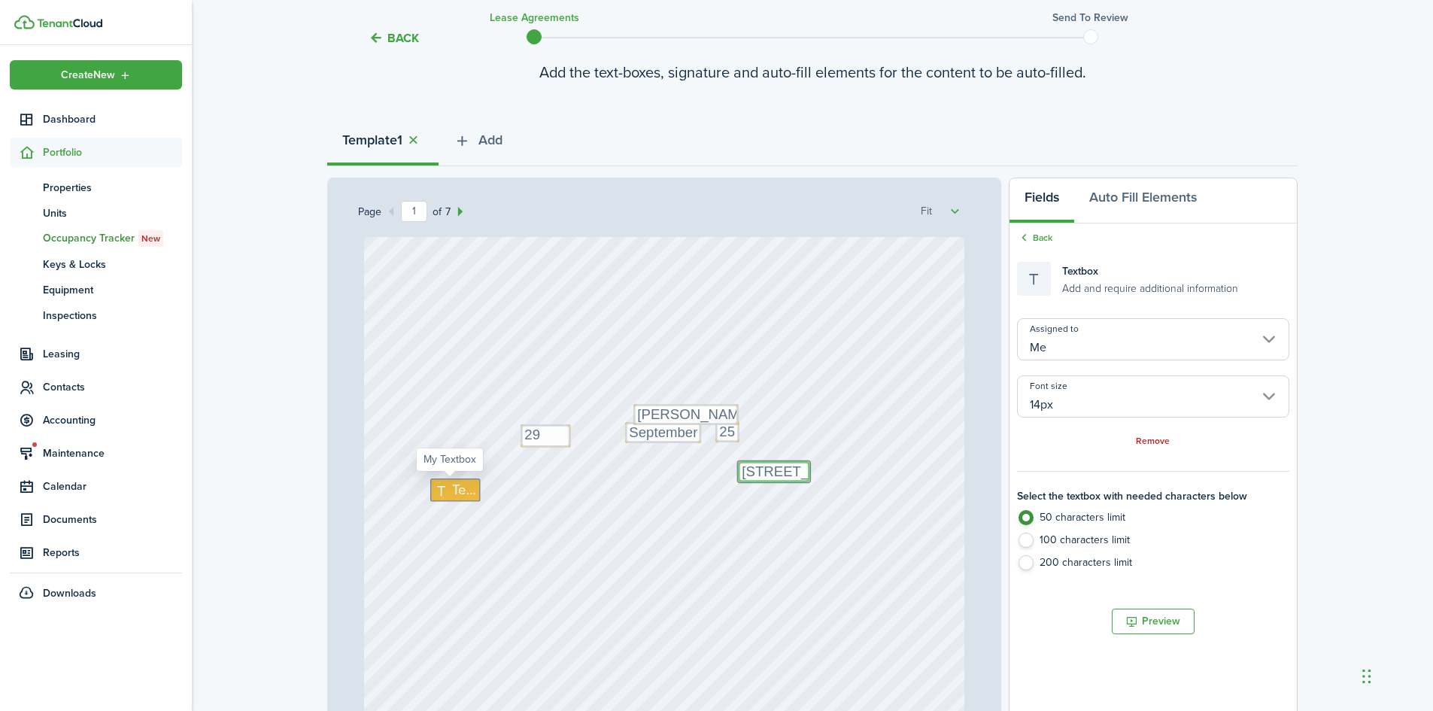
type textarea "[STREET_ADDRESS]"
click at [452, 488] on span "Text" at bounding box center [464, 489] width 24 height 21
type textarea "5"
click at [750, 576] on div "Text September Text 25 Text 5 Text [PERSON_NAME] Text 29 Text [STREET_ADDRESS]" at bounding box center [664, 633] width 601 height 792
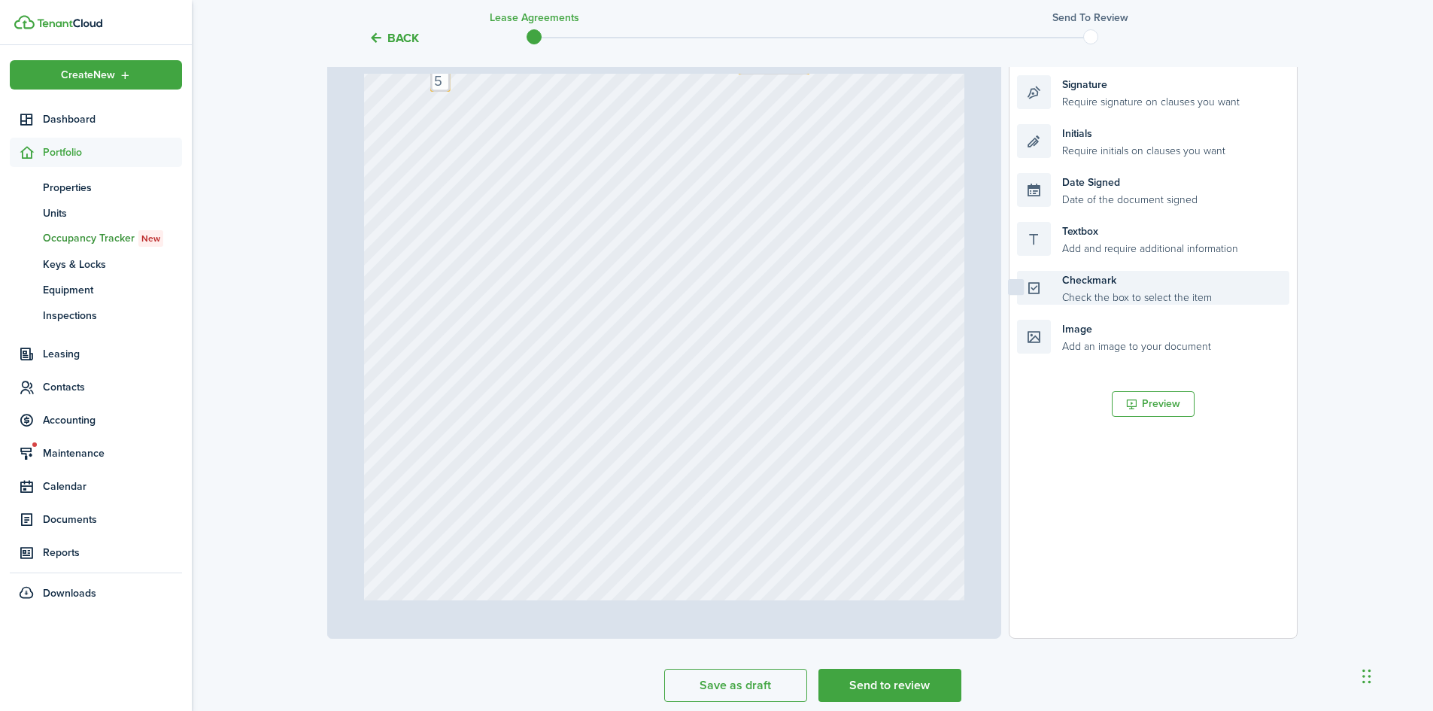
scroll to position [284, 0]
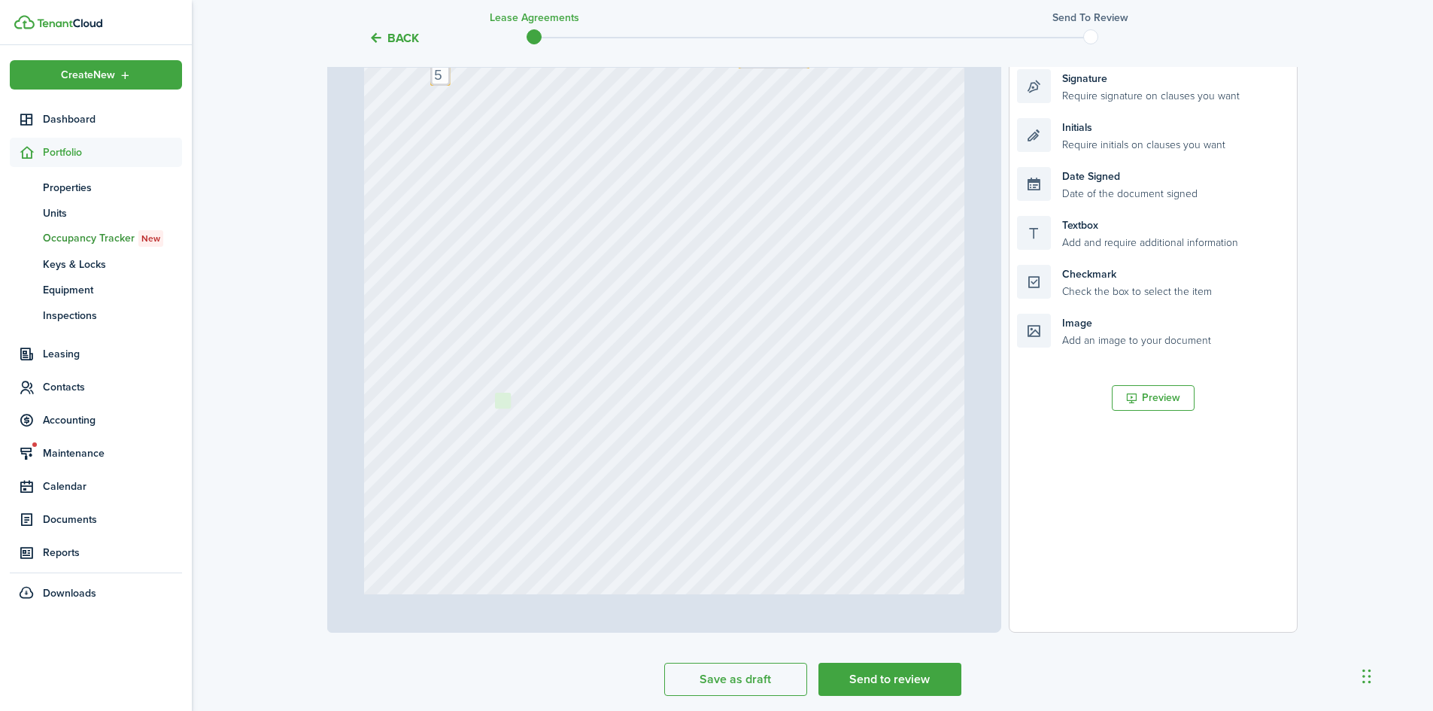
drag, startPoint x: 1099, startPoint y: 297, endPoint x: 577, endPoint y: 406, distance: 533.3
click at [577, 406] on div "Page 1 of 7 50% 75% 100% 150% 200% Fit Text September Text 25 Text 5 Text [PERS…" at bounding box center [812, 320] width 971 height 624
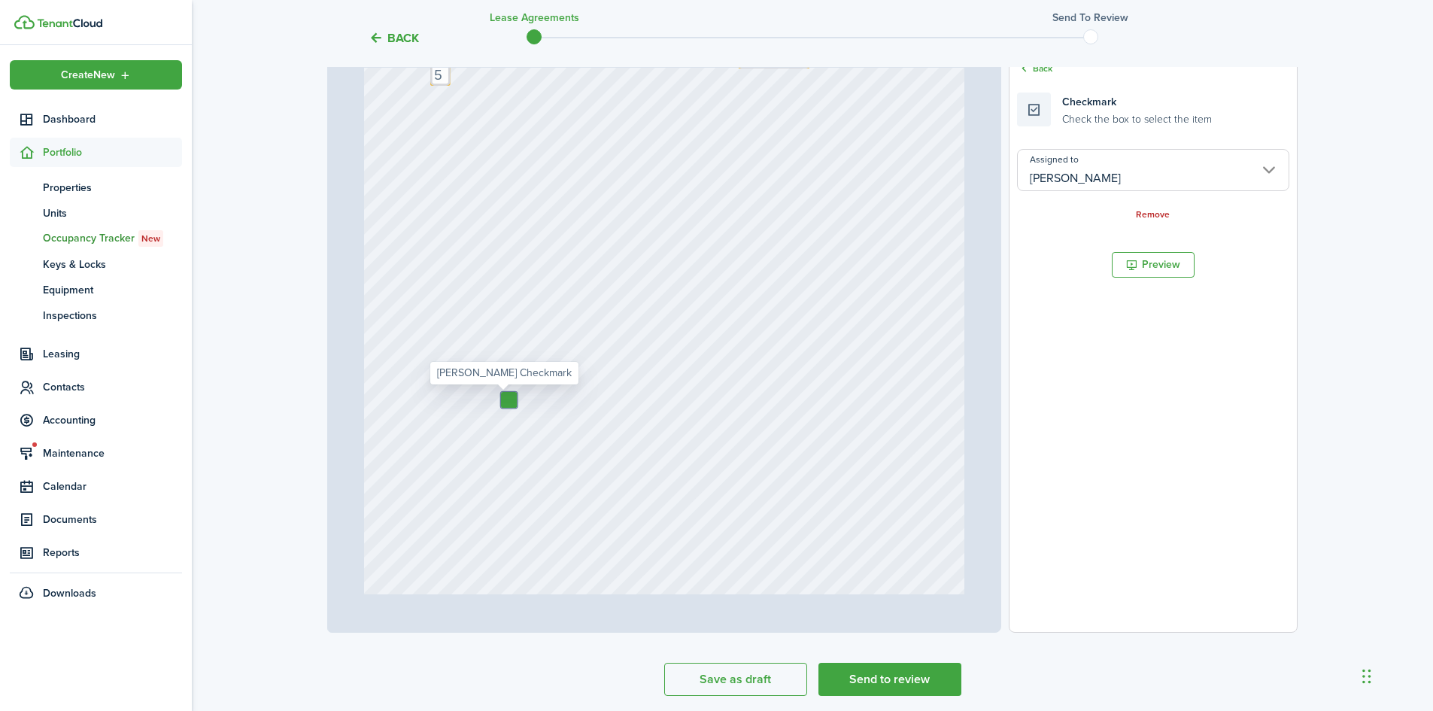
click at [1053, 178] on input "[PERSON_NAME]" at bounding box center [1153, 170] width 272 height 42
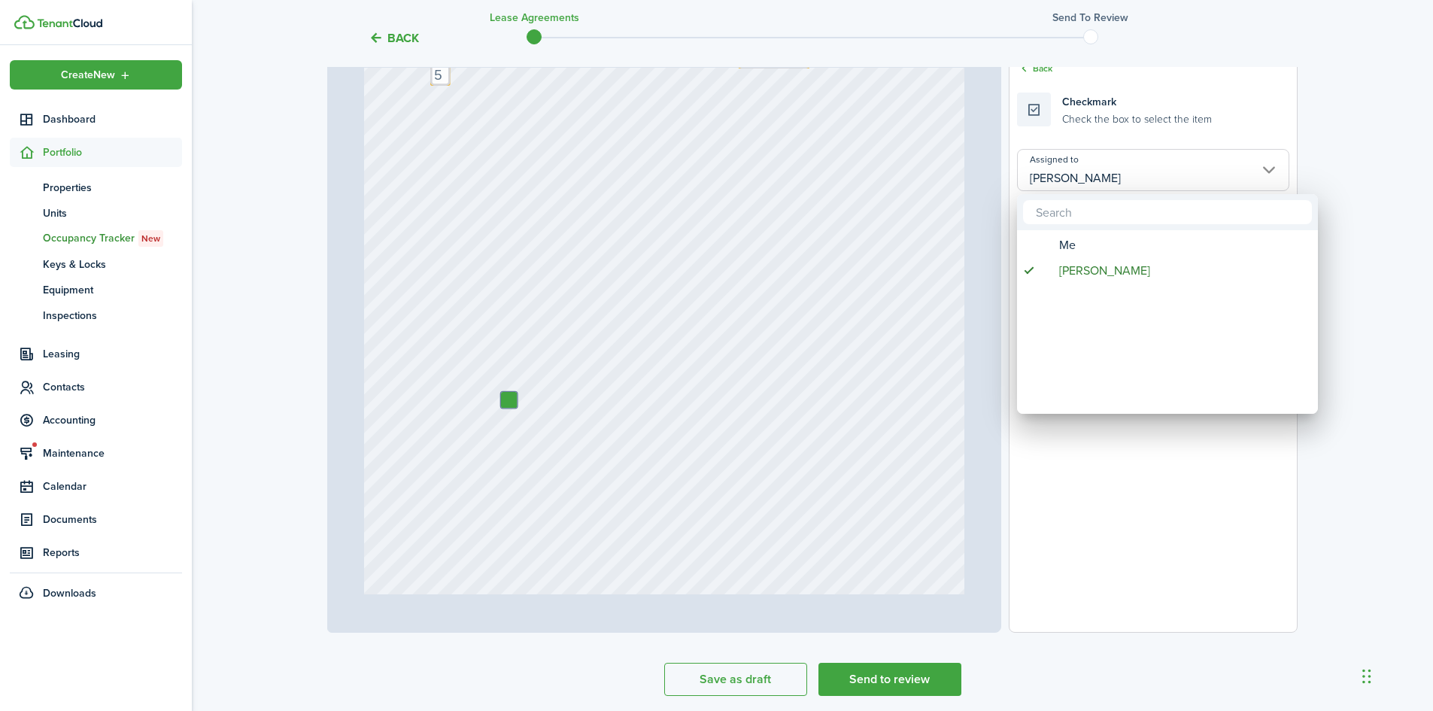
click at [1062, 240] on span "Me" at bounding box center [1067, 245] width 17 height 26
type input "Me"
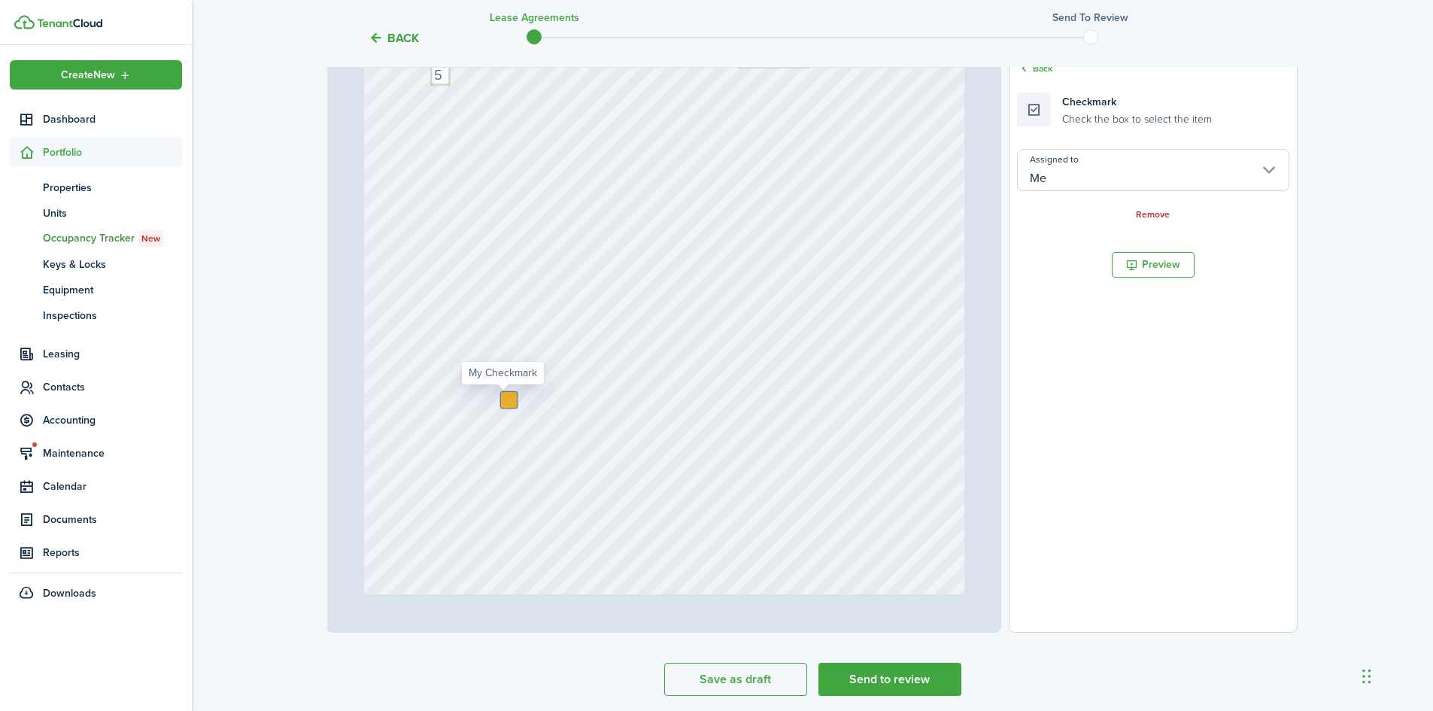
click at [504, 400] on div at bounding box center [509, 400] width 16 height 16
checkbox input "true"
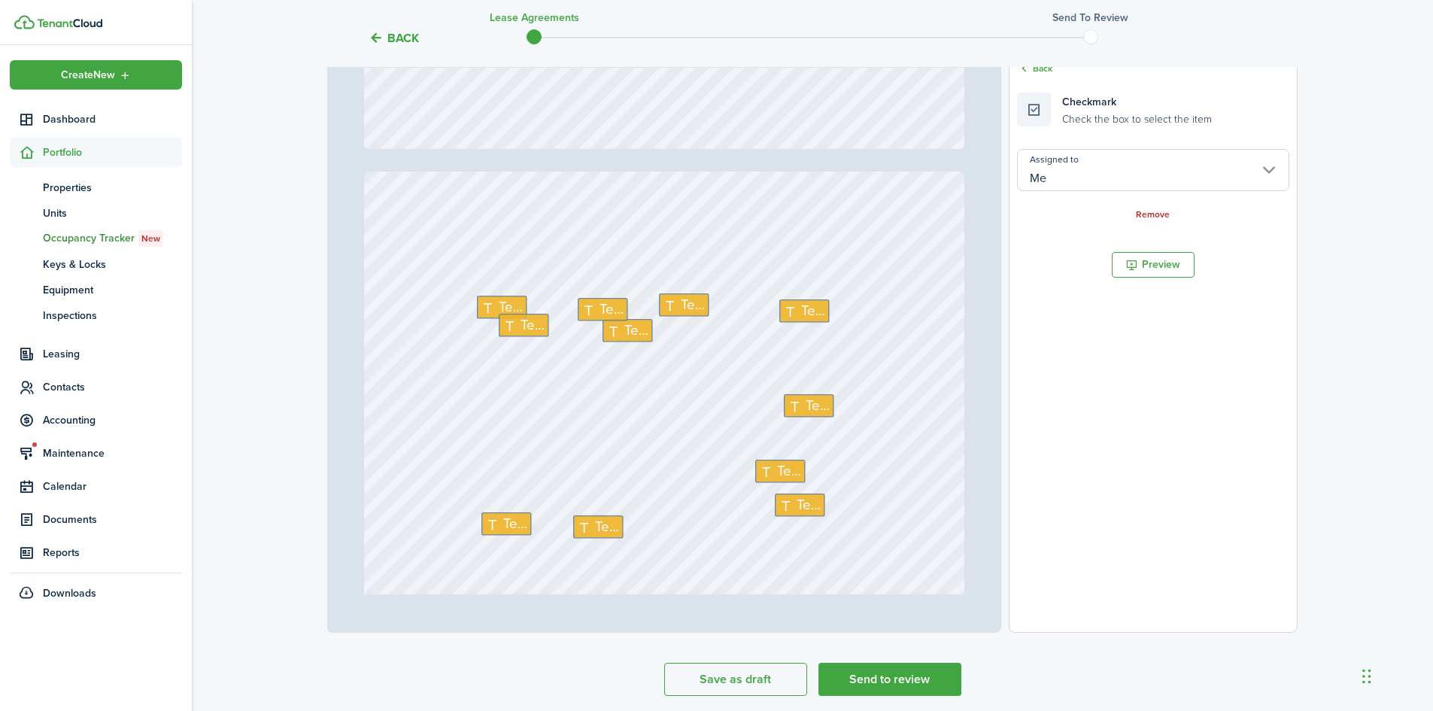
type input "2"
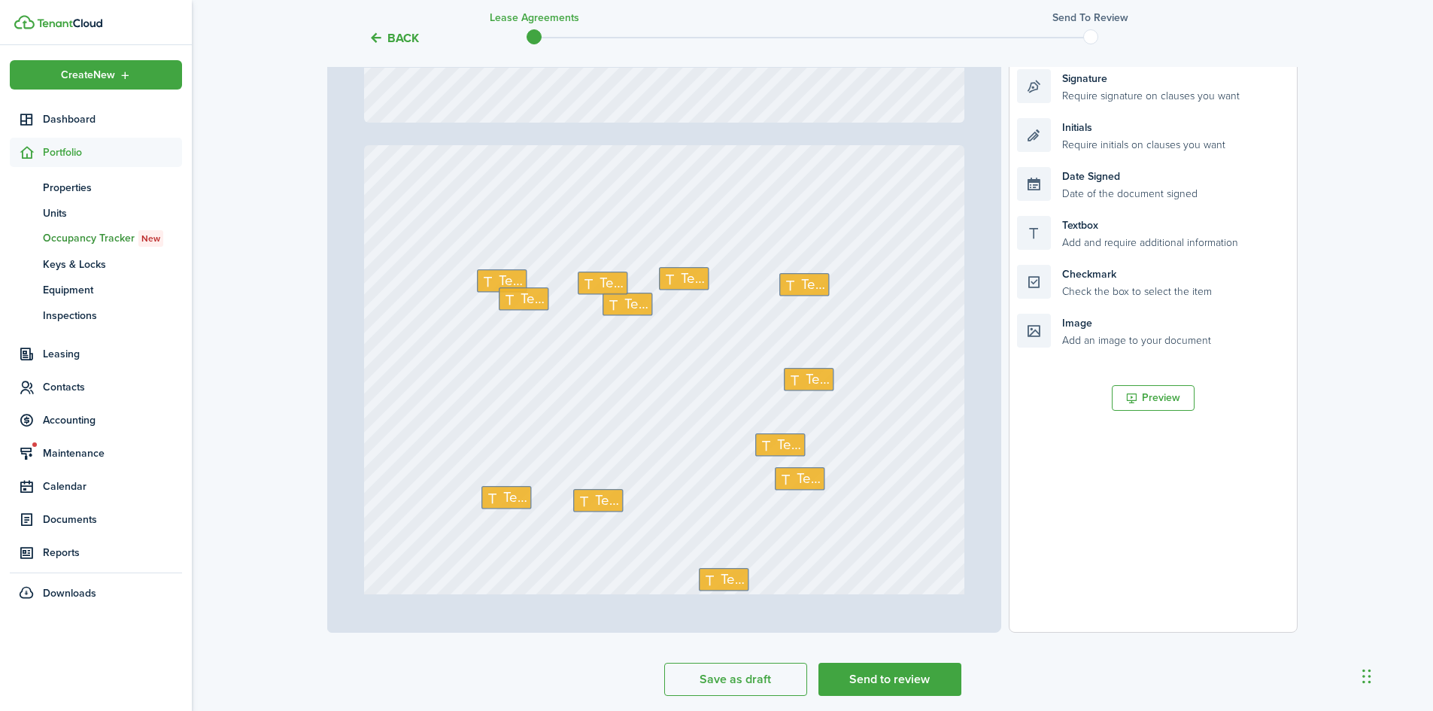
scroll to position [752, 0]
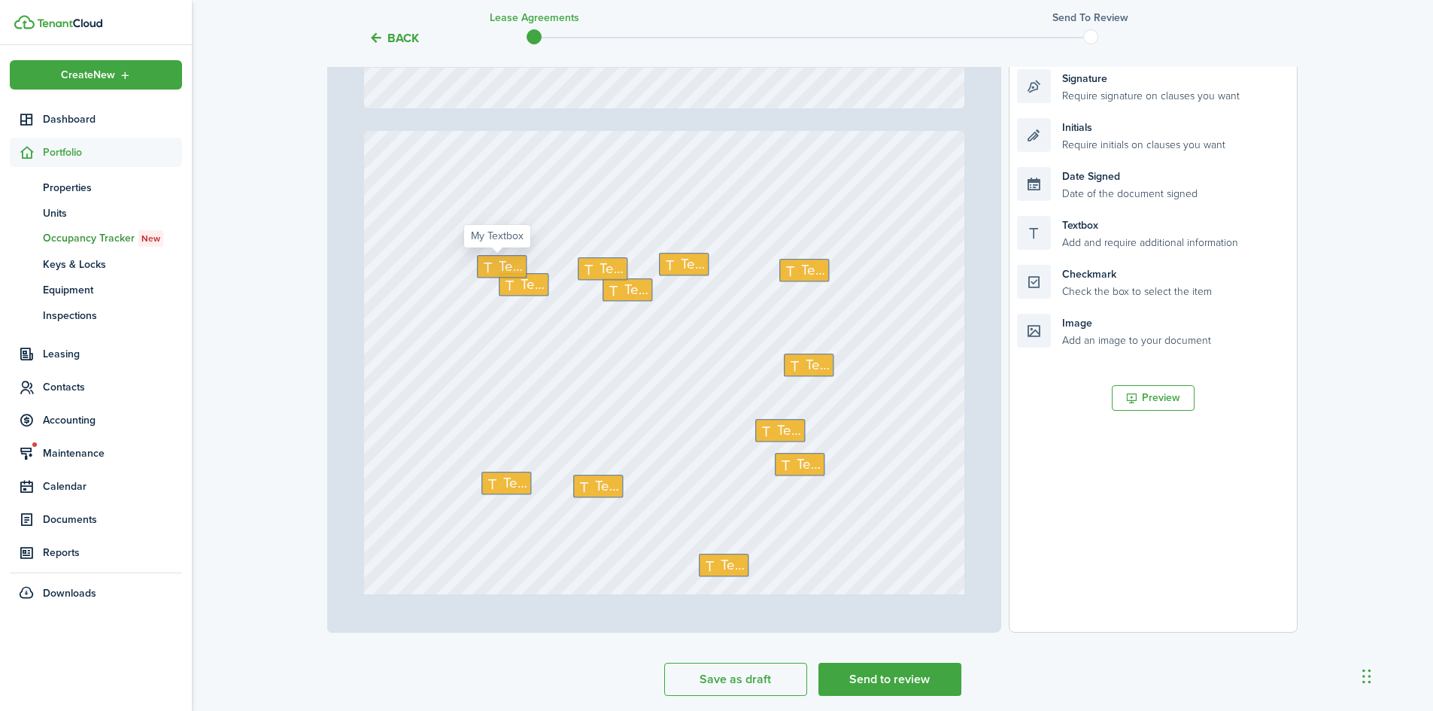
click at [488, 258] on div "Text" at bounding box center [502, 266] width 50 height 23
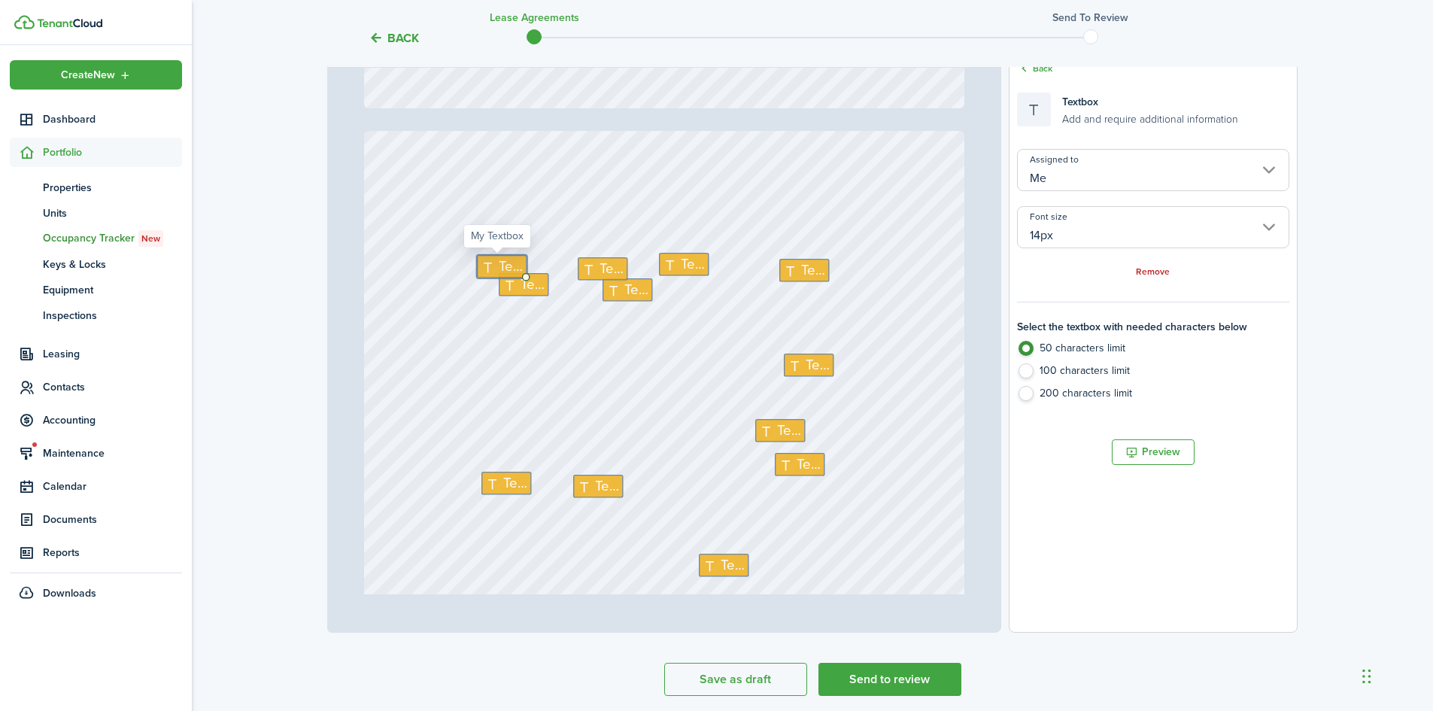
click at [488, 258] on div "Text" at bounding box center [502, 266] width 50 height 23
type textarea "29"
click at [592, 262] on icon at bounding box center [591, 269] width 18 height 14
type textarea "September"
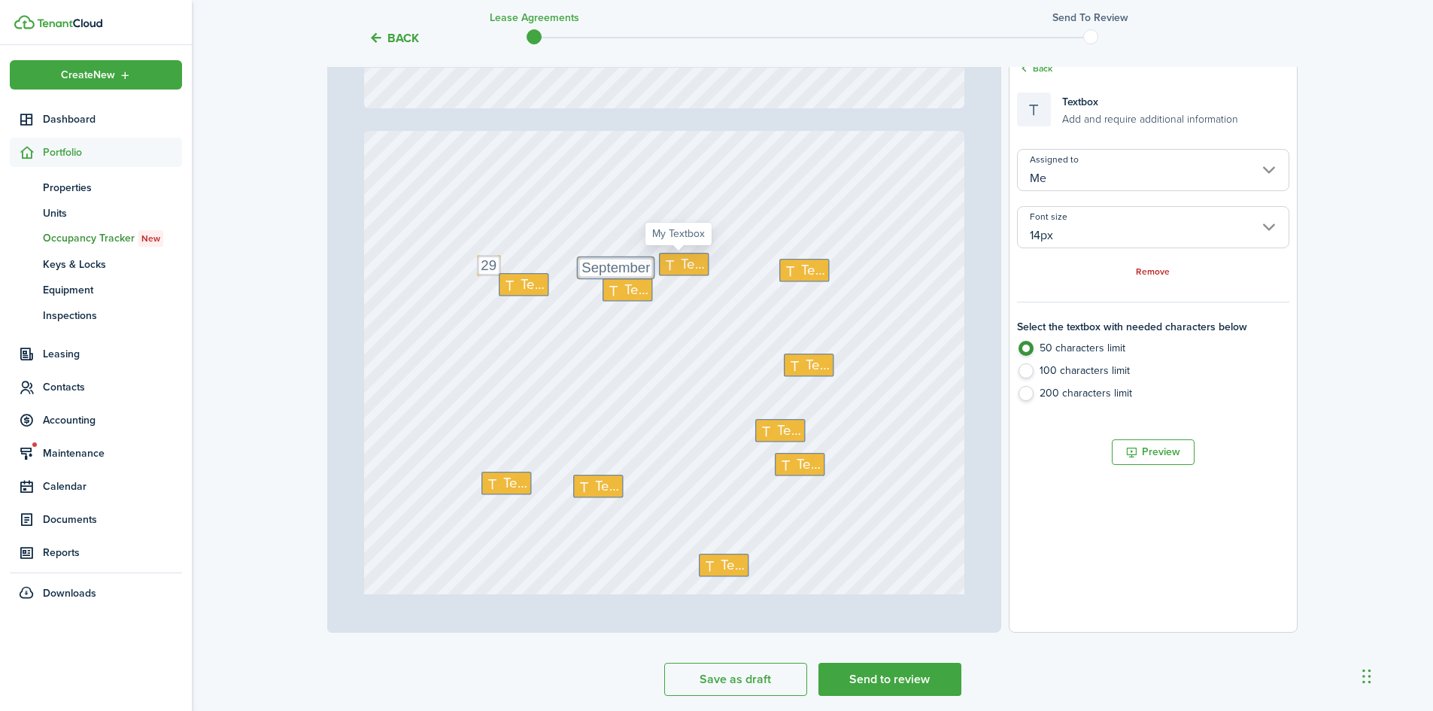
click at [689, 259] on span "Text" at bounding box center [693, 264] width 24 height 21
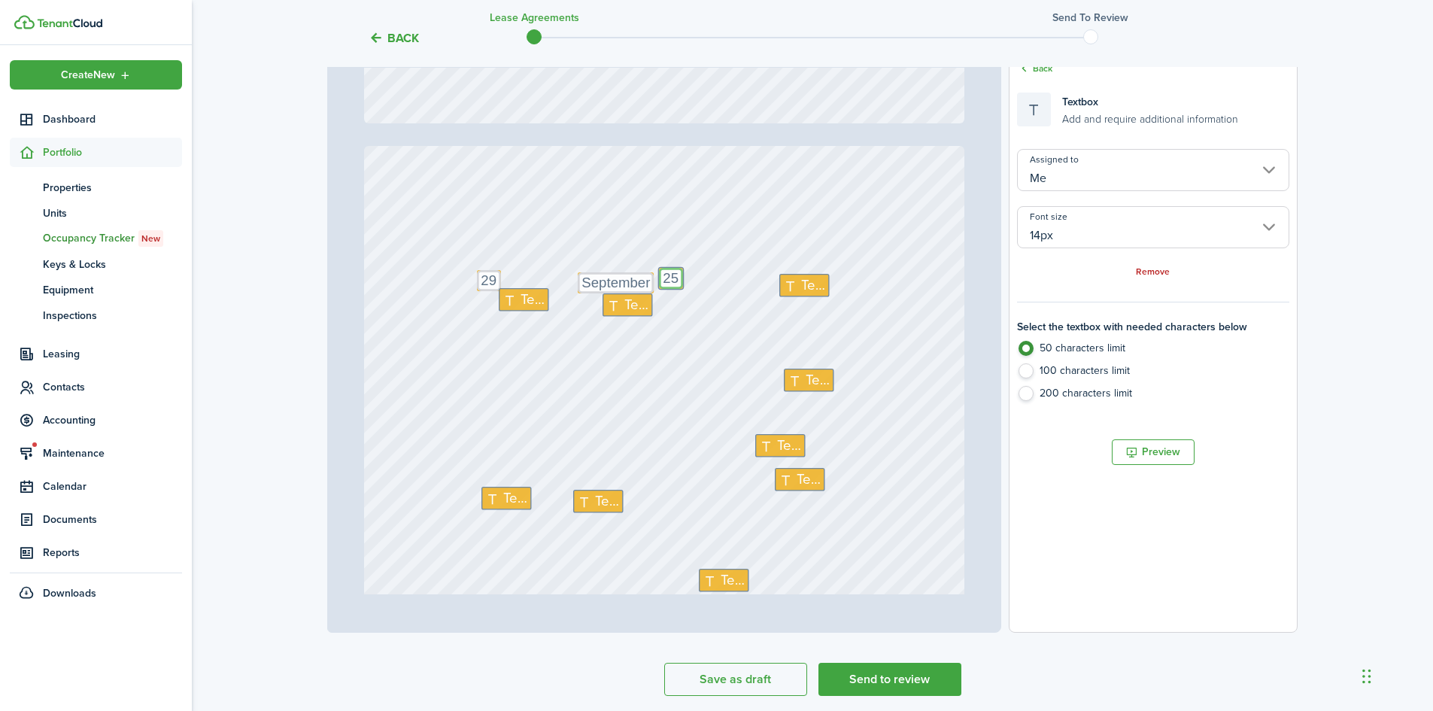
scroll to position [734, 0]
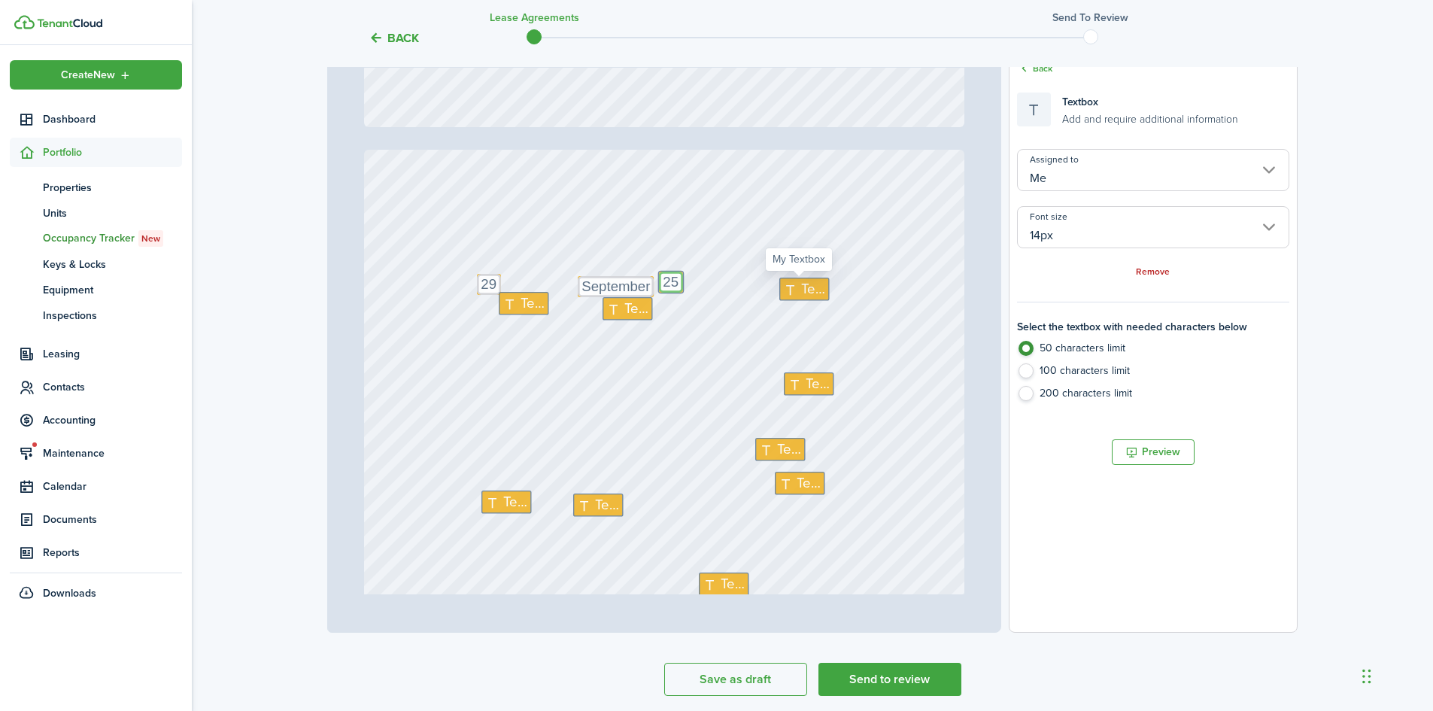
type textarea "25"
click at [801, 288] on span "Text" at bounding box center [813, 289] width 24 height 21
type textarea "25"
click at [514, 306] on icon at bounding box center [512, 303] width 18 height 14
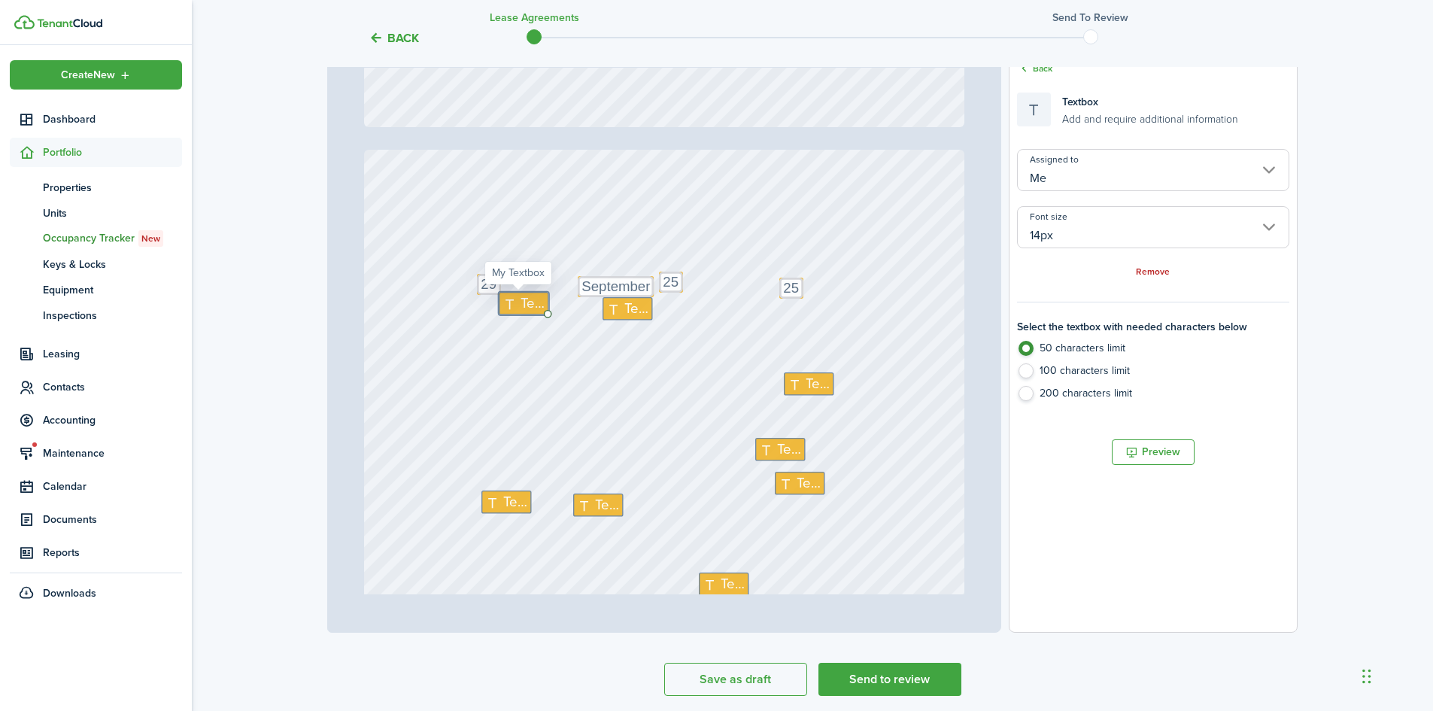
click at [514, 306] on icon at bounding box center [512, 303] width 18 height 14
type textarea "December"
click at [615, 308] on icon at bounding box center [616, 309] width 18 height 14
type textarea "25"
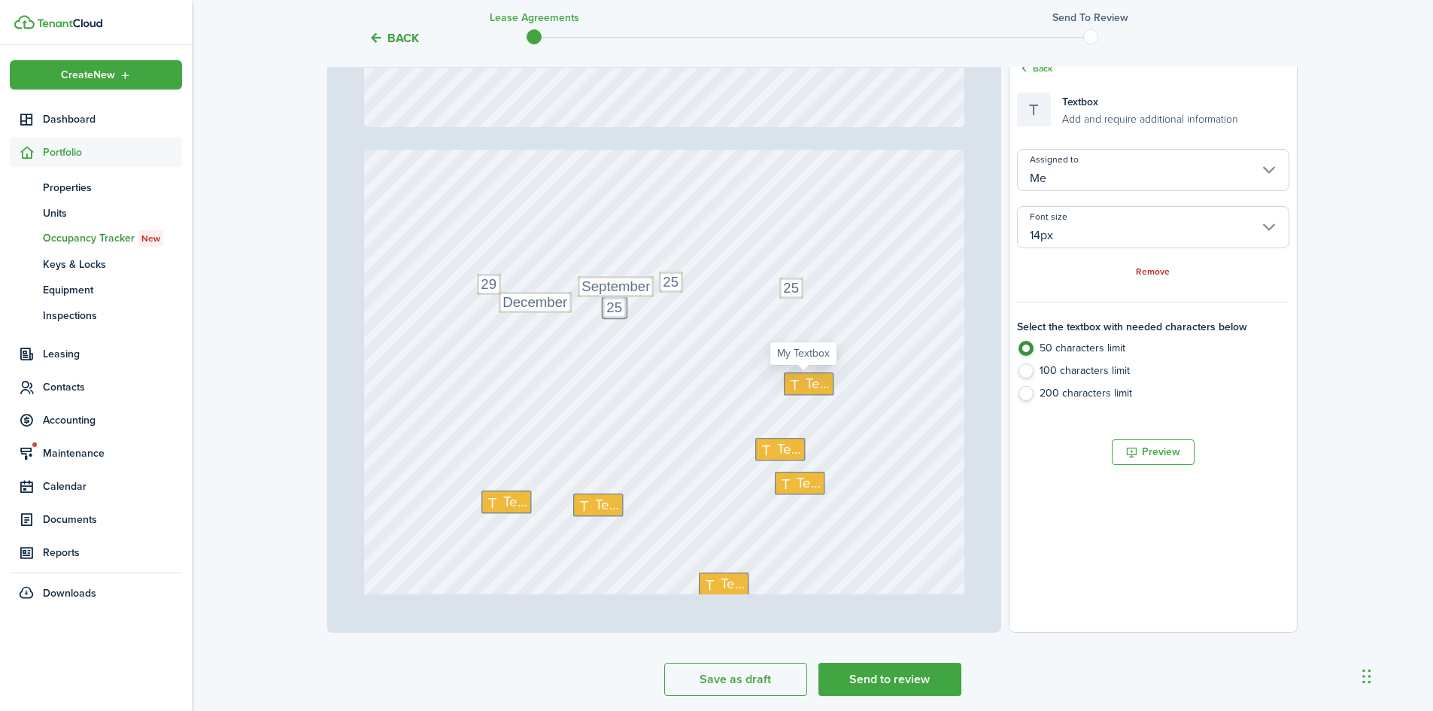
click at [795, 379] on icon at bounding box center [797, 384] width 18 height 14
type textarea "2"
click at [779, 452] on span "Text" at bounding box center [789, 449] width 24 height 21
click at [778, 453] on span "Text" at bounding box center [789, 449] width 24 height 21
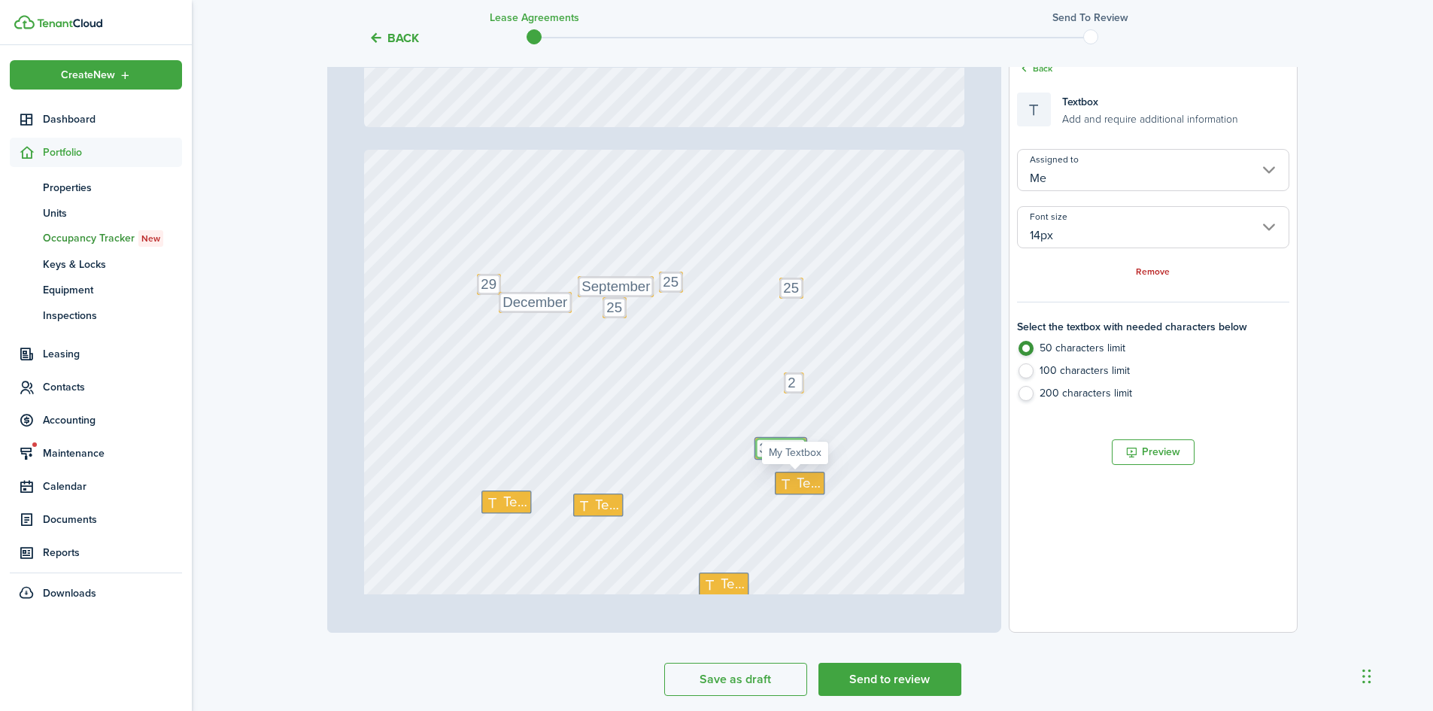
type textarea "350.00"
click at [798, 484] on span "Text" at bounding box center [810, 482] width 24 height 21
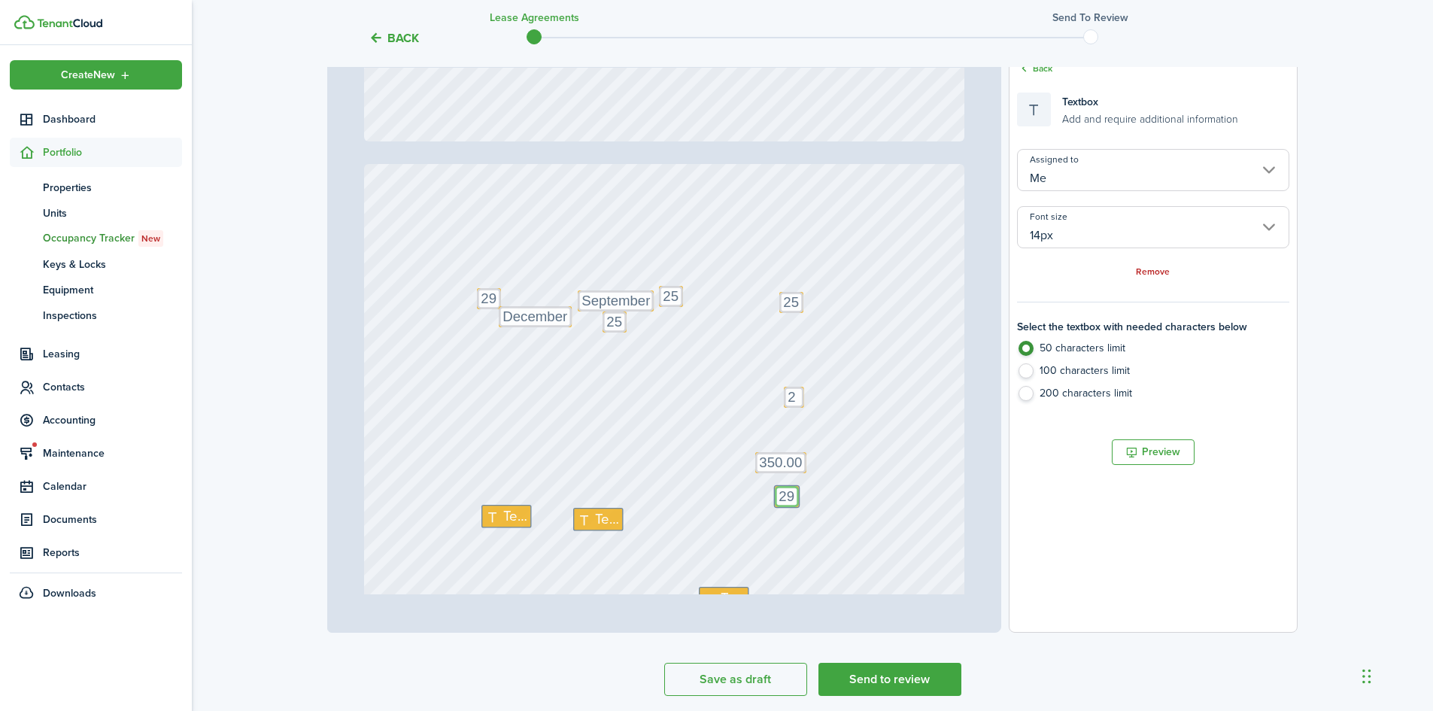
scroll to position [715, 0]
type textarea "29"
click at [495, 524] on icon at bounding box center [494, 521] width 18 height 14
type textarea "September"
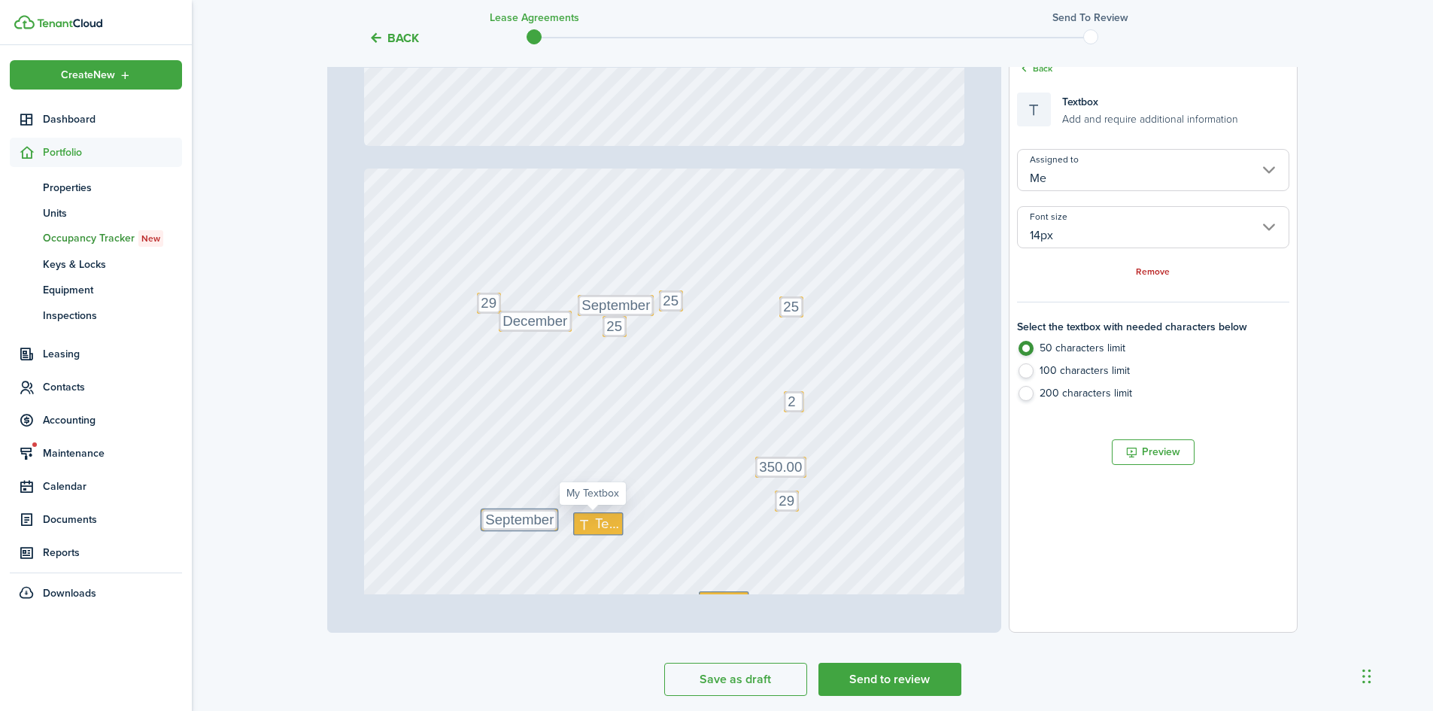
click at [595, 518] on span "Text" at bounding box center [607, 524] width 24 height 21
type textarea "25"
click at [725, 512] on div "Text 25 Text 29 Text 25 Text 25 Text 2 Text September Text December Text 25 Tex…" at bounding box center [664, 565] width 601 height 792
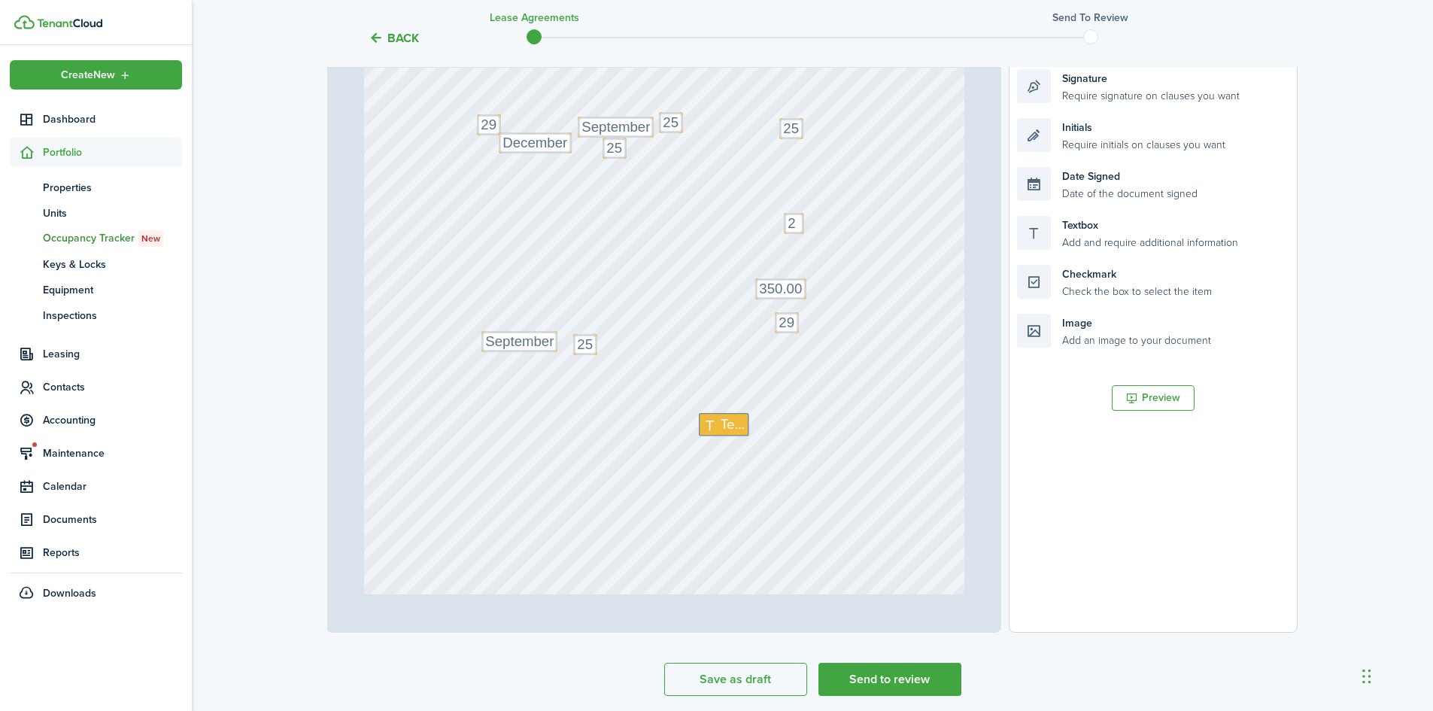
scroll to position [903, 0]
click at [721, 413] on span "Text" at bounding box center [733, 414] width 24 height 21
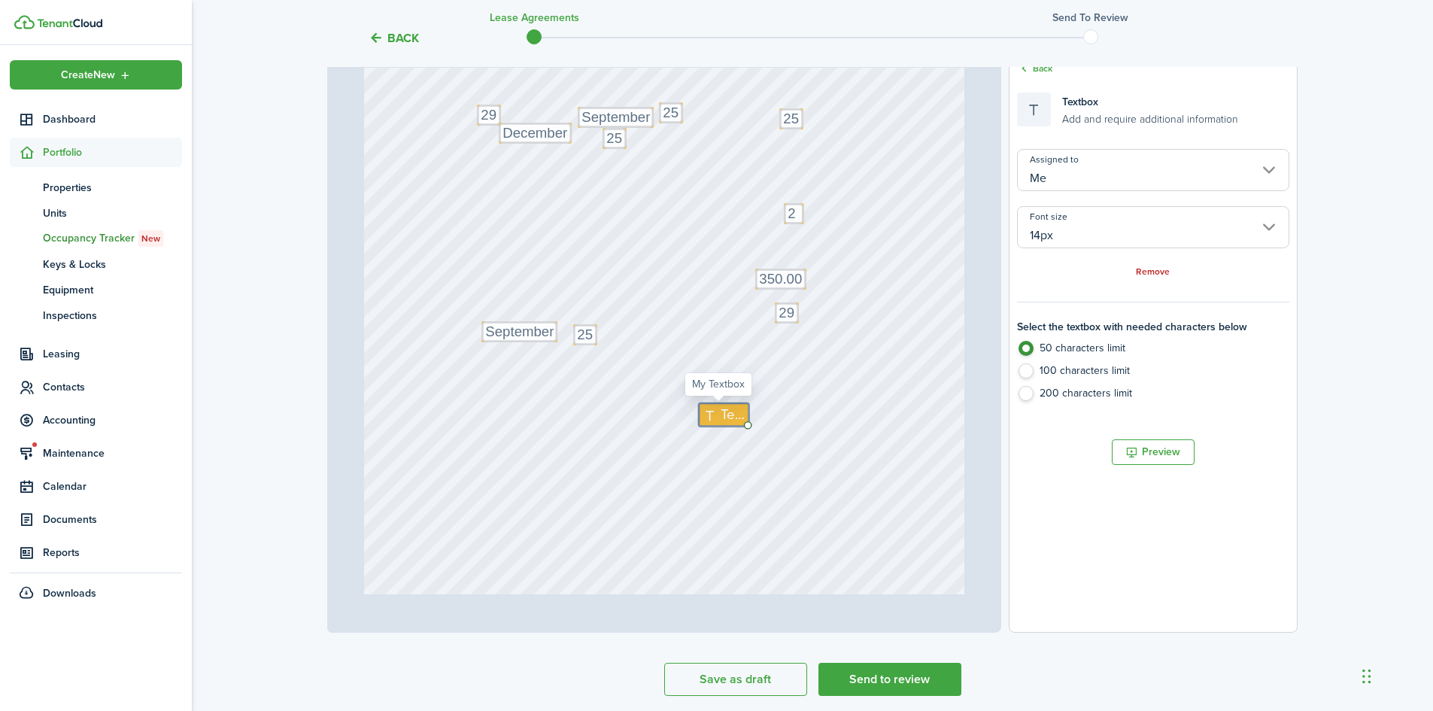
click at [721, 413] on span "Text" at bounding box center [733, 414] width 24 height 21
type textarea "300.00"
click at [867, 461] on div "Text 25 Text 29 Text 25 Text 25 Text 2 Text September Text December Text 25 Tex…" at bounding box center [664, 376] width 601 height 792
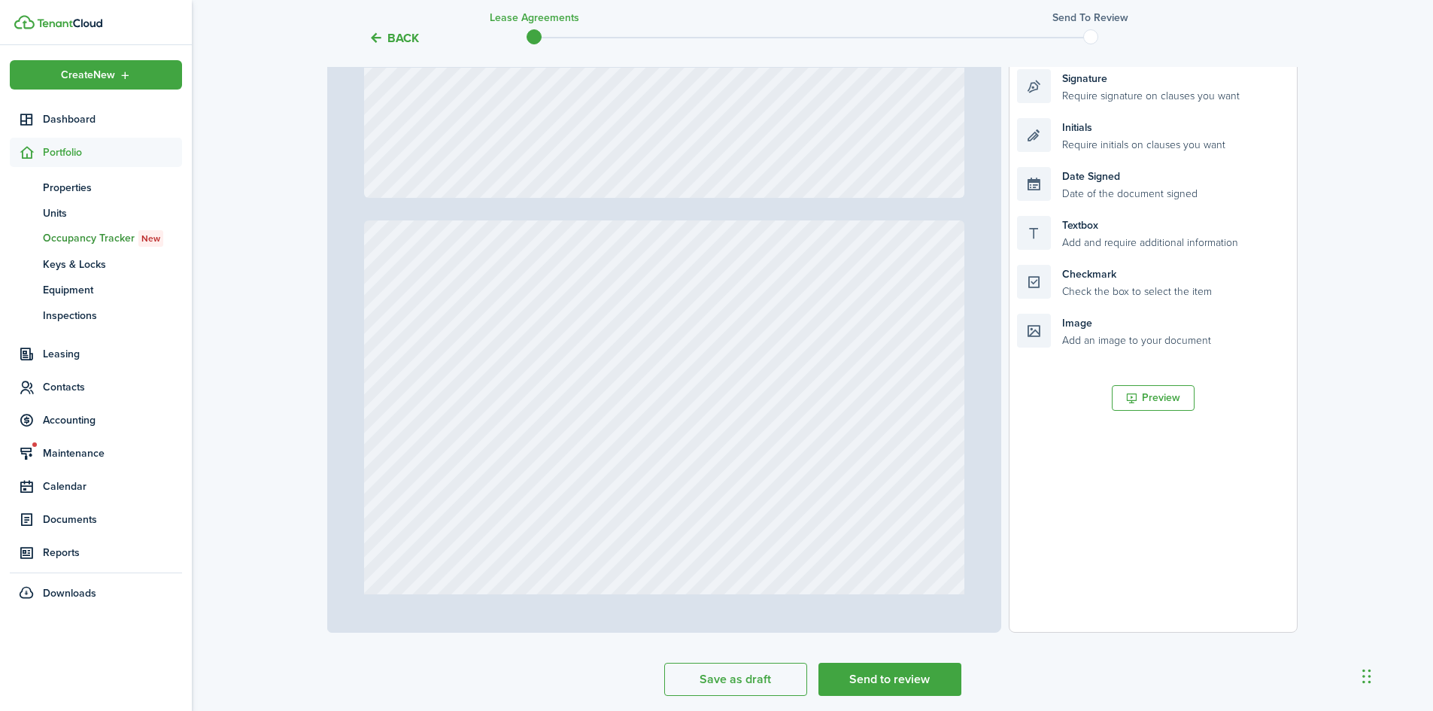
type input "3"
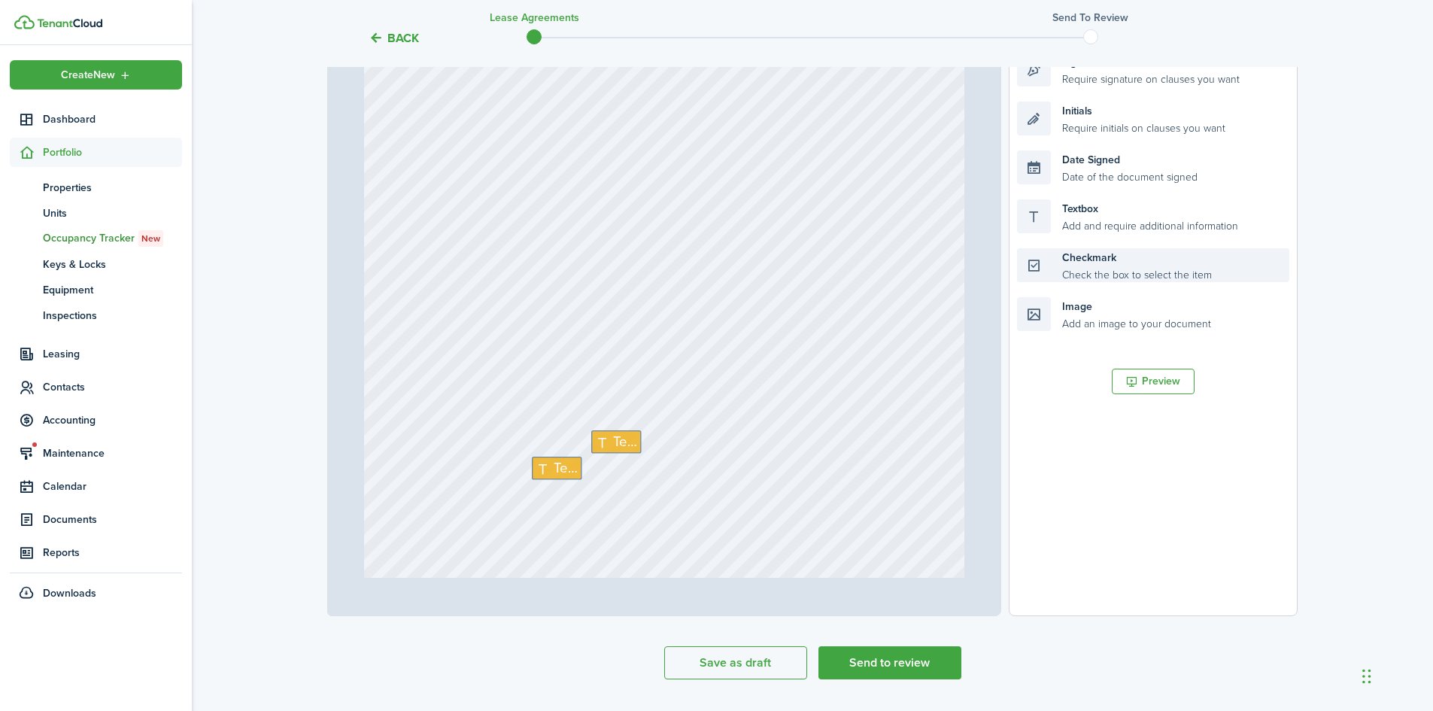
scroll to position [302, 0]
drag, startPoint x: 1079, startPoint y: 290, endPoint x: 770, endPoint y: 193, distance: 324.3
click at [770, 193] on div "Page 3 of 7 50% 75% 100% 150% 200% Fit Text September Text 25 Text 5 Text [PERS…" at bounding box center [812, 301] width 971 height 624
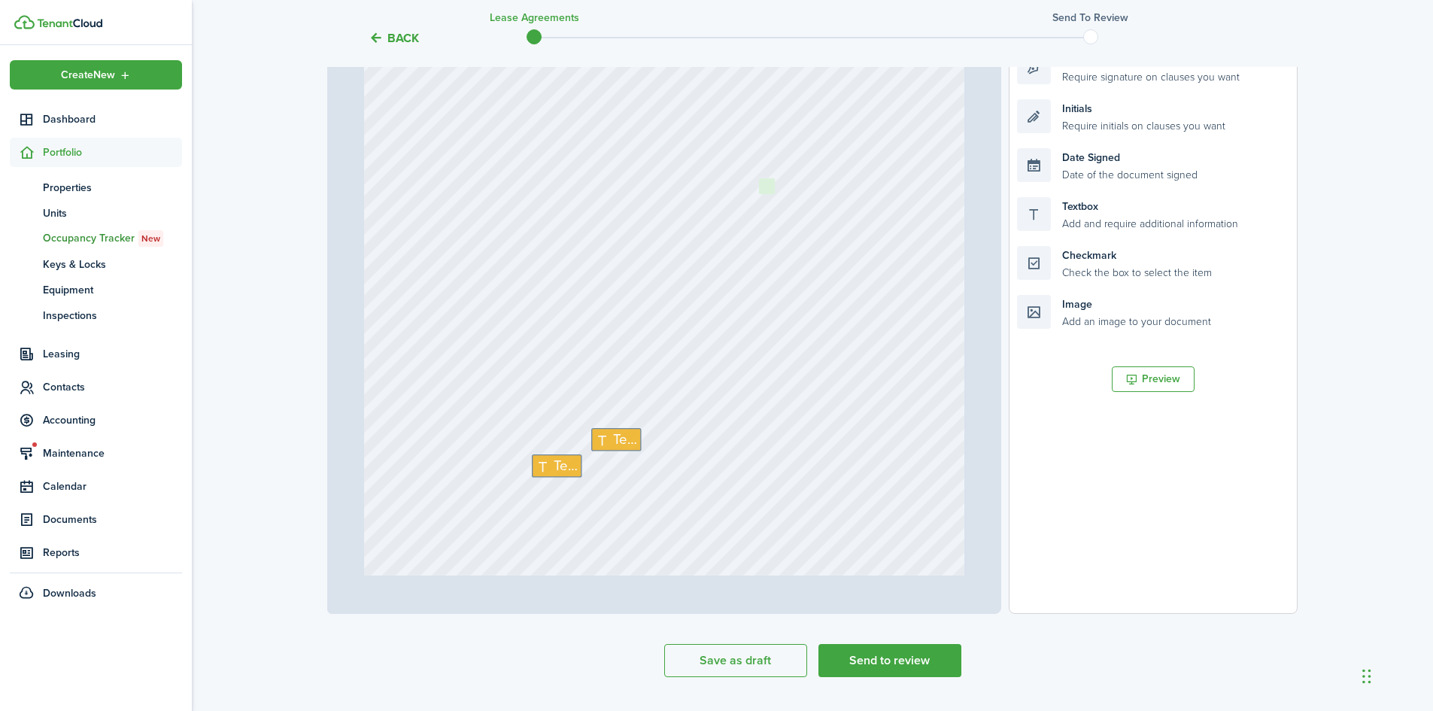
drag, startPoint x: 1093, startPoint y: 261, endPoint x: 835, endPoint y: 193, distance: 266.8
click at [835, 193] on div "Page 3 of 7 50% 75% 100% 150% 200% Fit Text September Text 25 Text 5 Text [PERS…" at bounding box center [812, 301] width 971 height 624
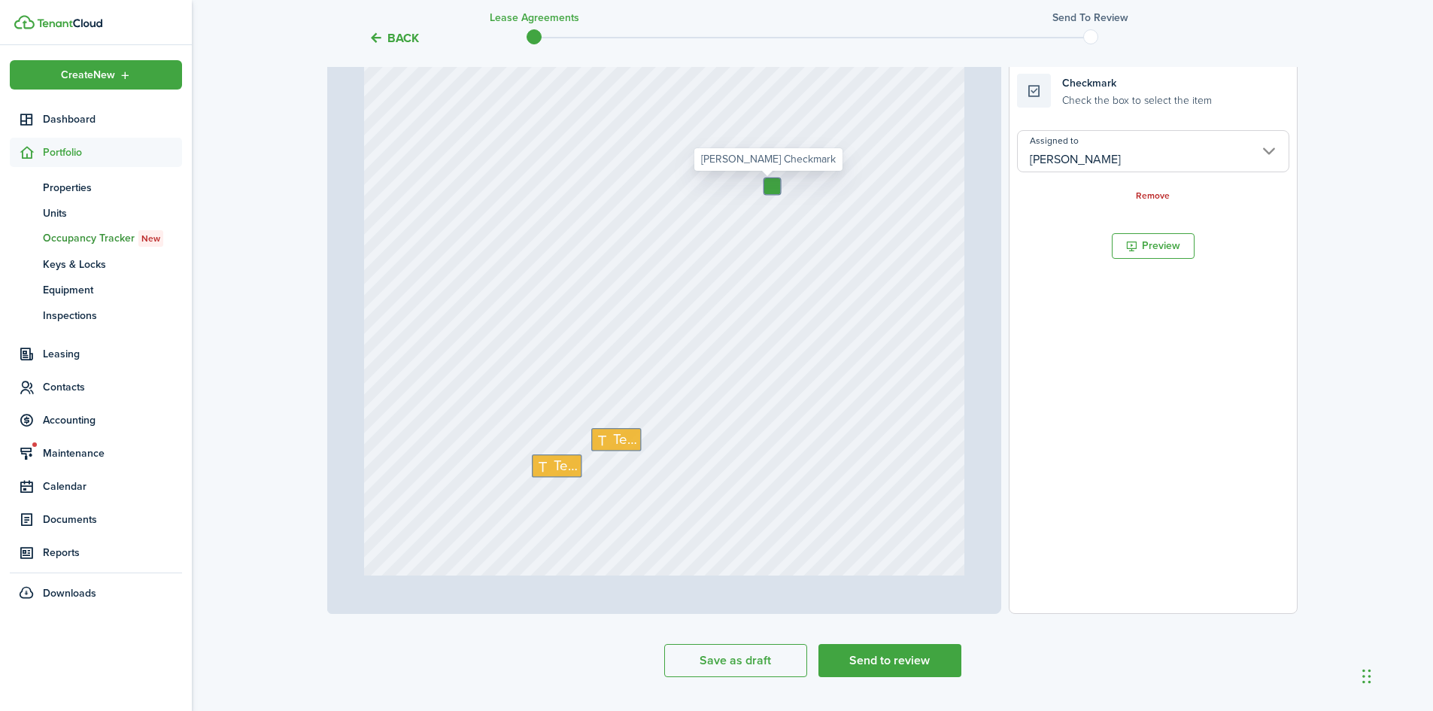
click at [1059, 146] on input "[PERSON_NAME]" at bounding box center [1153, 151] width 272 height 42
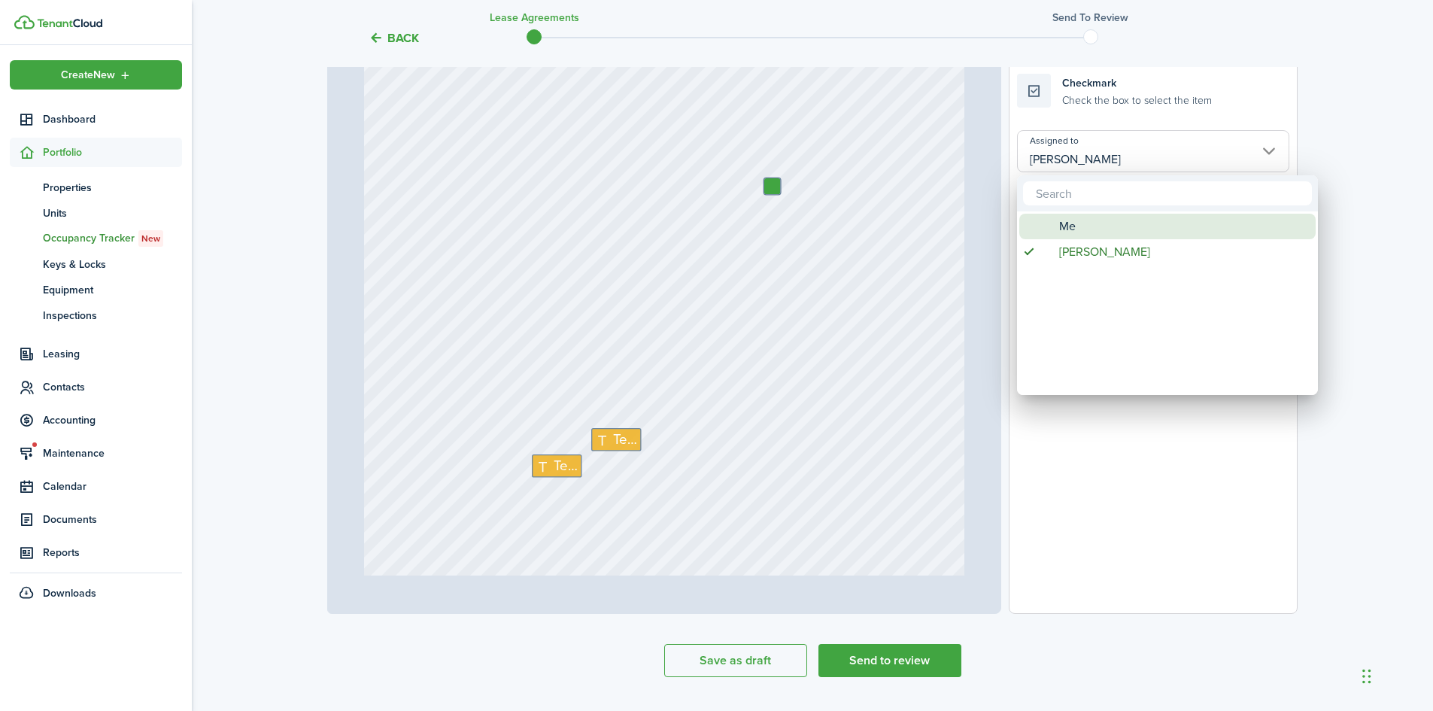
click at [1063, 223] on span "Me" at bounding box center [1067, 227] width 17 height 26
type input "Me"
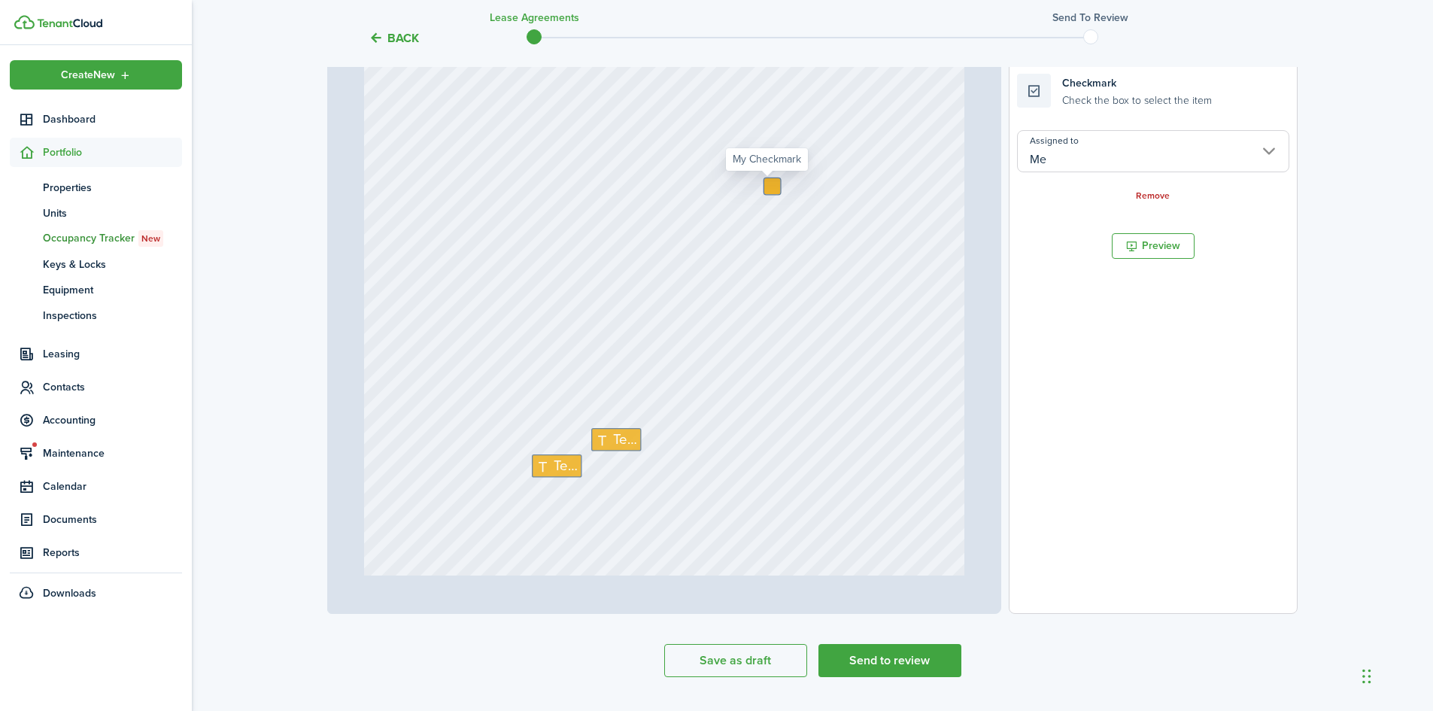
click at [770, 184] on div at bounding box center [772, 186] width 16 height 16
checkbox input "true"
click at [621, 436] on span "Text" at bounding box center [625, 440] width 24 height 21
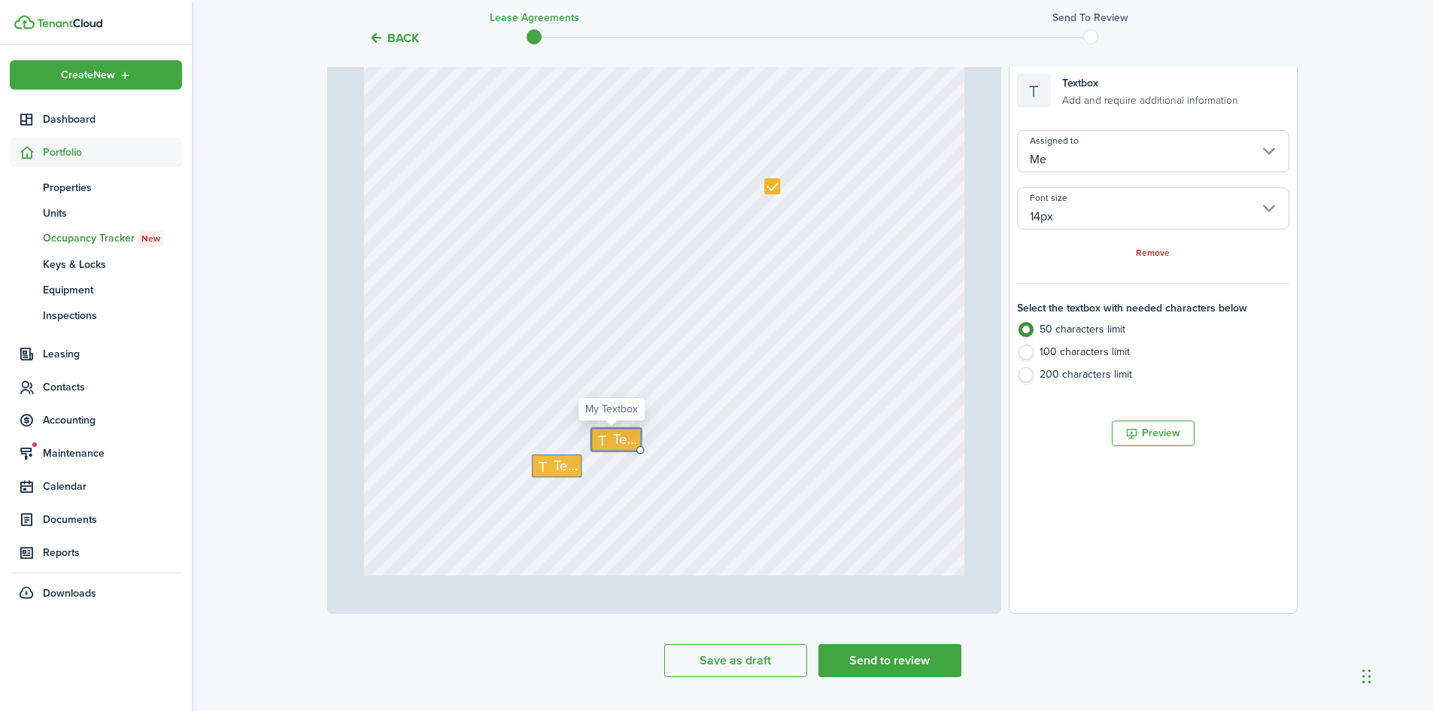
click at [621, 436] on span "Text" at bounding box center [625, 440] width 24 height 21
type textarea "1"
type textarea "[STREET_ADDRESS]"
click at [556, 463] on span "Text" at bounding box center [566, 465] width 24 height 21
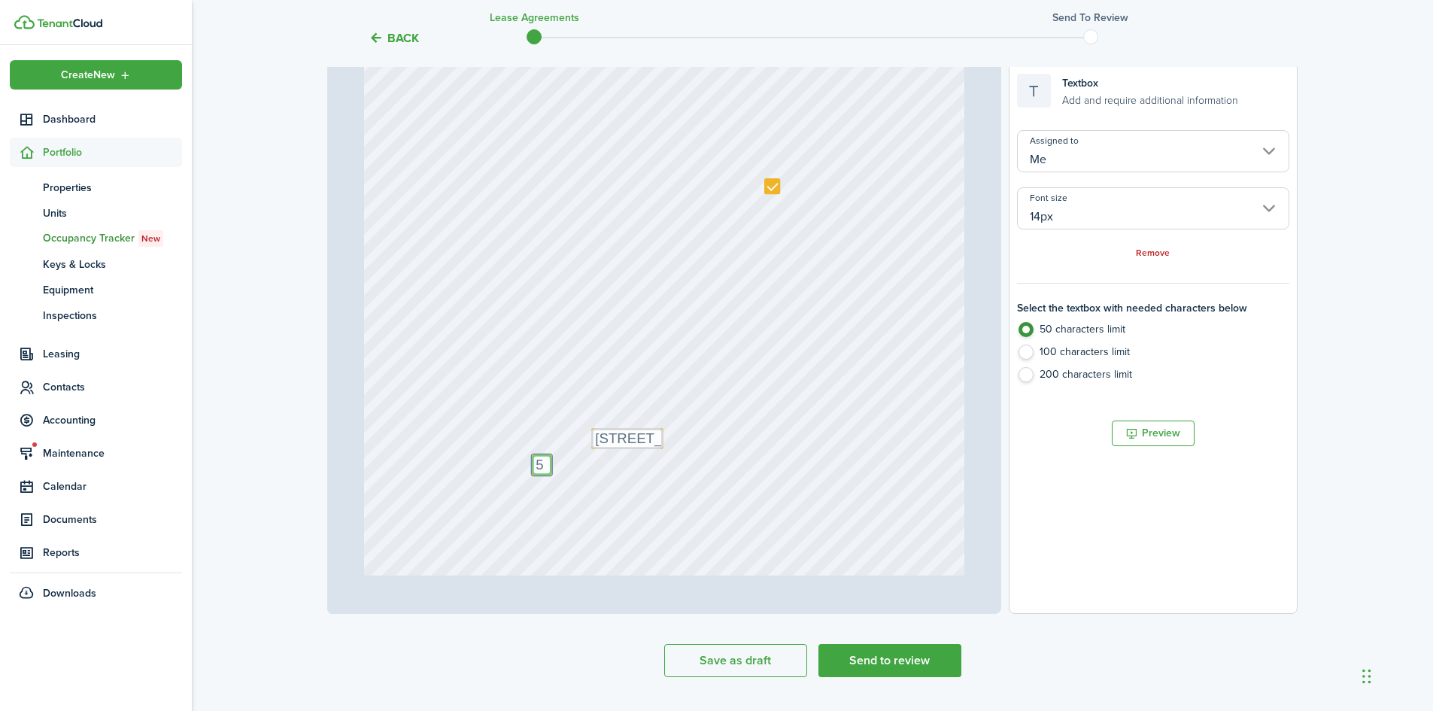
type textarea "5"
click at [600, 503] on div "Text 5 Text [STREET_ADDRESS]" at bounding box center [664, 194] width 601 height 792
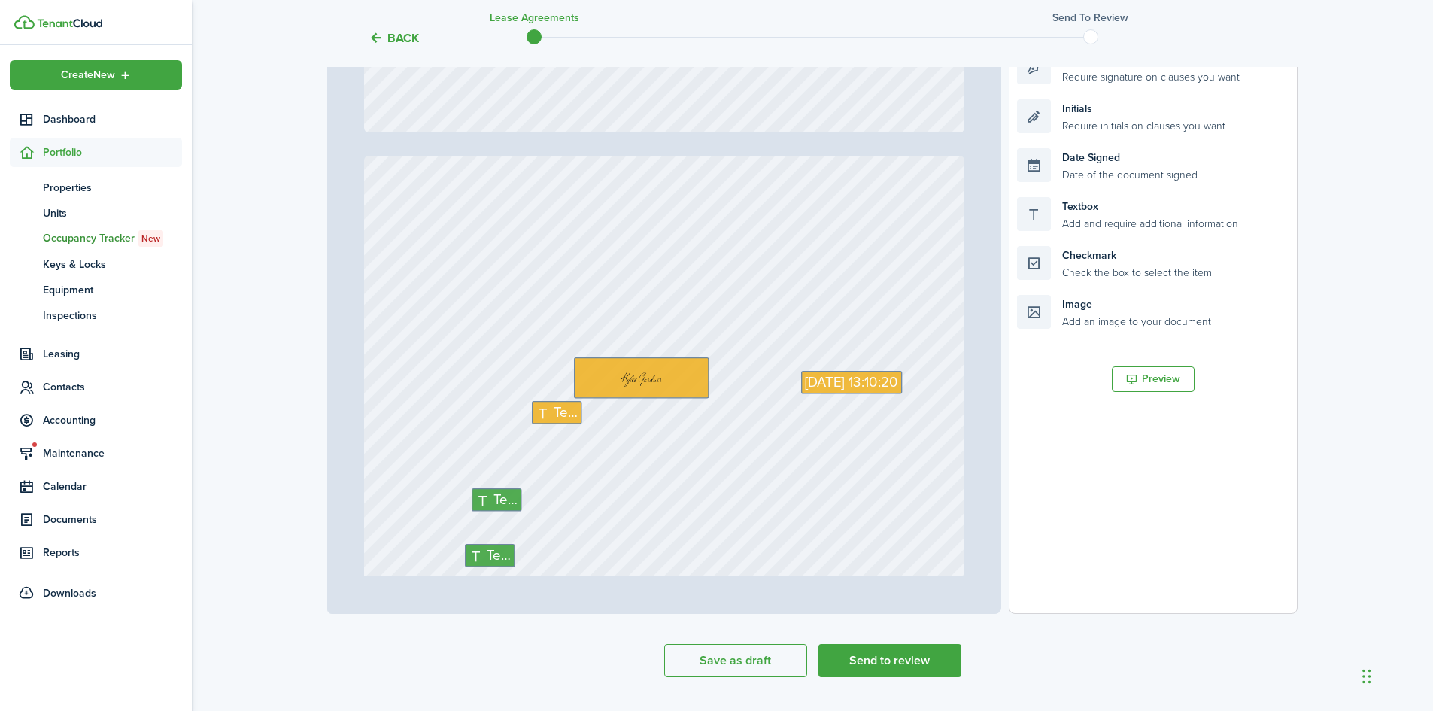
type input "7"
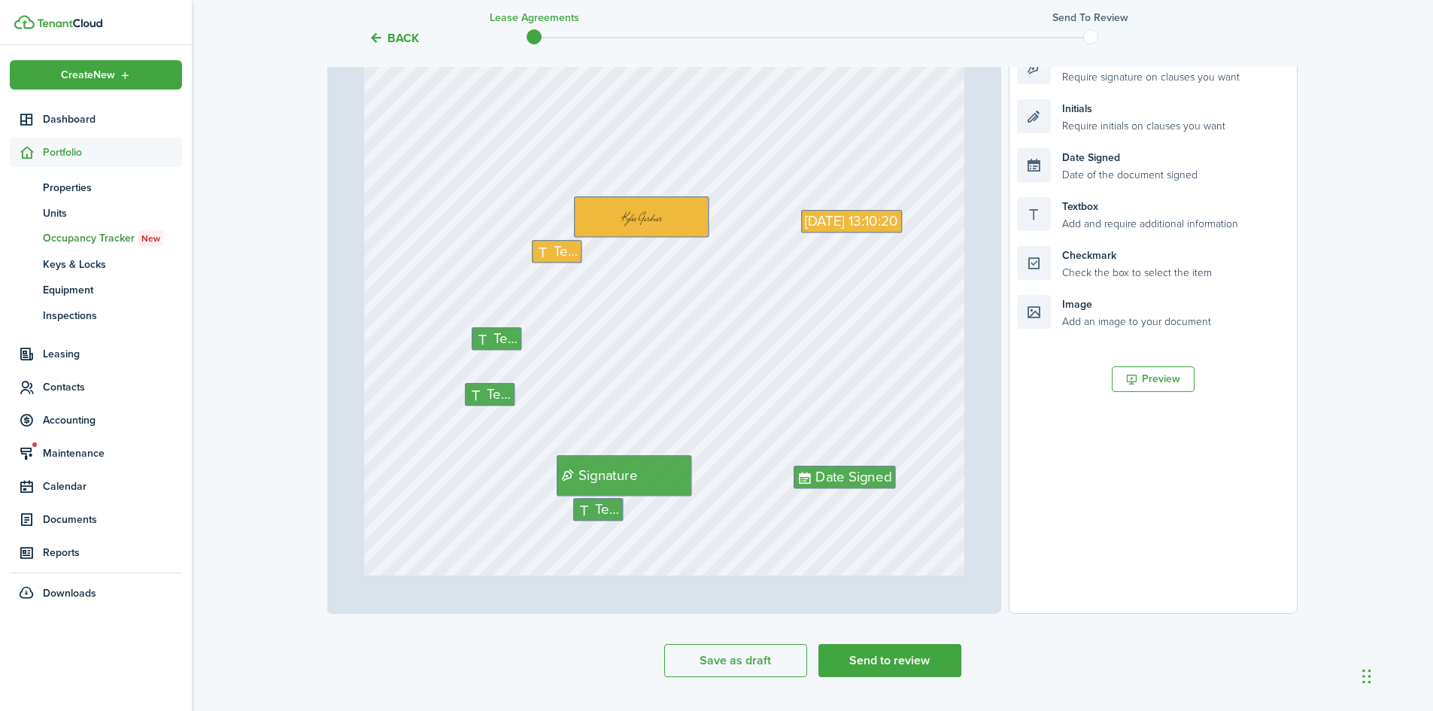
scroll to position [4917, 0]
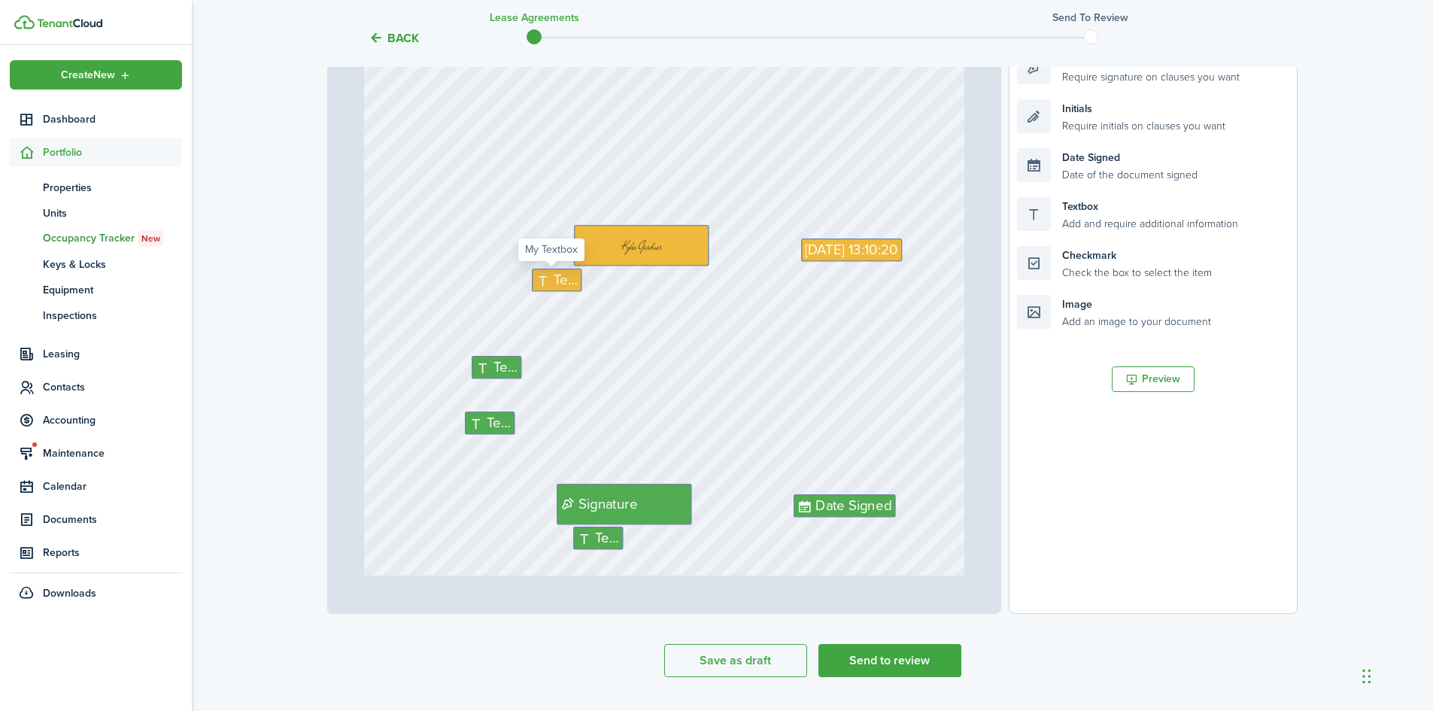
click at [545, 281] on icon at bounding box center [545, 280] width 18 height 14
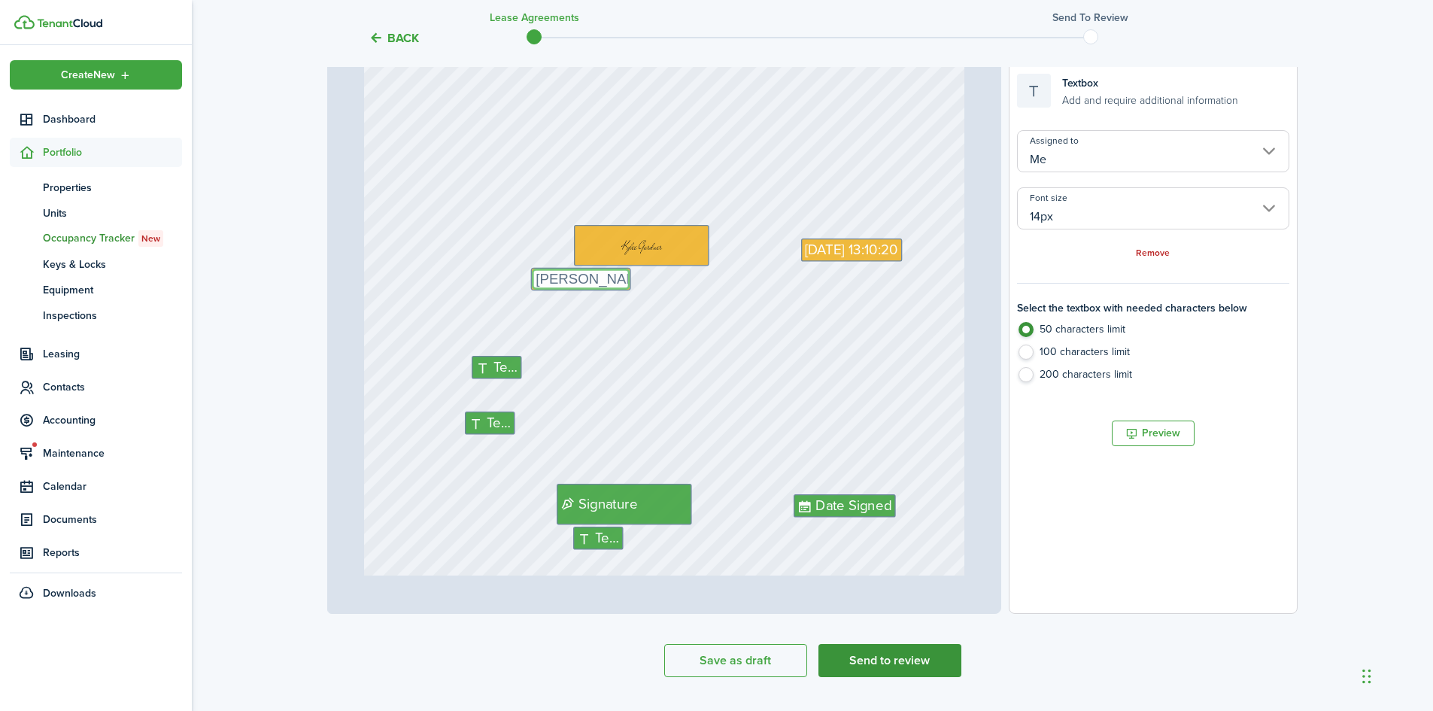
type textarea "[PERSON_NAME]"
click at [894, 656] on button "Send to review" at bounding box center [890, 660] width 143 height 33
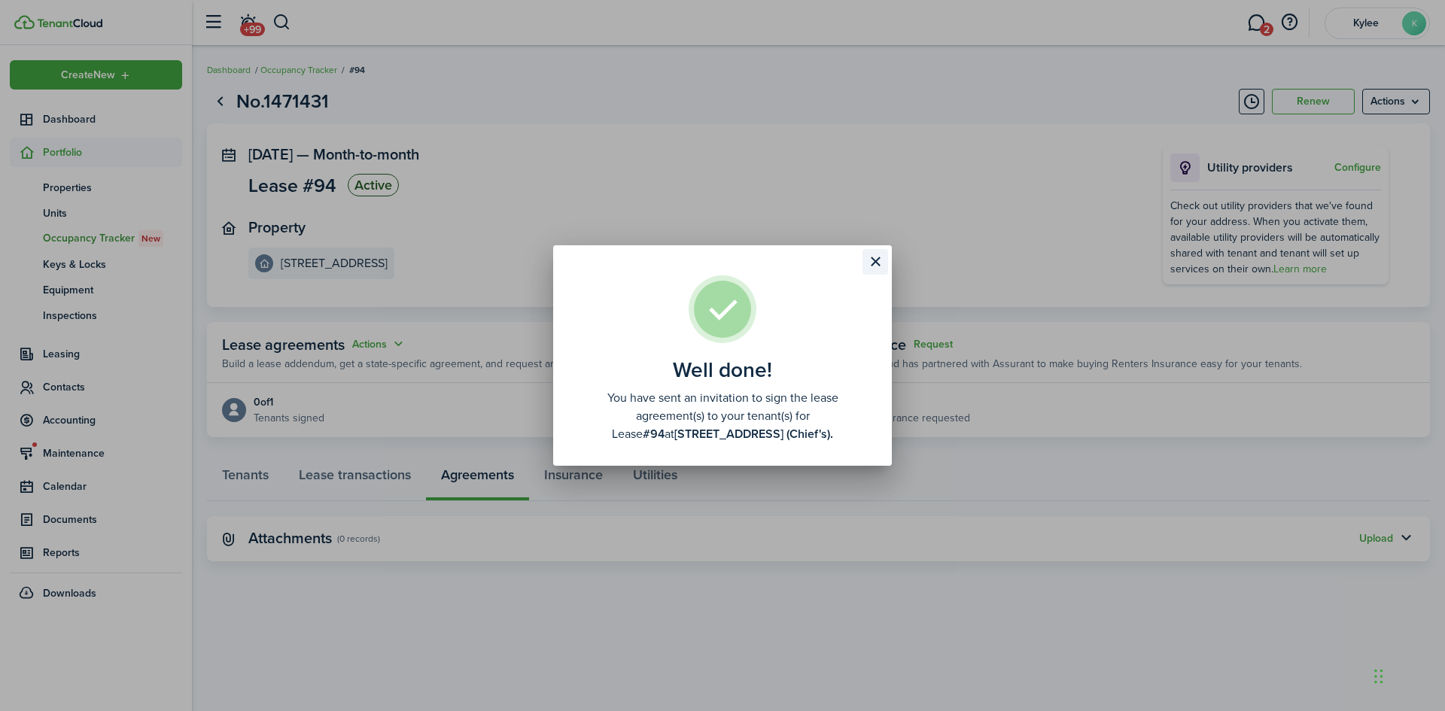
click at [871, 265] on button "Close modal" at bounding box center [875, 262] width 26 height 26
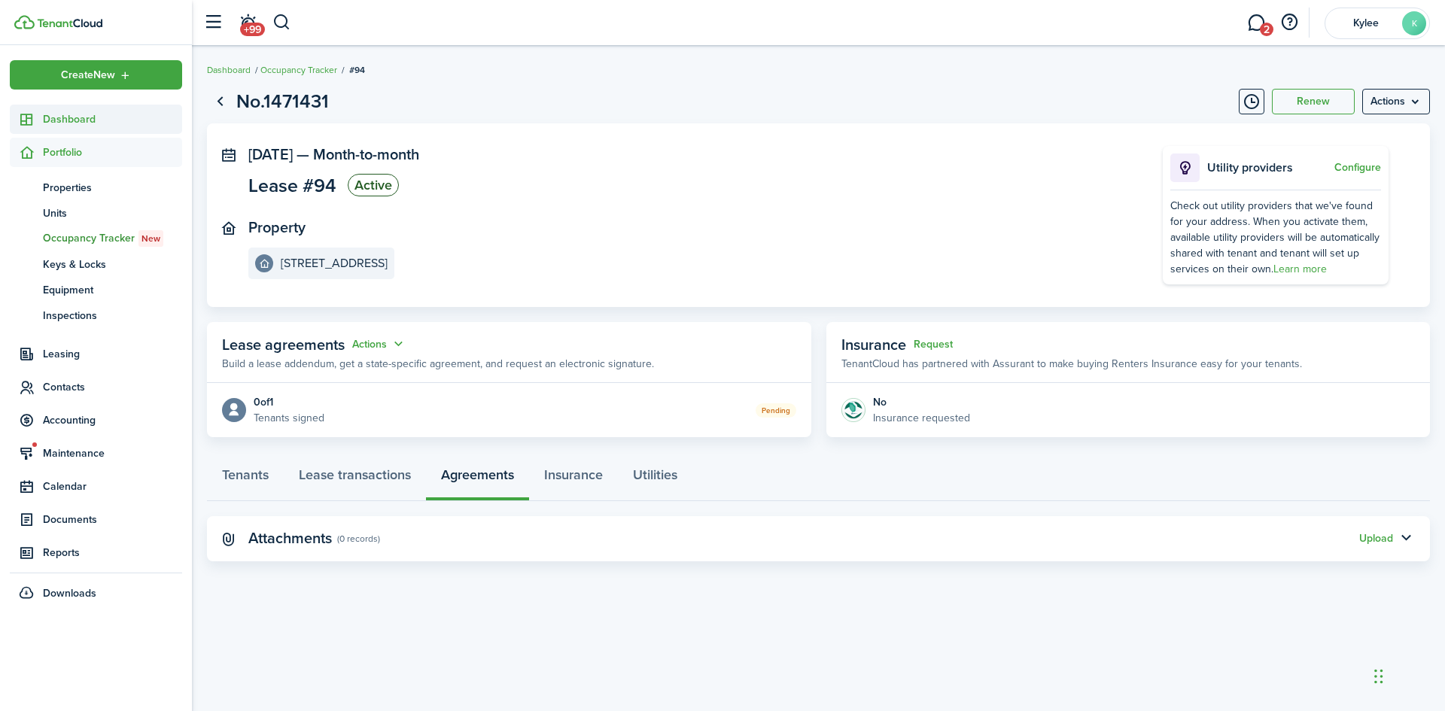
click at [106, 120] on span "Dashboard" at bounding box center [112, 119] width 139 height 16
